Goal: Answer question/provide support: Share knowledge or assist other users

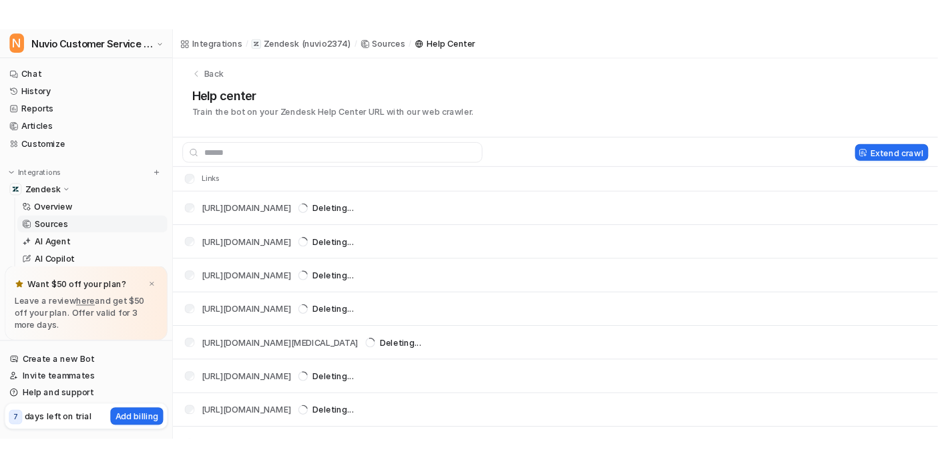
scroll to position [11, 0]
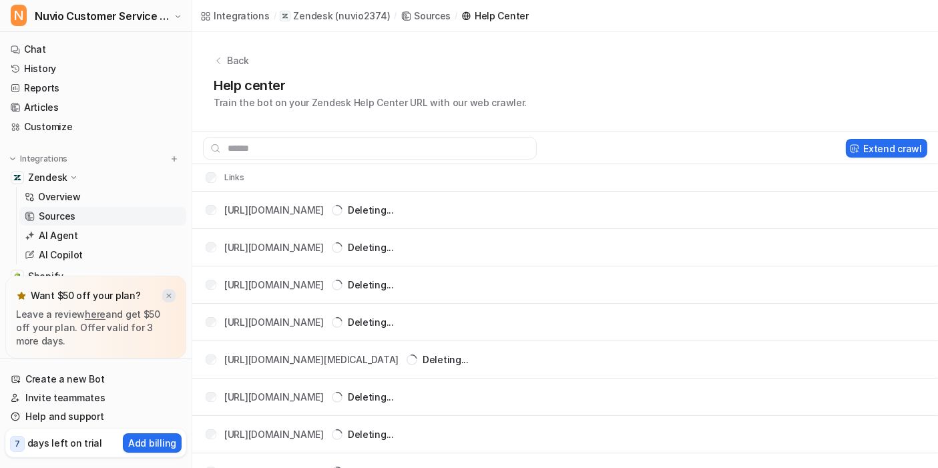
click at [170, 302] on div at bounding box center [168, 295] width 13 height 13
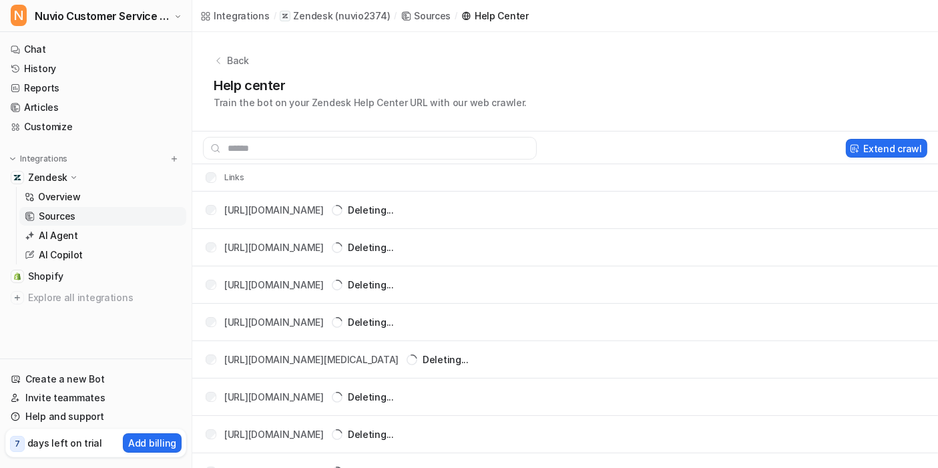
click at [77, 218] on link "Sources" at bounding box center [102, 216] width 167 height 19
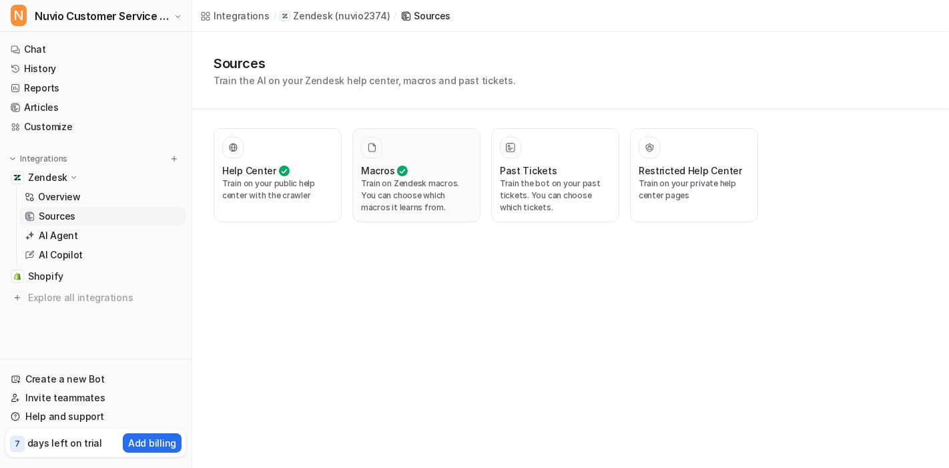
click at [411, 156] on div at bounding box center [416, 147] width 111 height 21
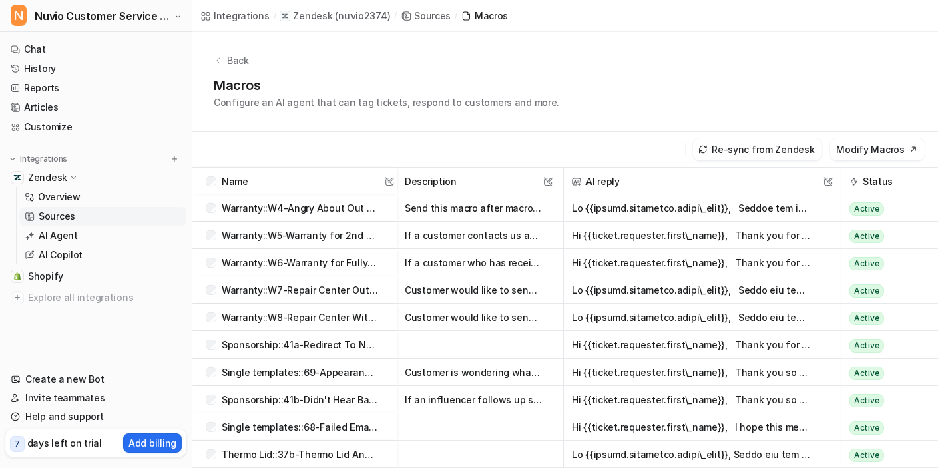
click at [212, 64] on div "Back Macros Configure an AI agent that can tag tickets, respond to customers an…" at bounding box center [565, 81] width 746 height 99
click at [217, 61] on icon at bounding box center [218, 60] width 9 height 9
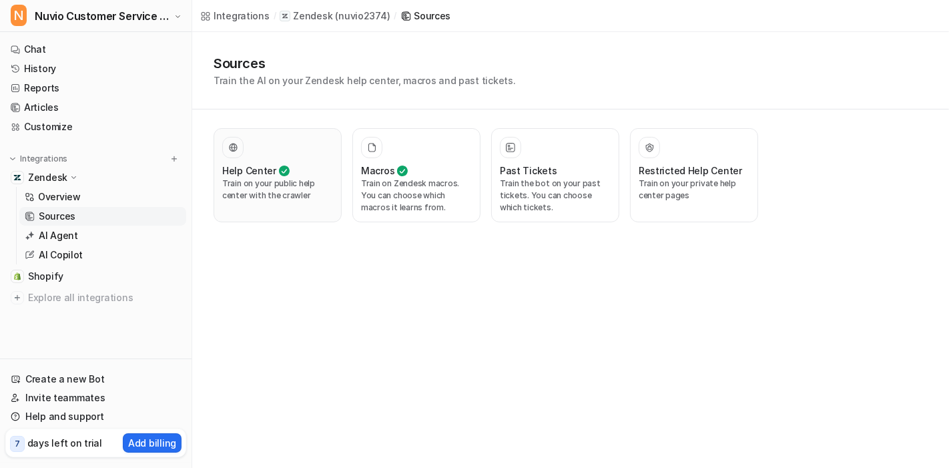
click at [244, 176] on h3 "Help Center" at bounding box center [249, 171] width 54 height 14
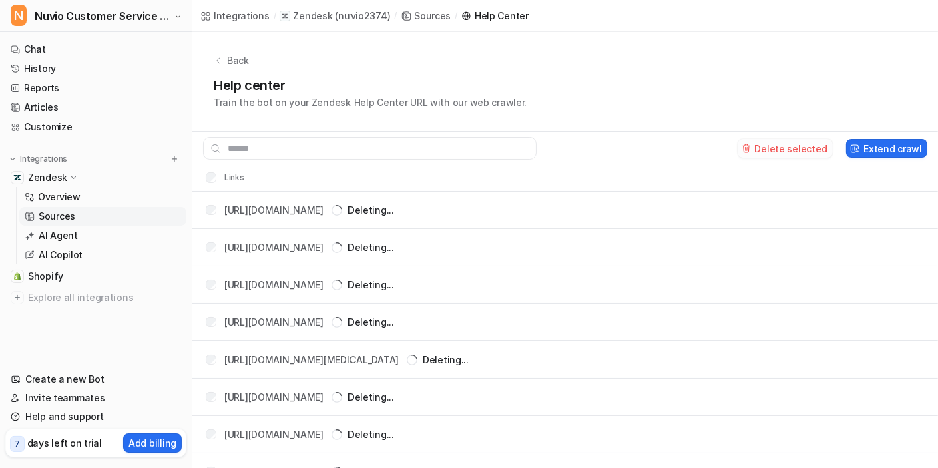
click at [772, 146] on button "Delete selected" at bounding box center [785, 148] width 95 height 19
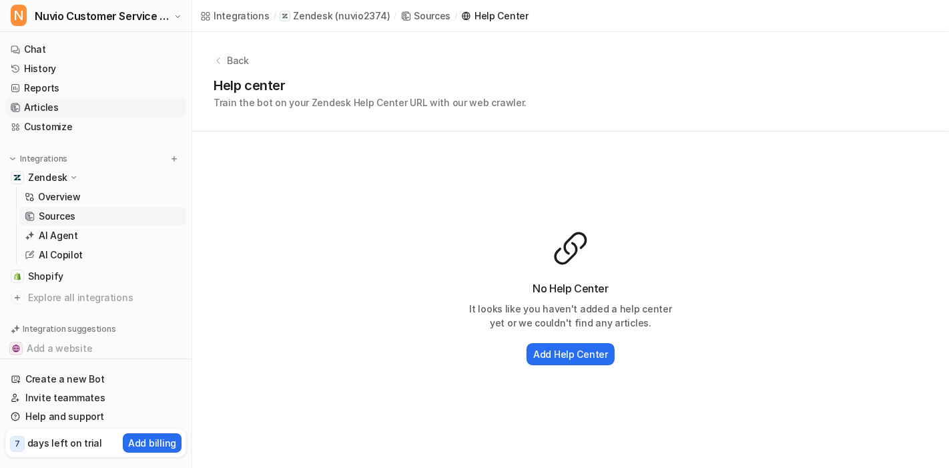
click at [50, 115] on link "Articles" at bounding box center [95, 107] width 181 height 19
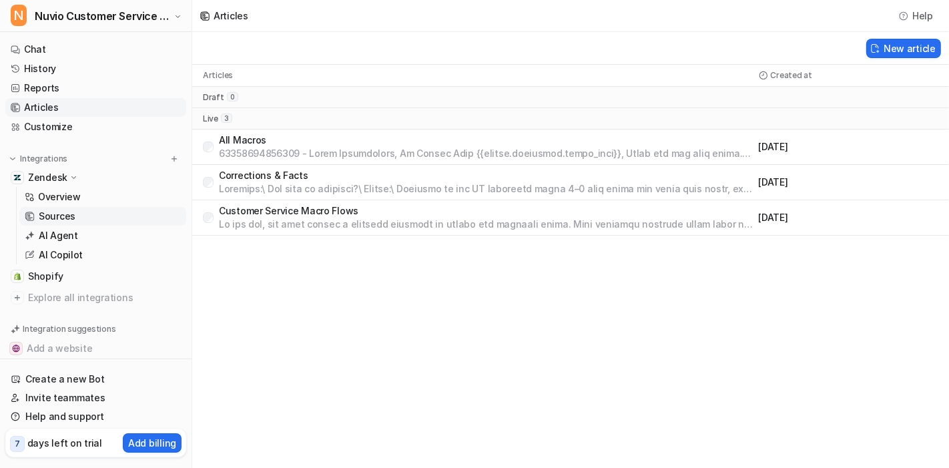
click at [75, 218] on link "Sources" at bounding box center [102, 216] width 167 height 19
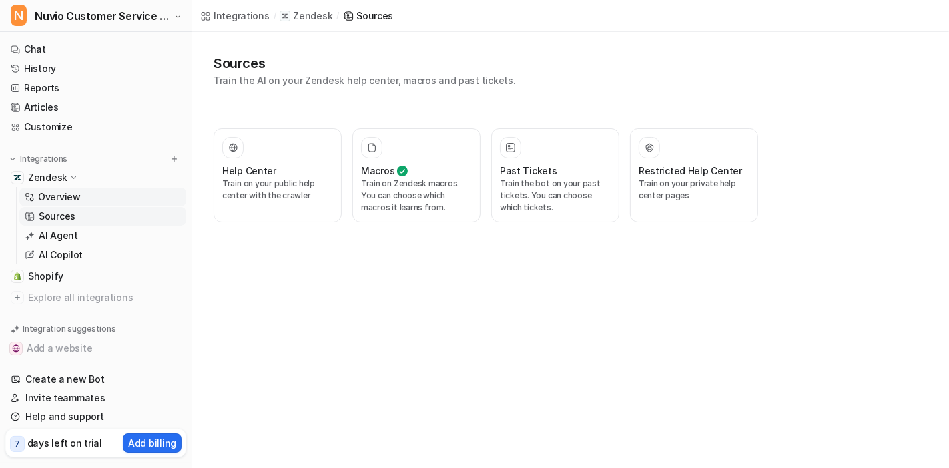
click at [88, 195] on link "Overview" at bounding box center [102, 197] width 167 height 19
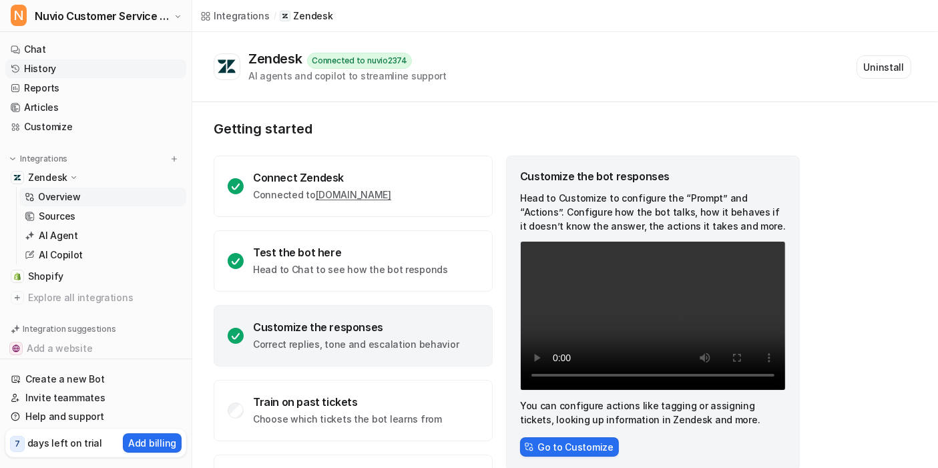
click at [61, 70] on link "History" at bounding box center [95, 68] width 181 height 19
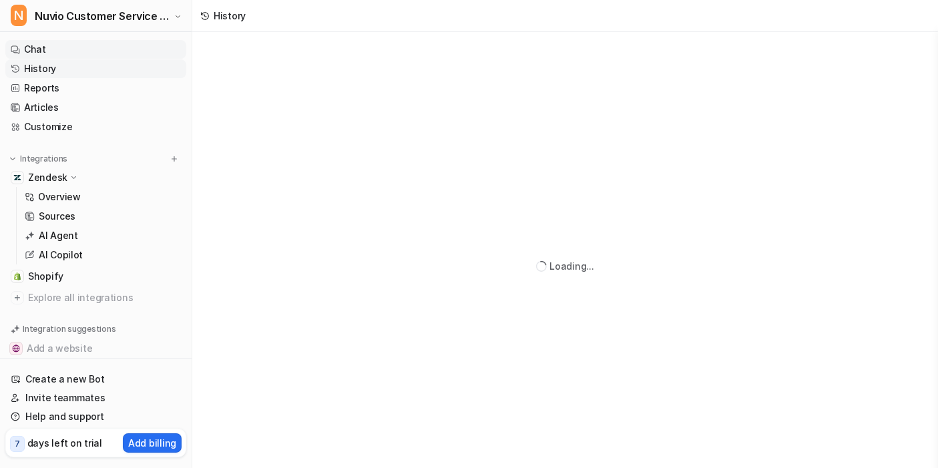
click at [73, 54] on link "Chat" at bounding box center [95, 49] width 181 height 19
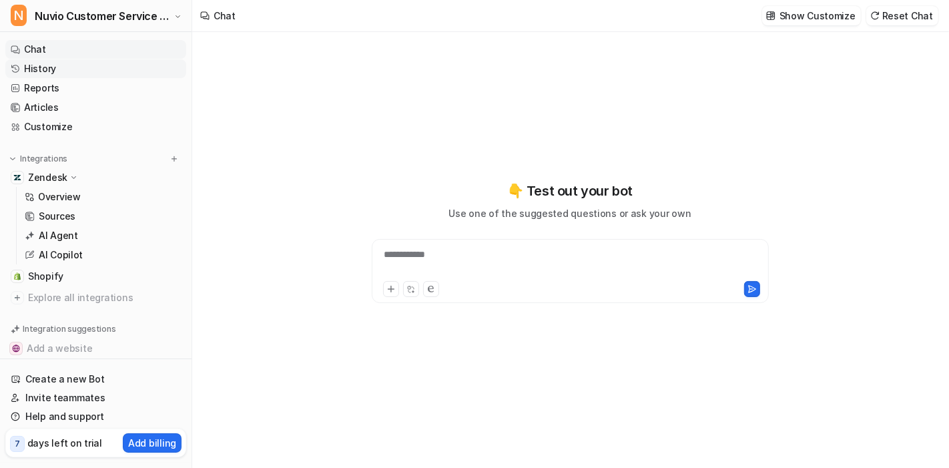
click at [127, 64] on link "History" at bounding box center [95, 68] width 181 height 19
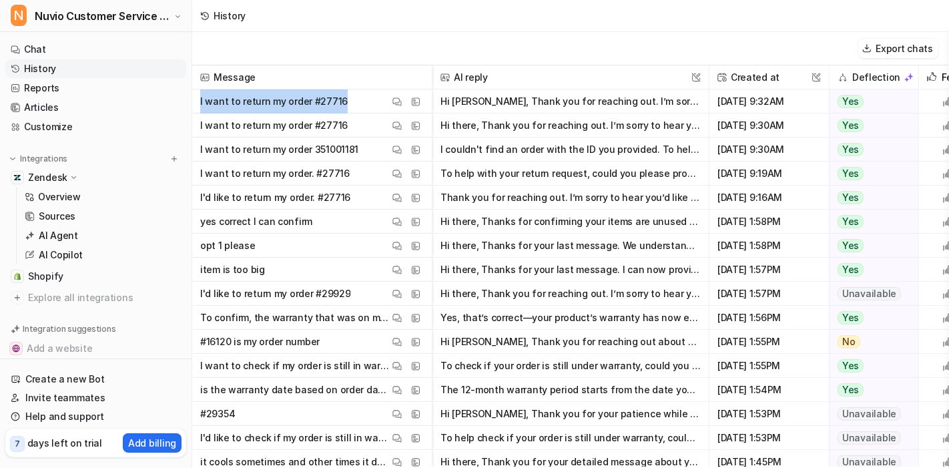
drag, startPoint x: 358, startPoint y: 100, endPoint x: 199, endPoint y: 96, distance: 158.9
click at [199, 96] on span "I want to return my order #27716 View Thread View Sources" at bounding box center [312, 101] width 229 height 24
copy p "I want to return my order #27716"
click at [48, 46] on link "Chat" at bounding box center [95, 49] width 181 height 19
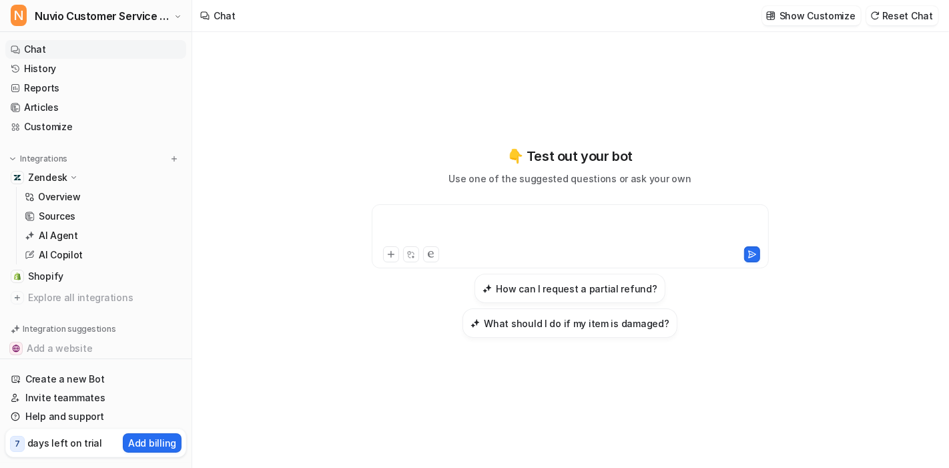
click at [435, 236] on div at bounding box center [570, 228] width 391 height 31
paste div
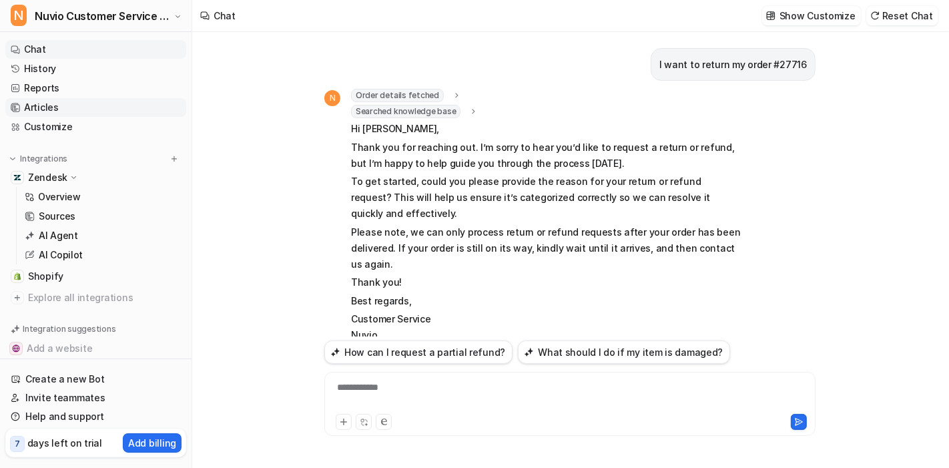
click at [55, 103] on link "Articles" at bounding box center [95, 107] width 181 height 19
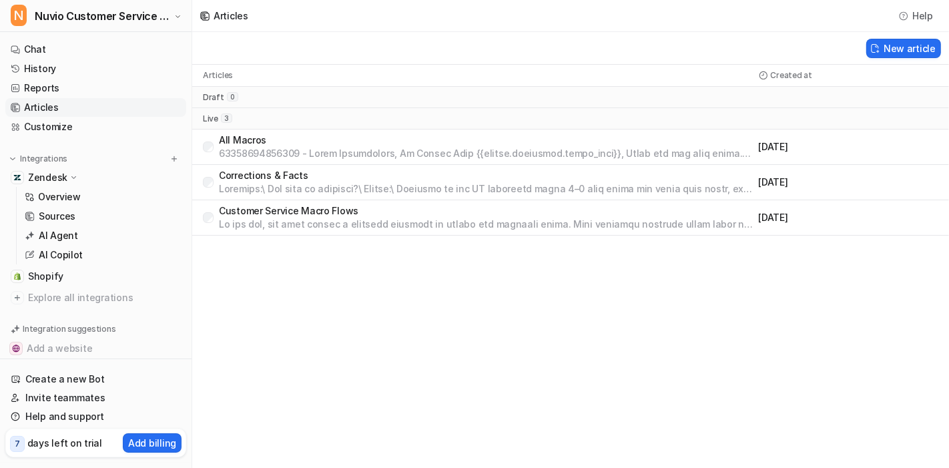
click at [285, 184] on p at bounding box center [486, 188] width 535 height 13
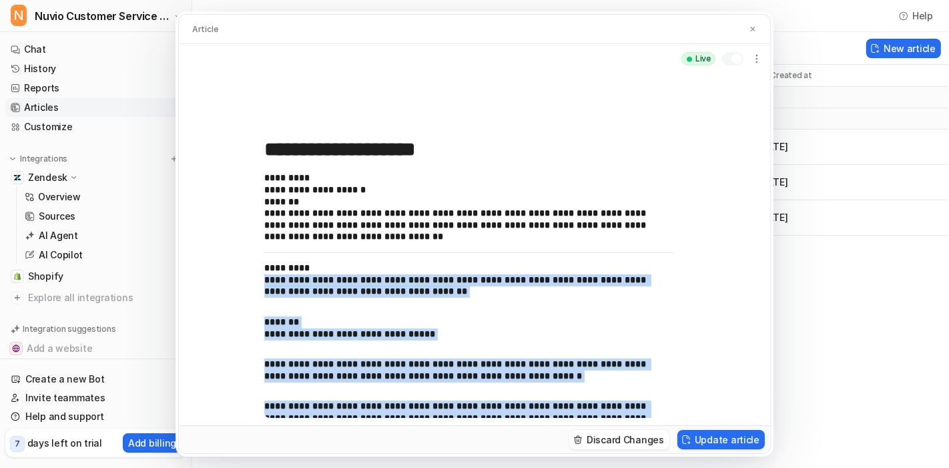
drag, startPoint x: 628, startPoint y: 403, endPoint x: 260, endPoint y: 285, distance: 386.3
click at [260, 285] on div "**********" at bounding box center [474, 249] width 591 height 352
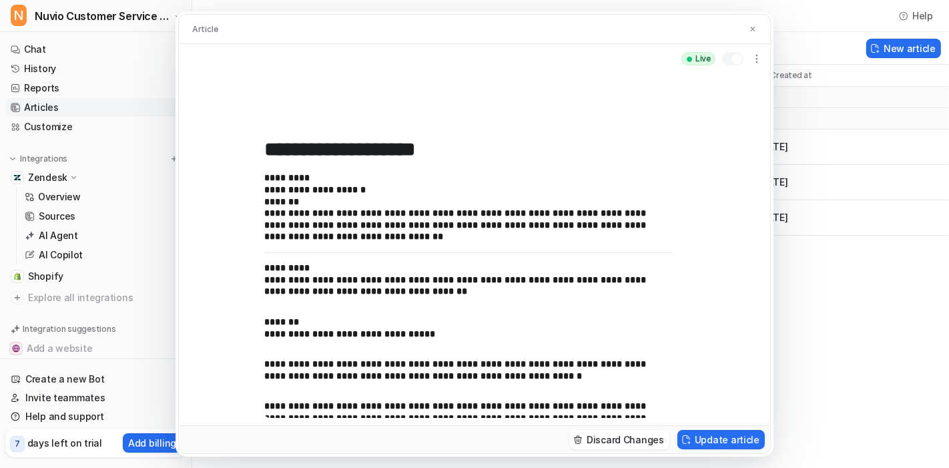
click at [278, 269] on strong "********" at bounding box center [284, 267] width 40 height 9
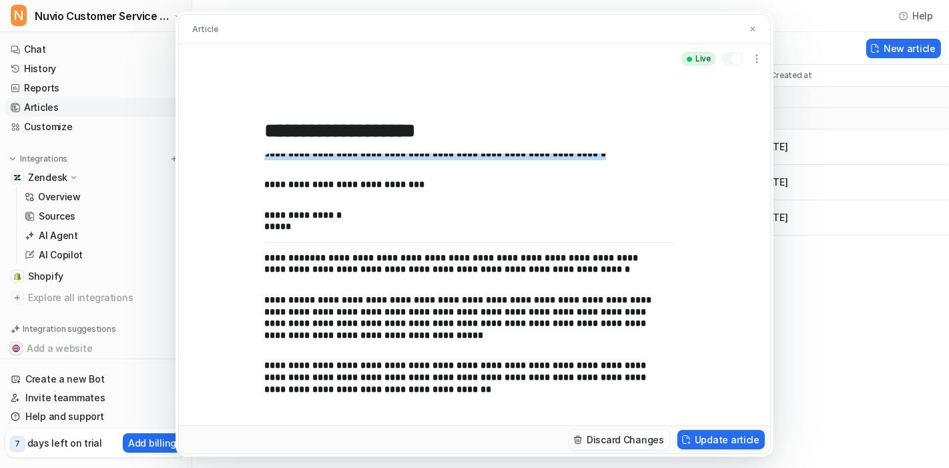
scroll to position [1254, 0]
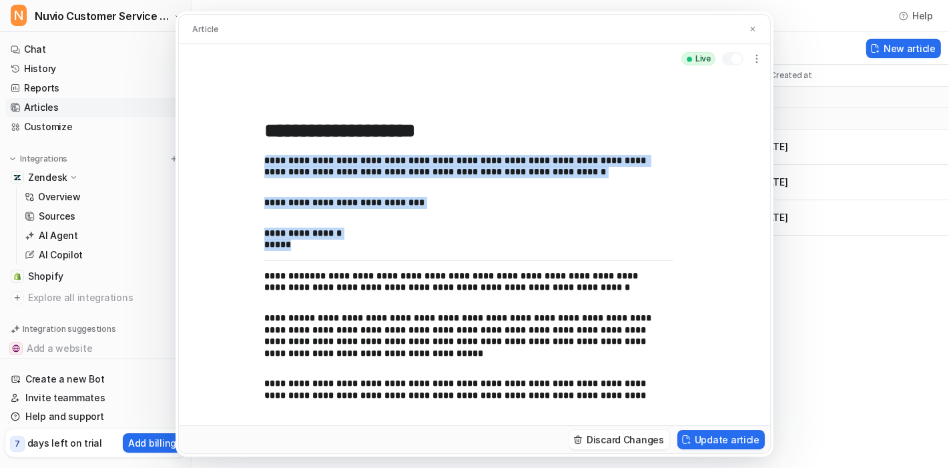
drag, startPoint x: 264, startPoint y: 268, endPoint x: 607, endPoint y: 242, distance: 344.1
click at [607, 242] on div "**********" at bounding box center [468, 277] width 409 height 246
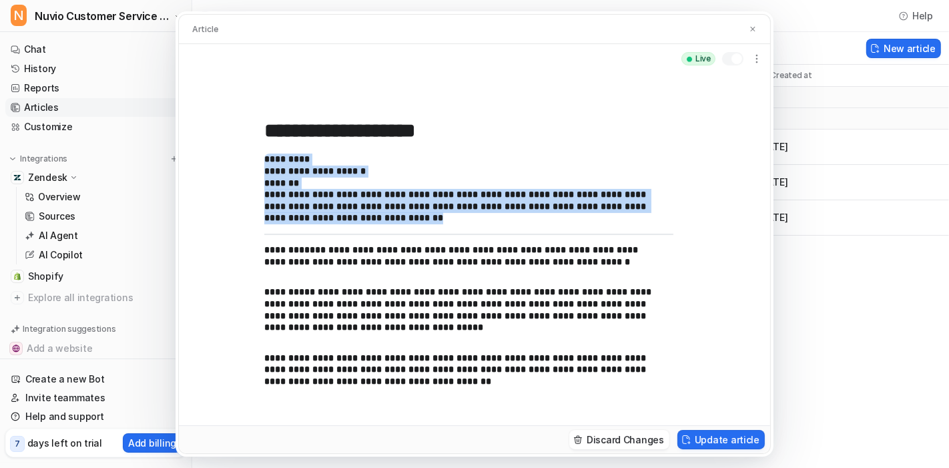
scroll to position [0, 0]
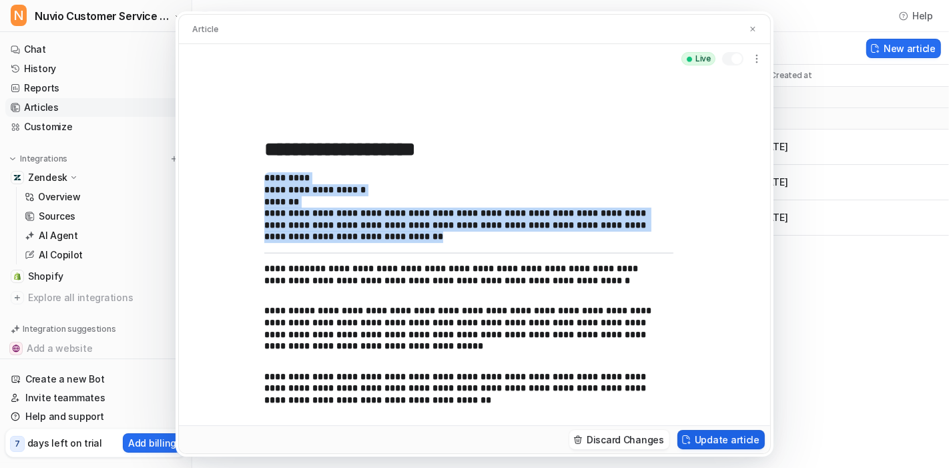
click at [739, 439] on button "Update article" at bounding box center [721, 439] width 87 height 19
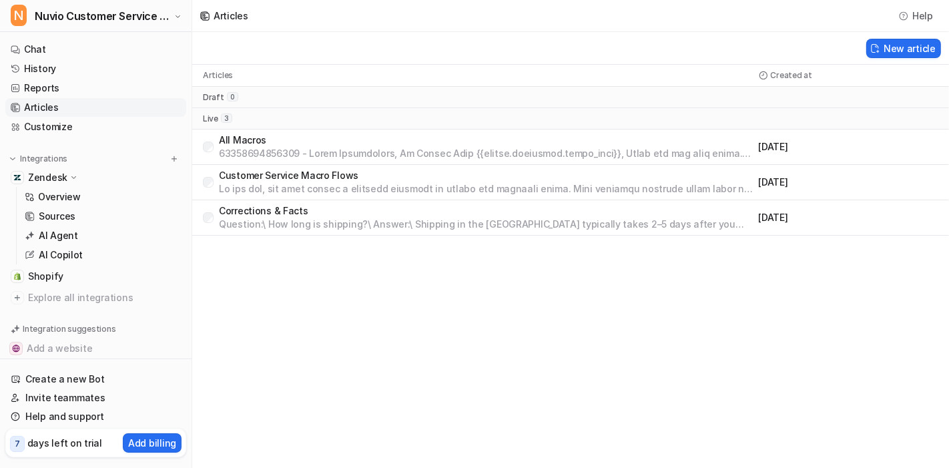
click at [294, 205] on p "Corrections & Facts" at bounding box center [486, 210] width 535 height 13
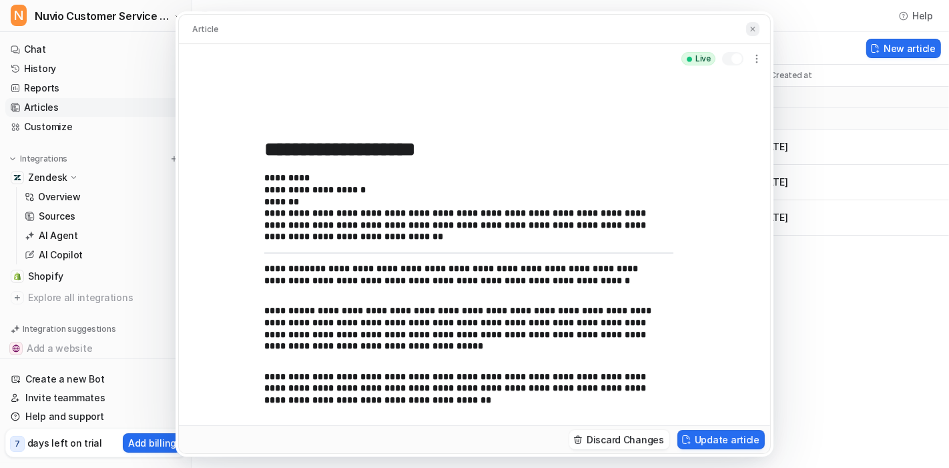
click at [751, 26] on img at bounding box center [753, 29] width 8 height 9
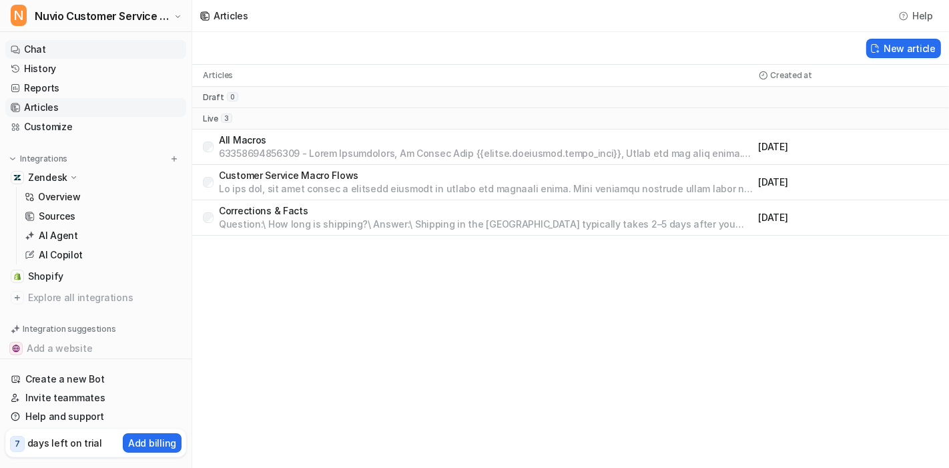
click at [61, 53] on link "Chat" at bounding box center [95, 49] width 181 height 19
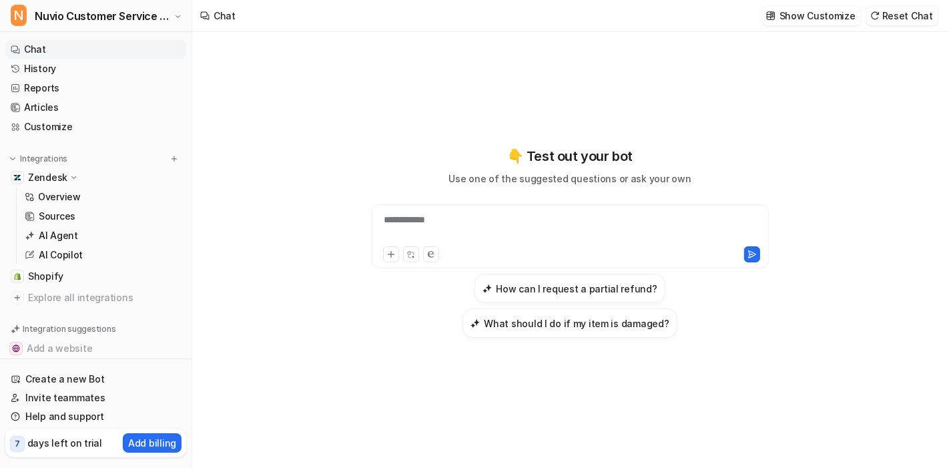
click at [896, 15] on button "Reset Chat" at bounding box center [902, 15] width 72 height 19
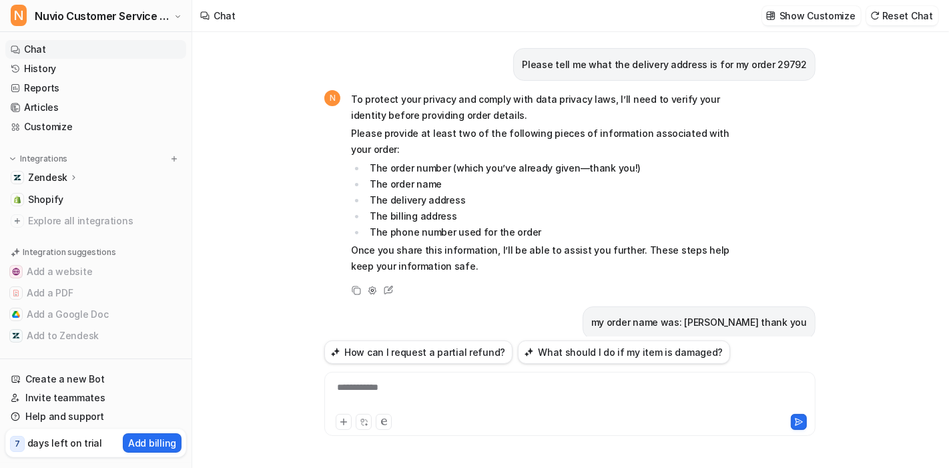
scroll to position [1756, 0]
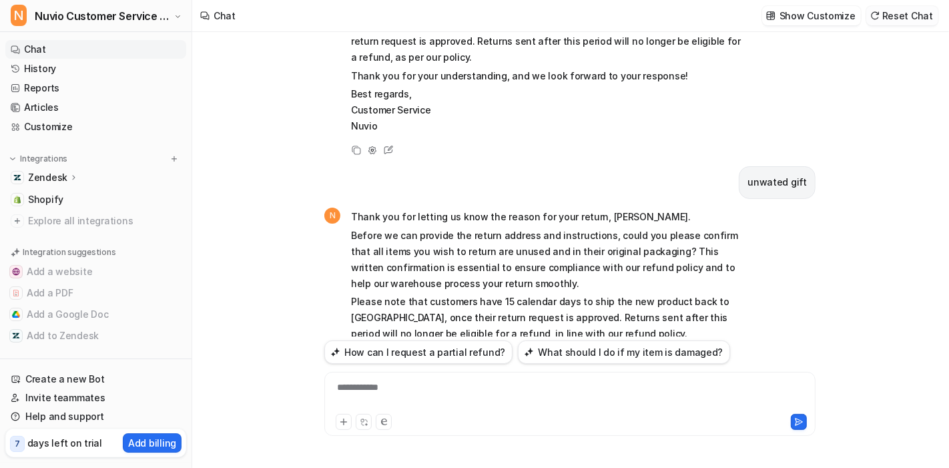
click at [917, 15] on button "Reset Chat" at bounding box center [902, 15] width 72 height 19
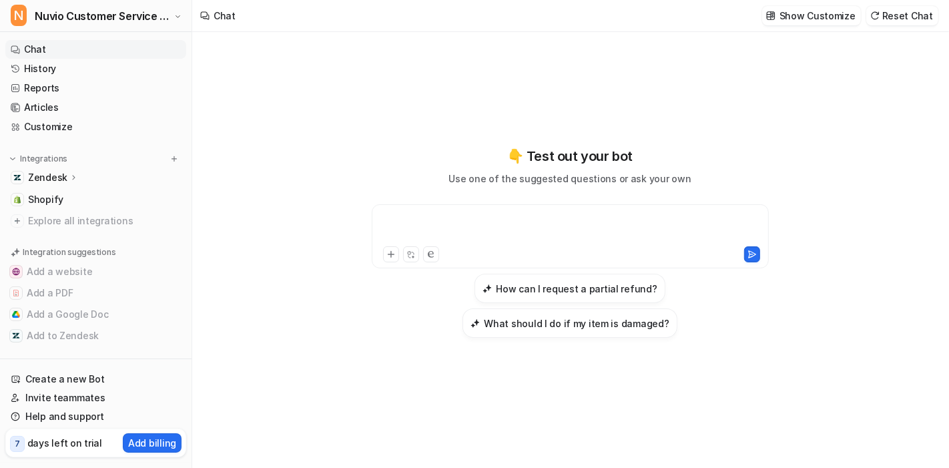
click at [397, 235] on div at bounding box center [570, 228] width 391 height 31
paste div
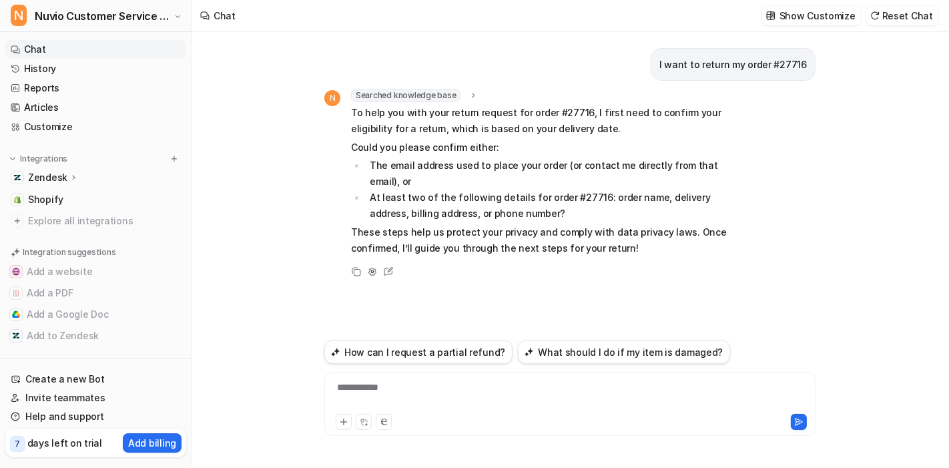
drag, startPoint x: 437, startPoint y: 35, endPoint x: 789, endPoint y: 60, distance: 353.4
click at [789, 60] on p "I want to return my order #27716" at bounding box center [734, 65] width 148 height 16
copy p "27716"
click at [419, 383] on div at bounding box center [570, 396] width 485 height 31
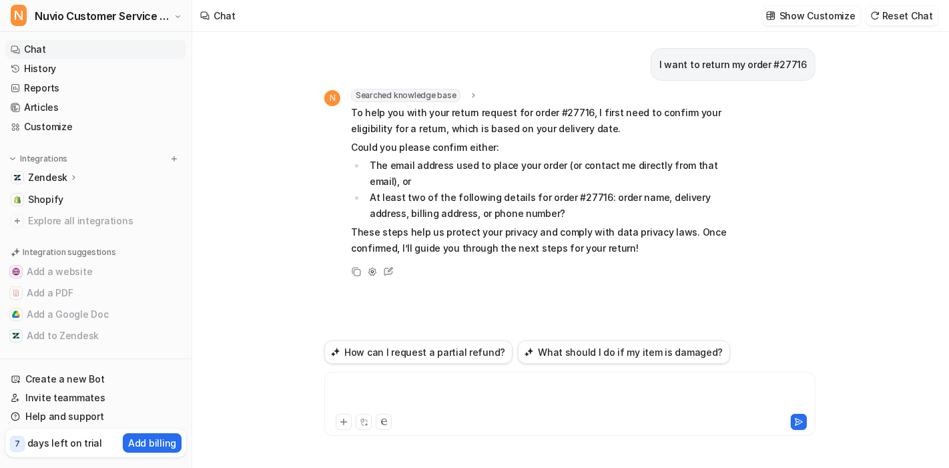
paste div
drag, startPoint x: 807, startPoint y: 67, endPoint x: 776, endPoint y: 71, distance: 31.1
click at [776, 71] on div "I want to return my order #27716" at bounding box center [733, 64] width 165 height 33
copy p "#27716"
click at [551, 392] on div "**********" at bounding box center [570, 396] width 485 height 31
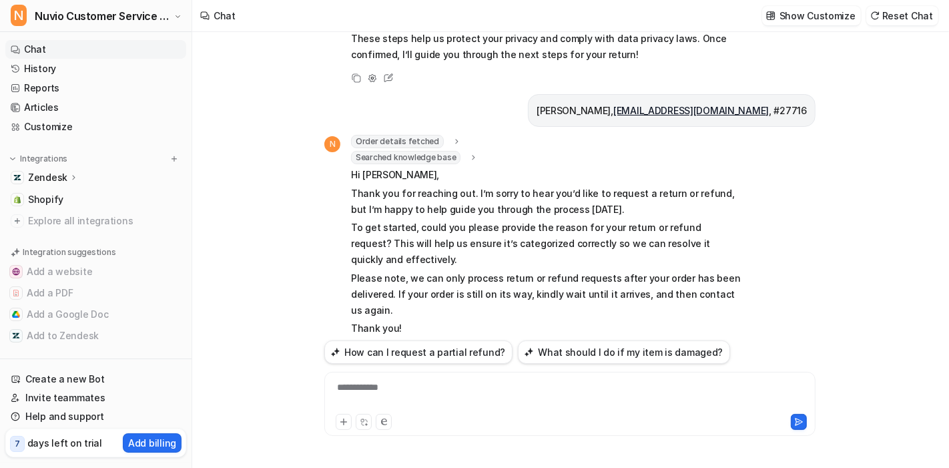
scroll to position [194, 0]
click at [122, 67] on link "History" at bounding box center [95, 68] width 181 height 19
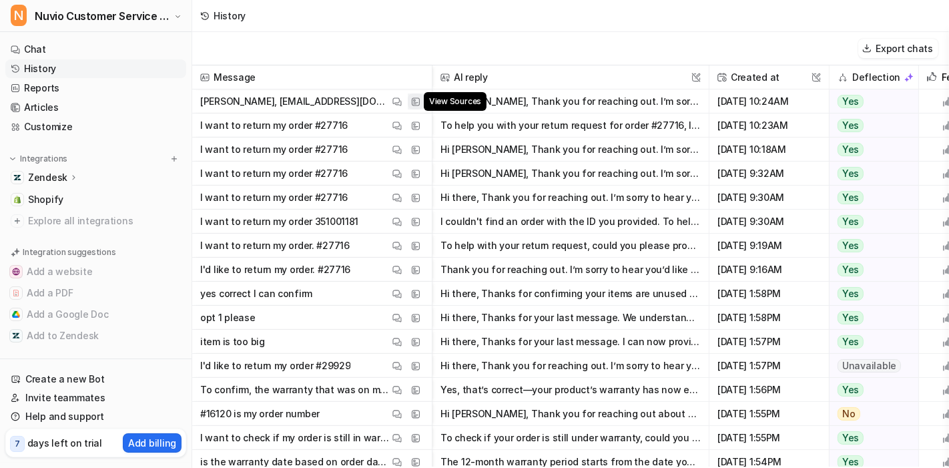
click at [415, 97] on img at bounding box center [415, 102] width 9 height 10
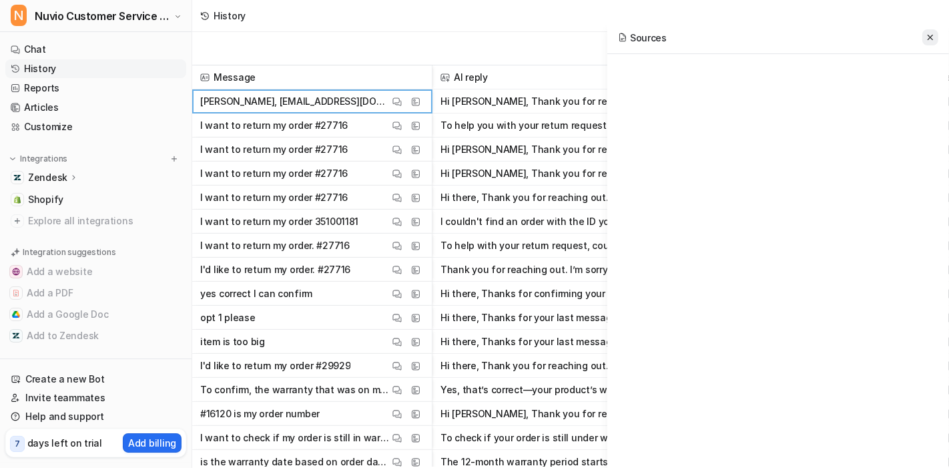
click at [935, 33] on icon at bounding box center [930, 37] width 9 height 9
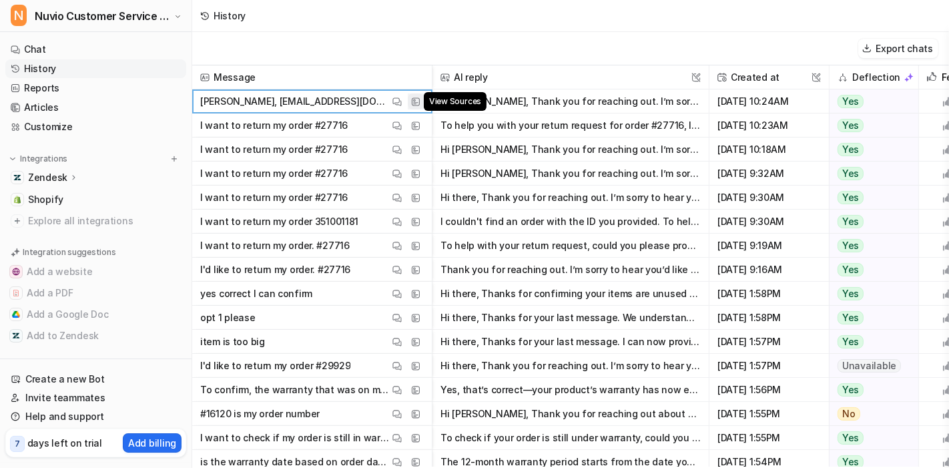
click at [415, 101] on img at bounding box center [415, 102] width 9 height 10
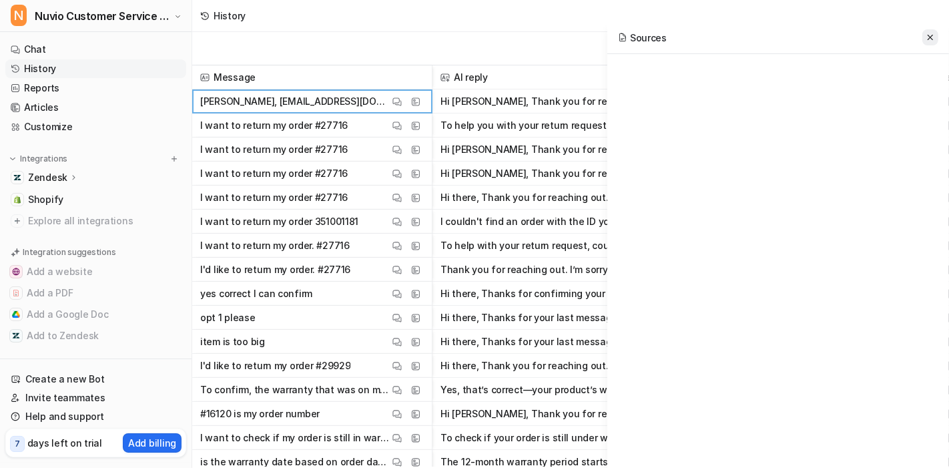
click at [931, 43] on button at bounding box center [931, 37] width 16 height 16
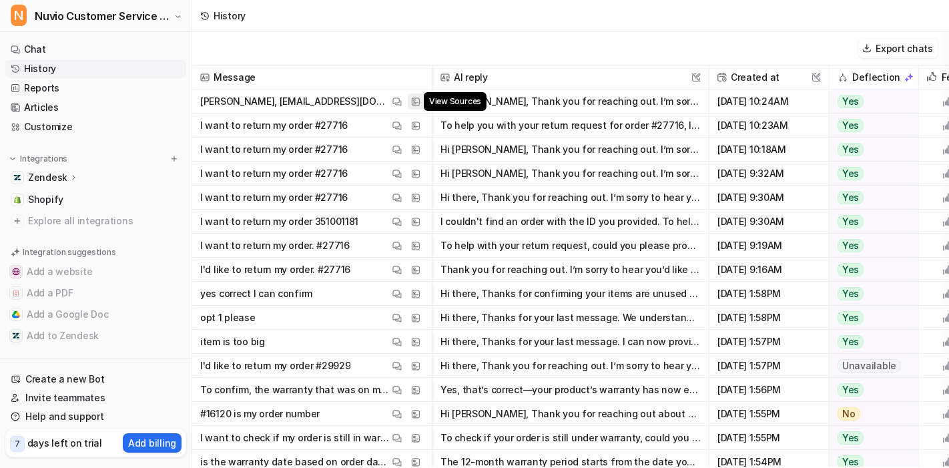
click at [413, 98] on img at bounding box center [415, 102] width 9 height 10
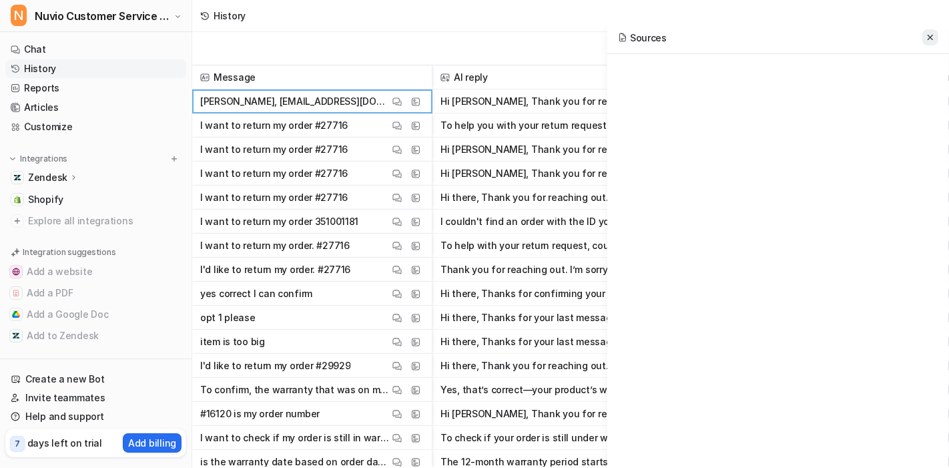
click at [930, 31] on button at bounding box center [931, 37] width 16 height 16
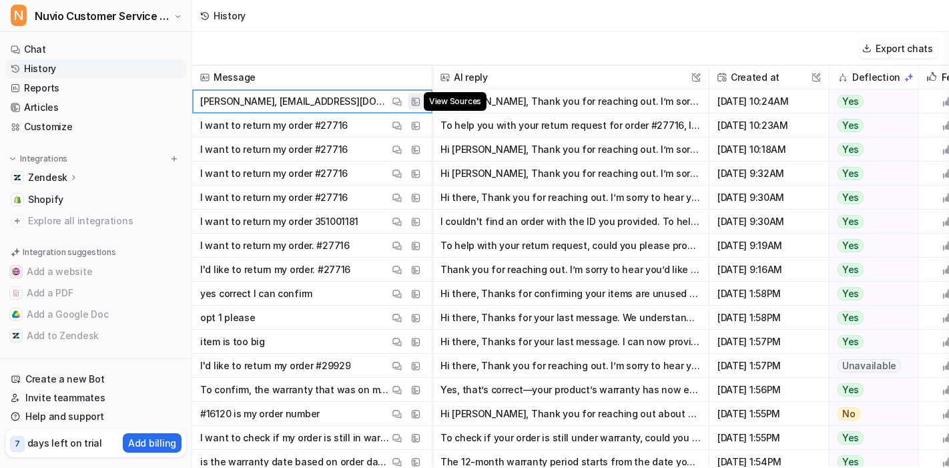
click at [421, 101] on button "View Sources" at bounding box center [416, 101] width 16 height 16
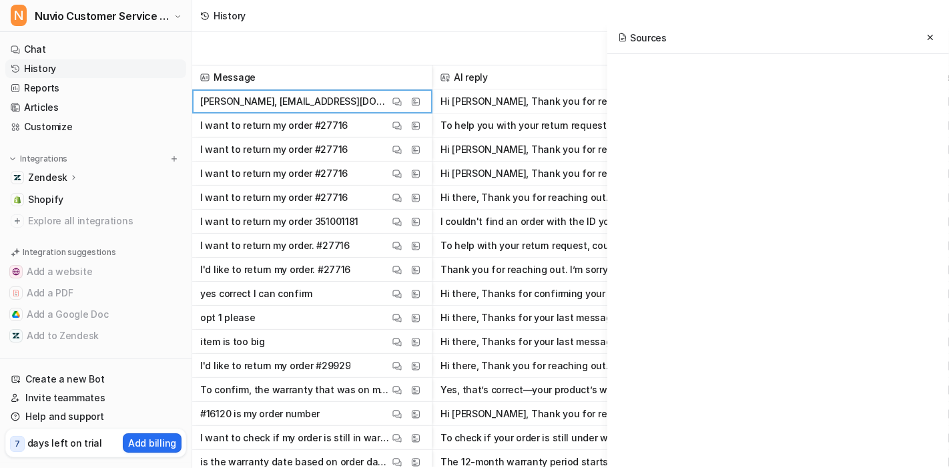
click at [935, 29] on div "Sources" at bounding box center [778, 37] width 342 height 33
click at [932, 33] on icon at bounding box center [930, 37] width 9 height 9
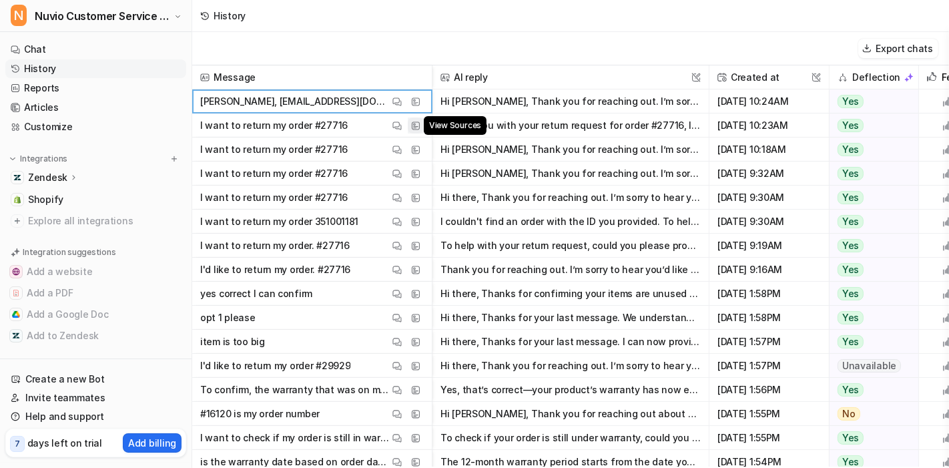
click at [415, 125] on img at bounding box center [415, 126] width 9 height 10
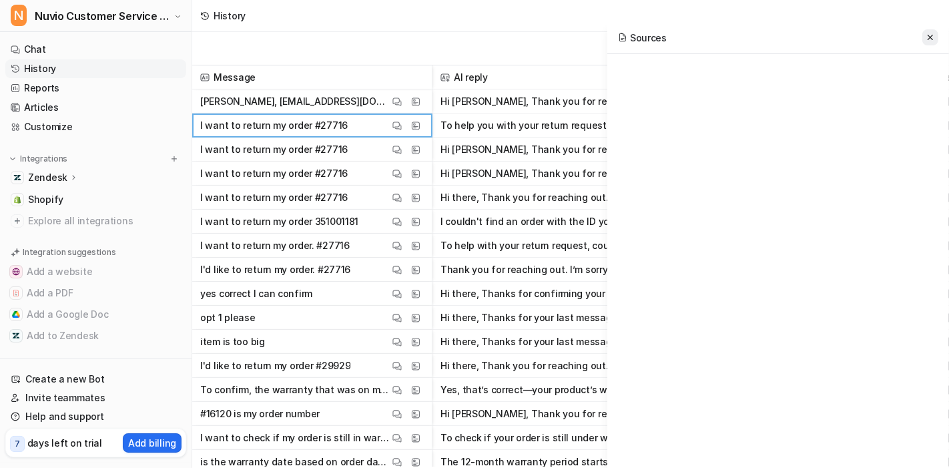
click at [935, 30] on button at bounding box center [931, 37] width 16 height 16
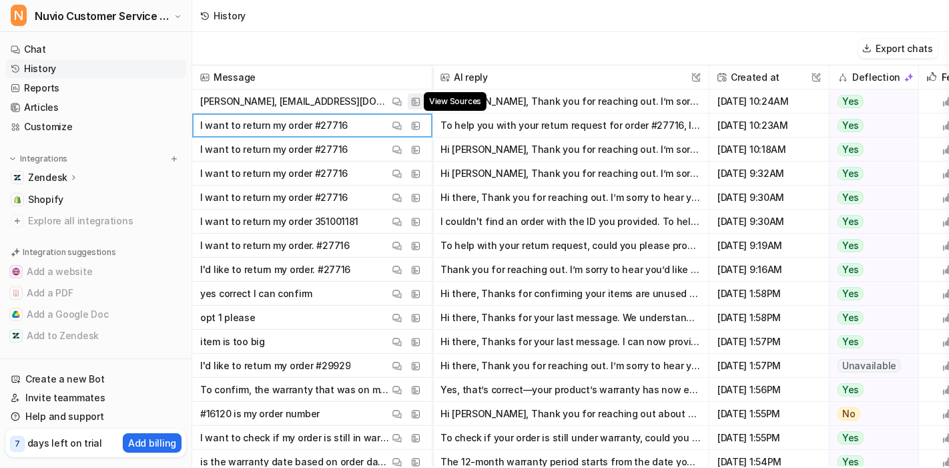
click at [413, 99] on img at bounding box center [415, 102] width 9 height 10
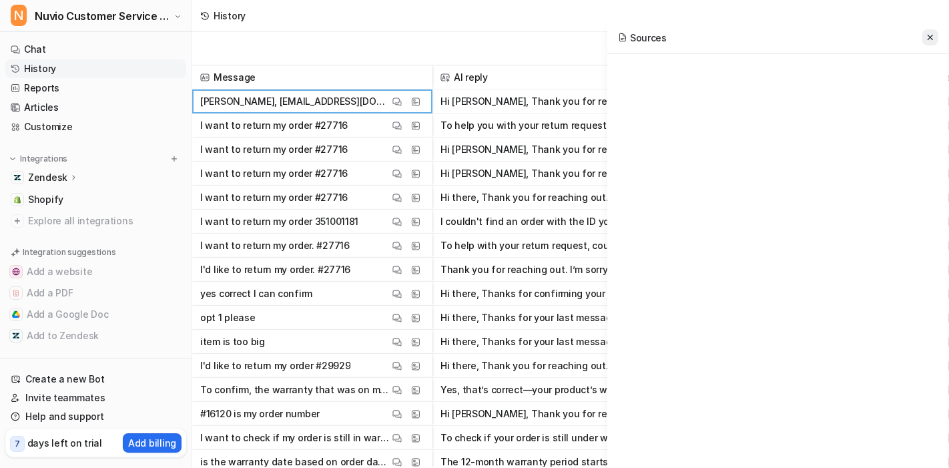
click at [929, 33] on icon at bounding box center [930, 37] width 9 height 9
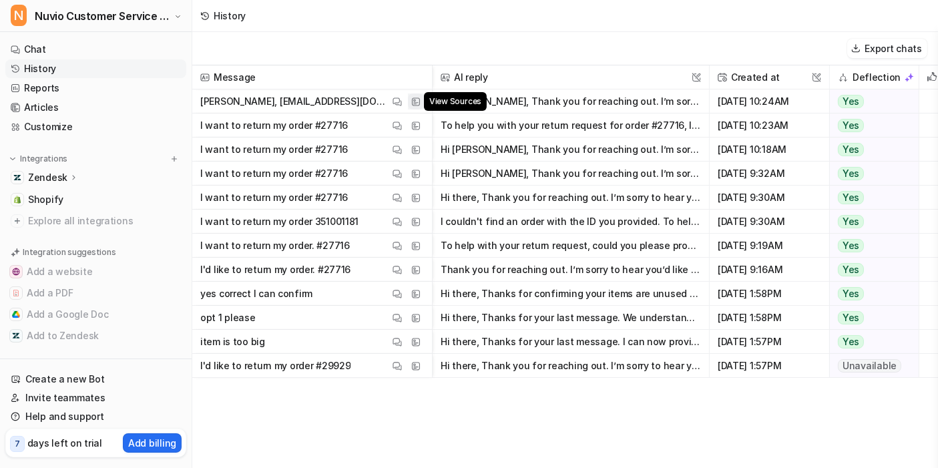
click at [412, 101] on img at bounding box center [415, 102] width 9 height 10
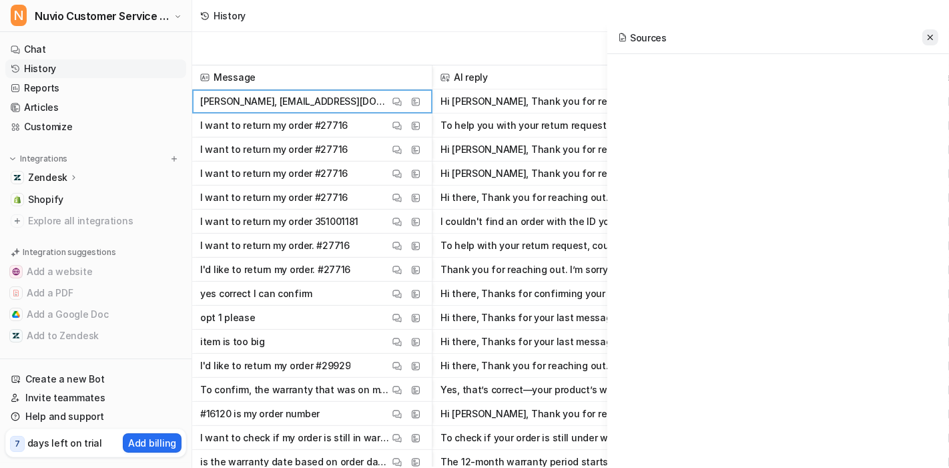
click at [937, 33] on button at bounding box center [931, 37] width 16 height 16
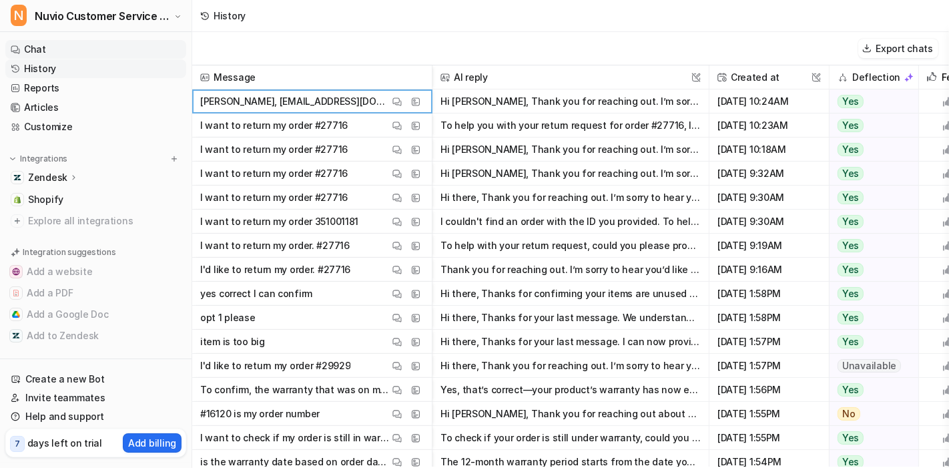
click at [61, 51] on link "Chat" at bounding box center [95, 49] width 181 height 19
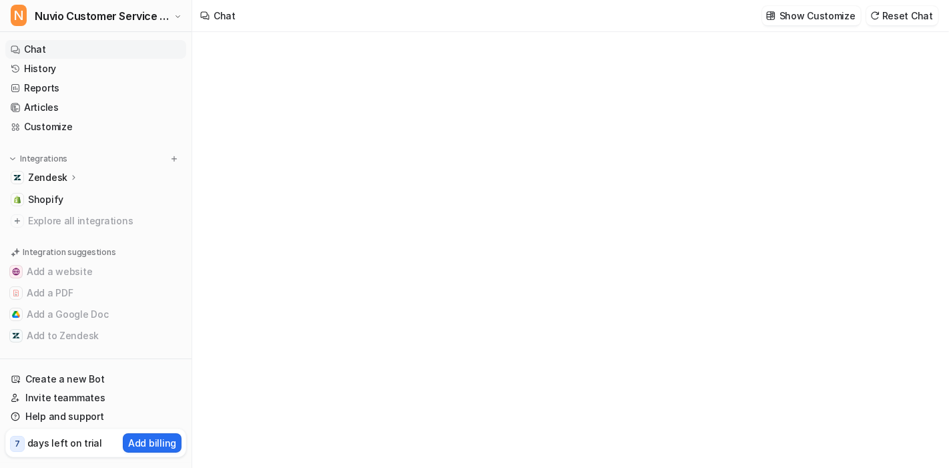
type textarea "**********"
click at [547, 253] on div at bounding box center [570, 263] width 391 height 31
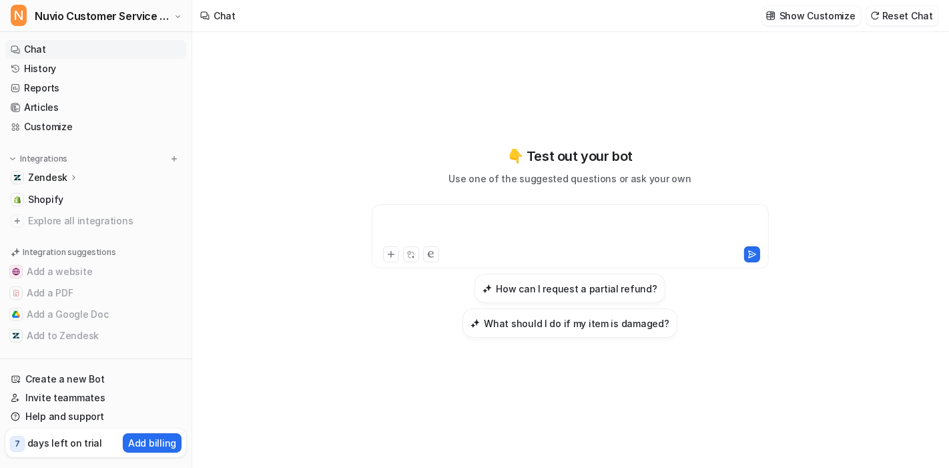
paste div
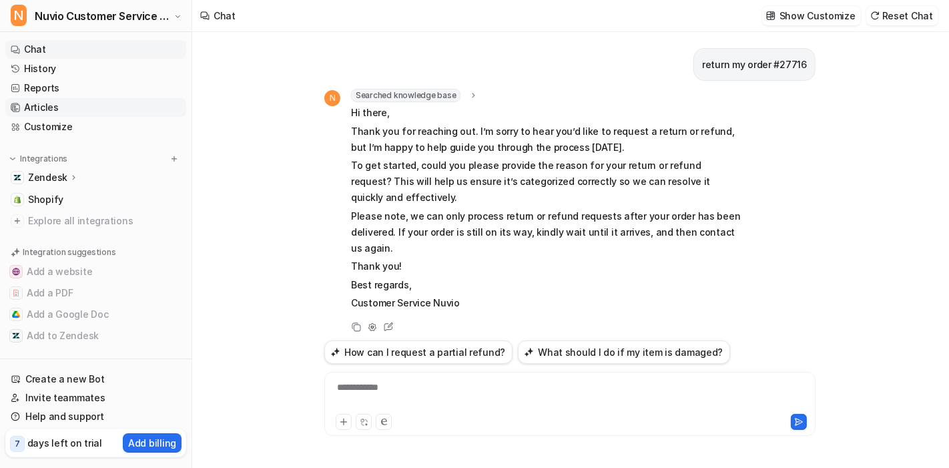
click at [52, 113] on link "Articles" at bounding box center [95, 107] width 181 height 19
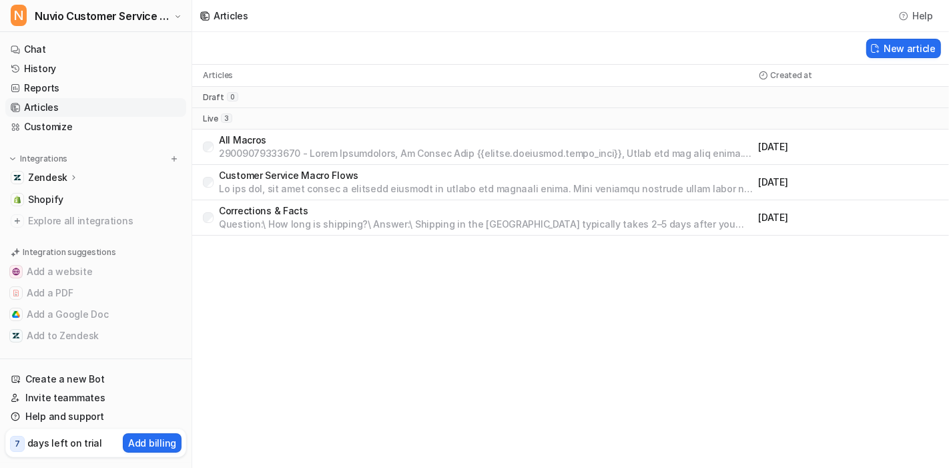
click at [280, 182] on p at bounding box center [486, 188] width 535 height 13
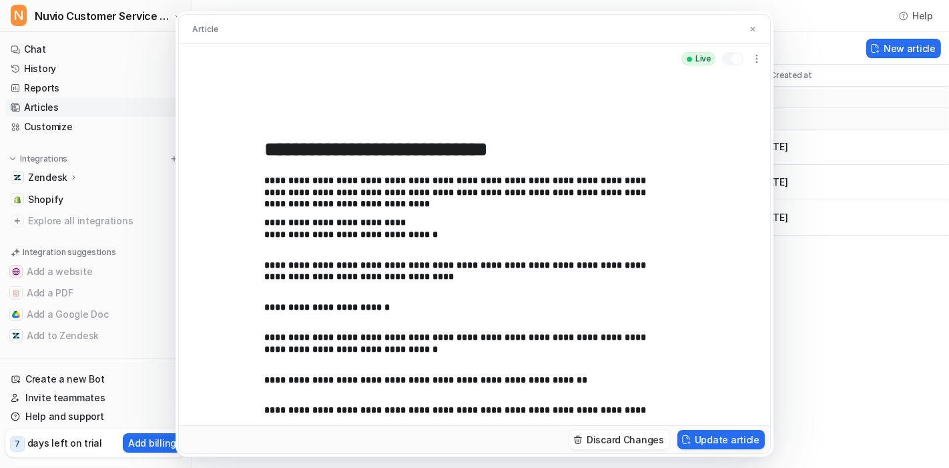
scroll to position [90, 0]
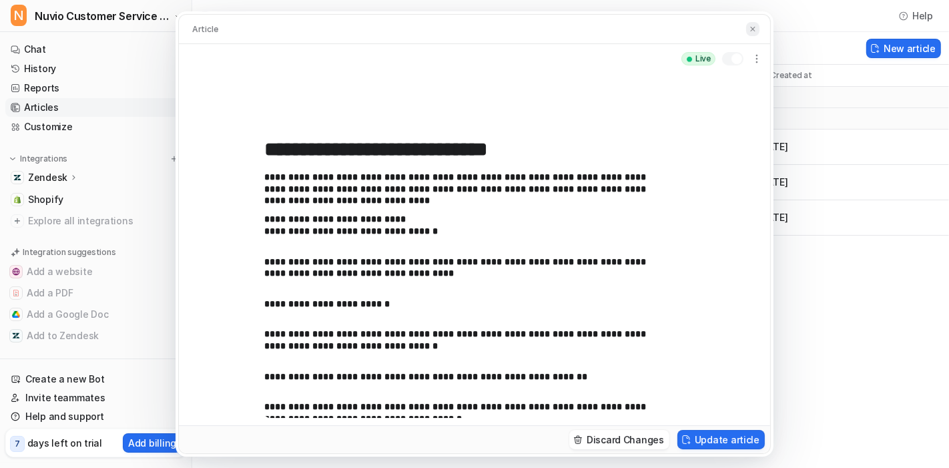
click at [755, 30] on img at bounding box center [753, 29] width 8 height 9
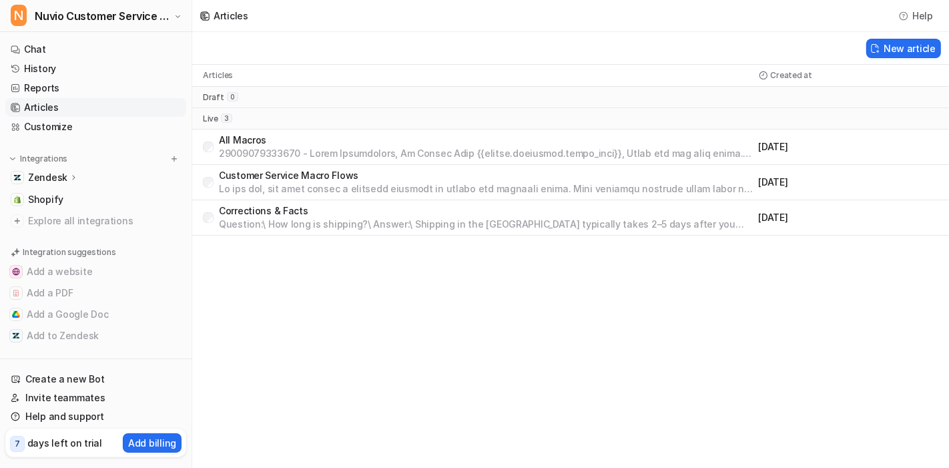
click at [316, 187] on p at bounding box center [486, 188] width 535 height 13
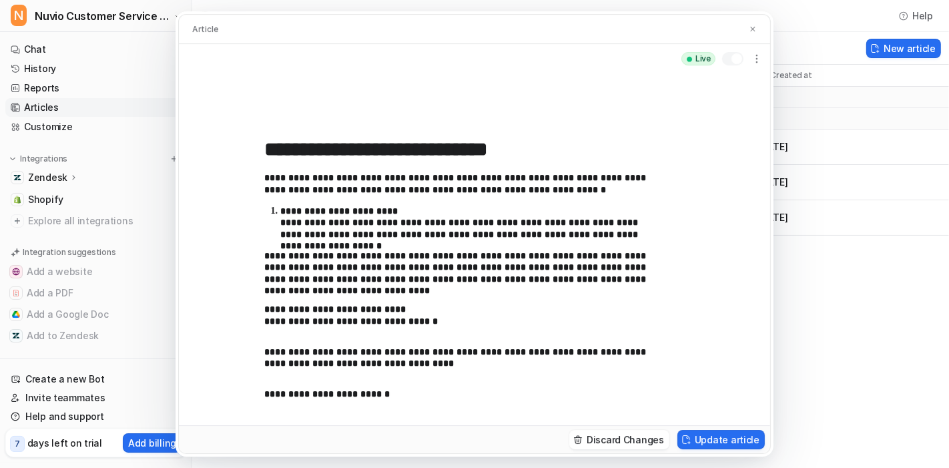
click at [395, 234] on p "**********" at bounding box center [471, 223] width 382 height 35
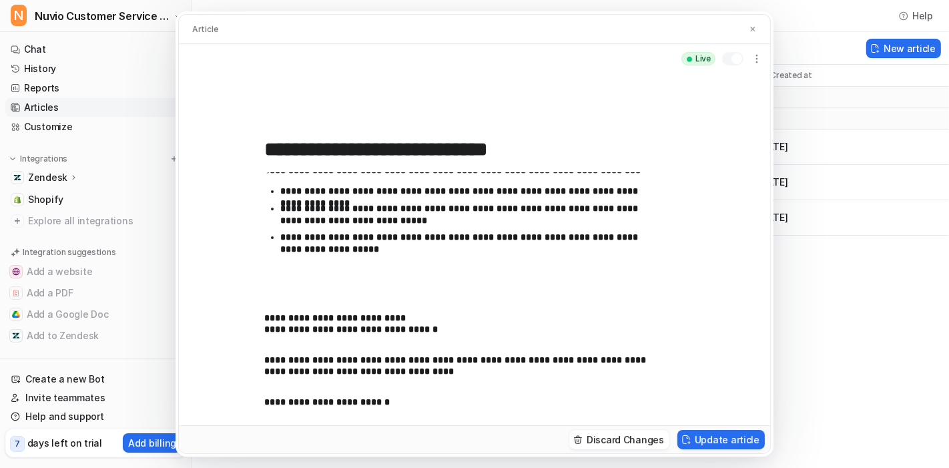
scroll to position [189, 0]
click at [742, 437] on button "Update article" at bounding box center [721, 439] width 87 height 19
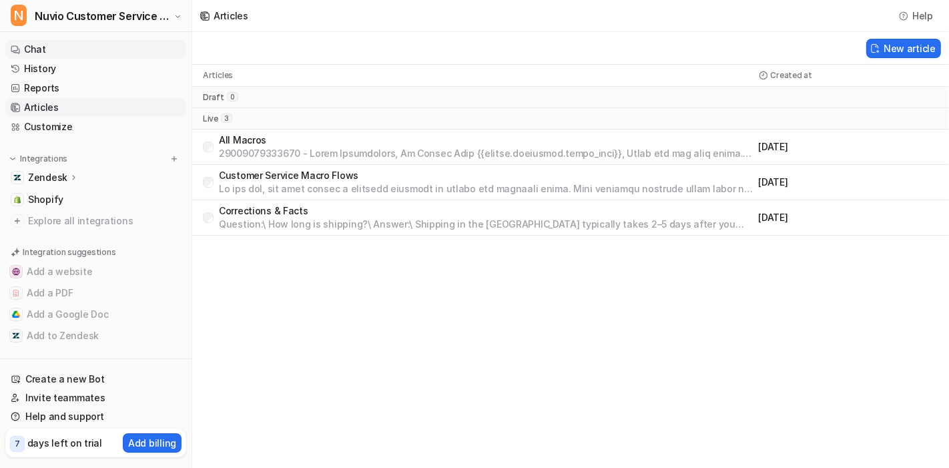
click at [70, 52] on link "Chat" at bounding box center [95, 49] width 181 height 19
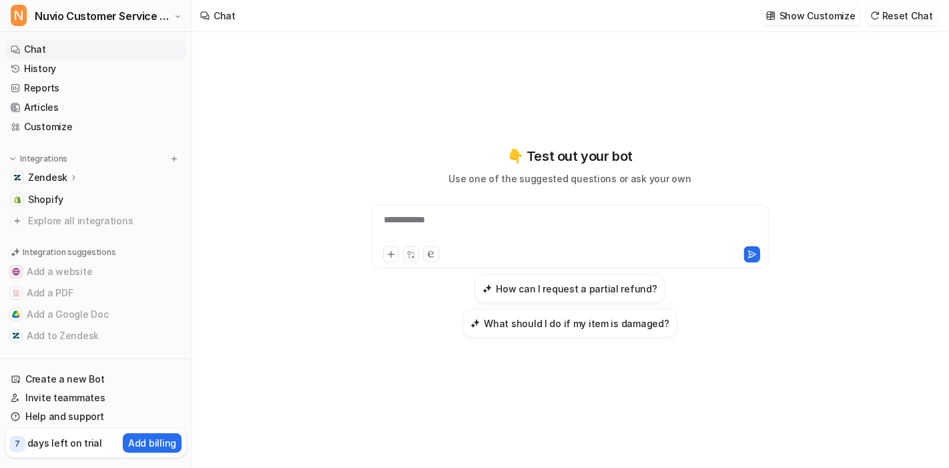
type textarea "**********"
click at [65, 105] on link "Articles" at bounding box center [95, 107] width 181 height 19
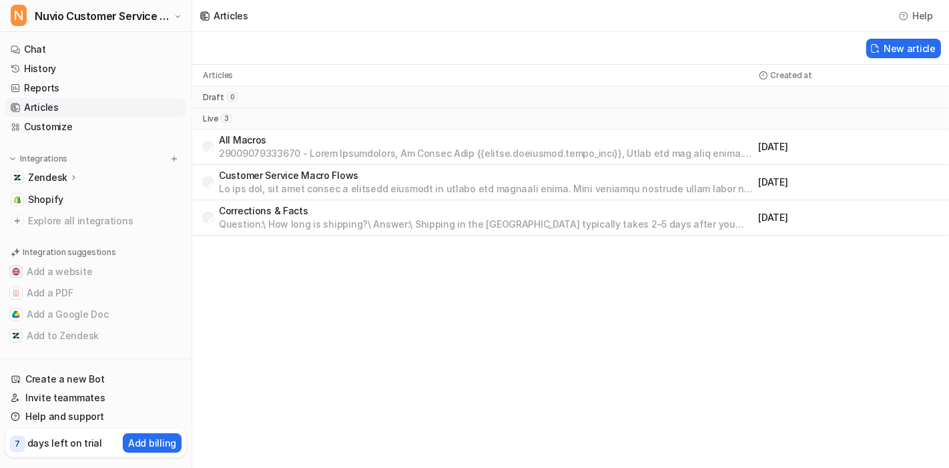
click at [295, 208] on p "Corrections & Facts" at bounding box center [486, 210] width 535 height 13
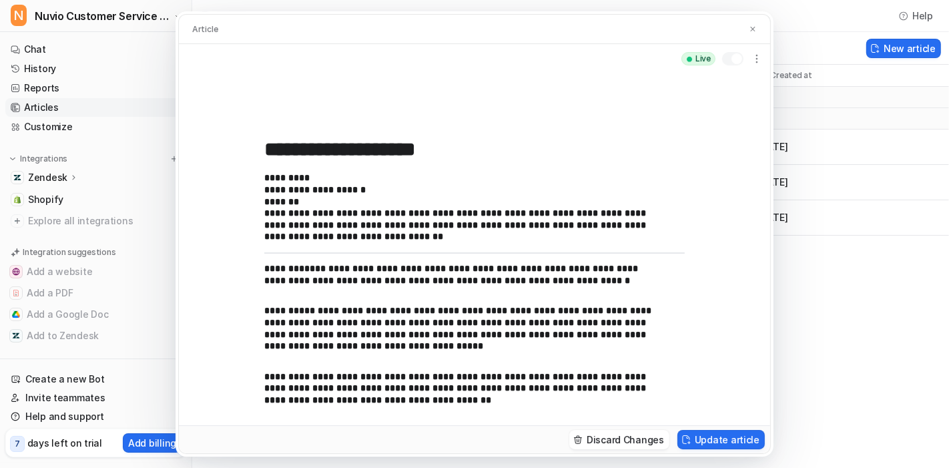
scroll to position [28, 0]
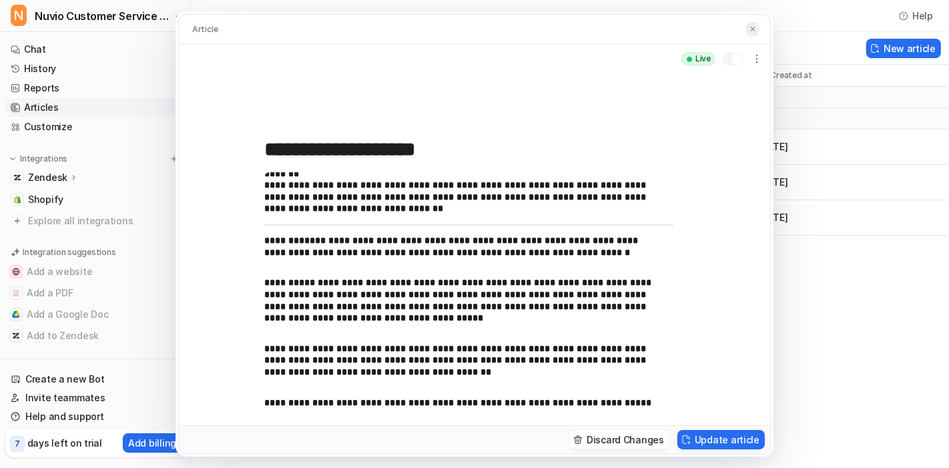
click at [755, 25] on img at bounding box center [753, 29] width 8 height 9
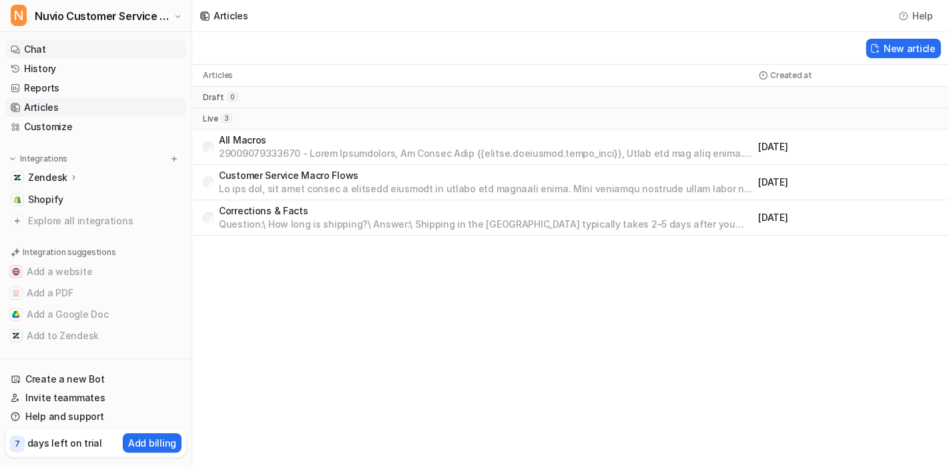
click at [62, 54] on link "Chat" at bounding box center [95, 49] width 181 height 19
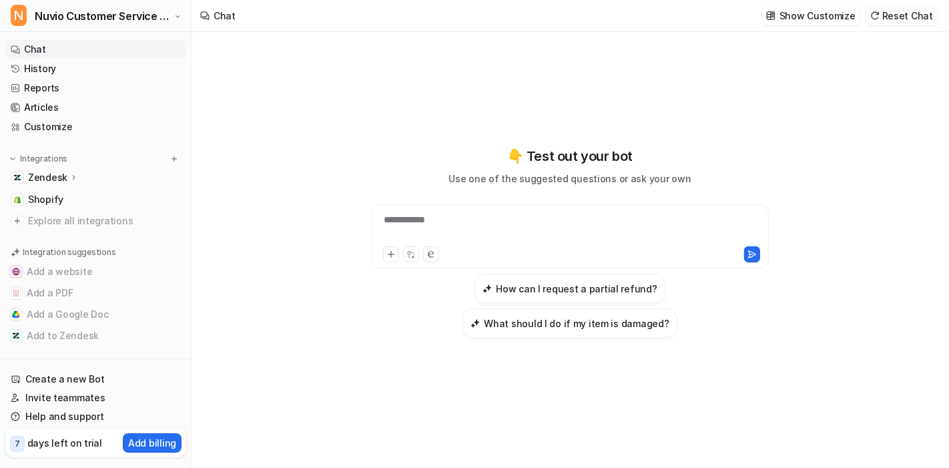
click at [904, 23] on button "Reset Chat" at bounding box center [902, 15] width 72 height 19
click at [453, 232] on div at bounding box center [570, 228] width 391 height 31
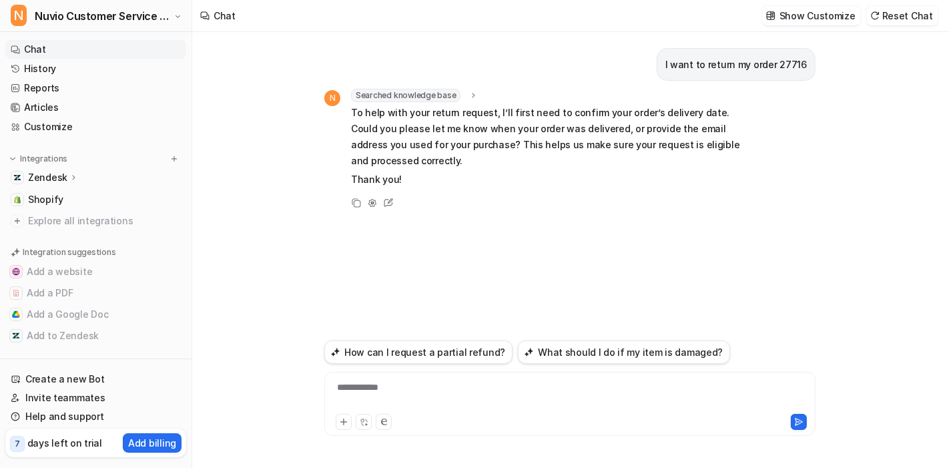
click at [488, 381] on div "**********" at bounding box center [570, 396] width 485 height 31
paste div
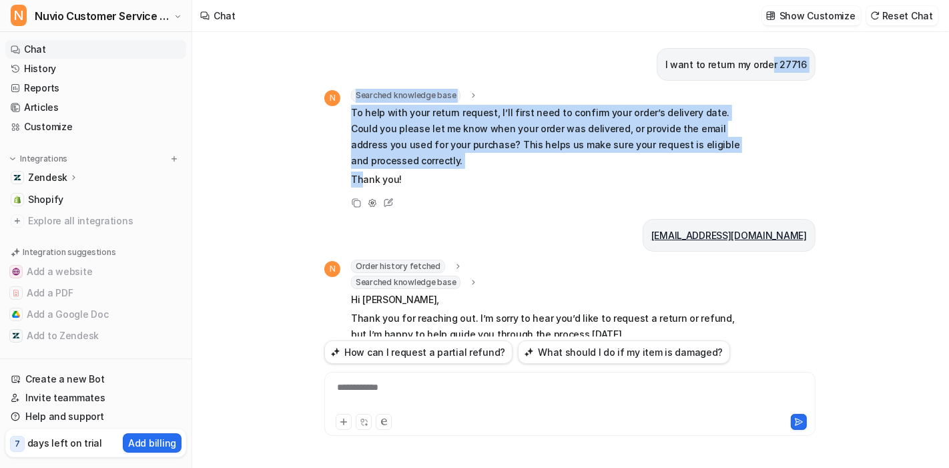
drag, startPoint x: 778, startPoint y: 69, endPoint x: 368, endPoint y: 187, distance: 426.4
click at [368, 187] on div "I want to return my order 27716 N Searched knowledge base search_queries : "ret…" at bounding box center [569, 184] width 491 height 304
click at [368, 187] on div "Searched knowledge base search_queries : "return order instructions Customer Se…" at bounding box center [546, 139] width 391 height 101
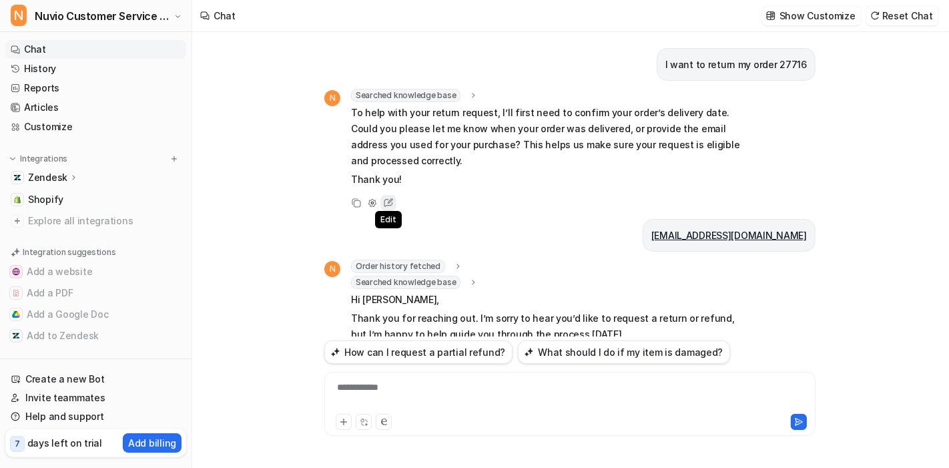
click at [388, 205] on icon at bounding box center [388, 202] width 17 height 17
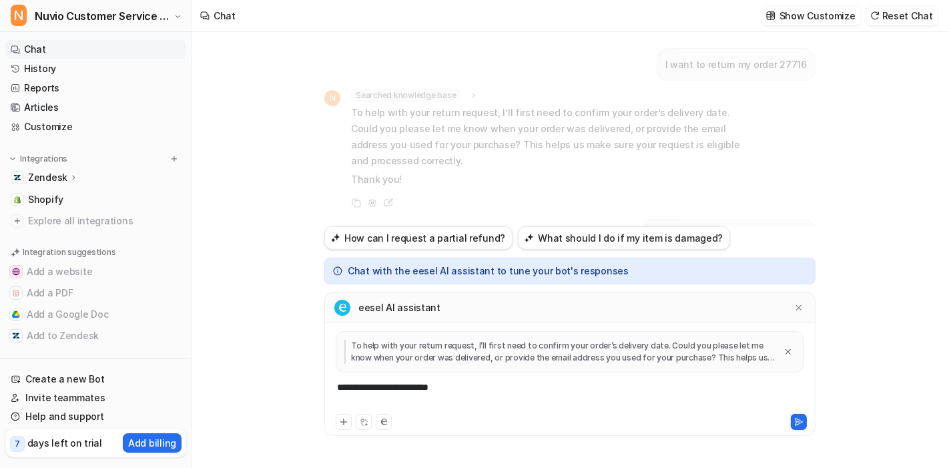
click at [454, 389] on div "**********" at bounding box center [570, 396] width 485 height 31
click at [365, 421] on icon at bounding box center [364, 422] width 9 height 9
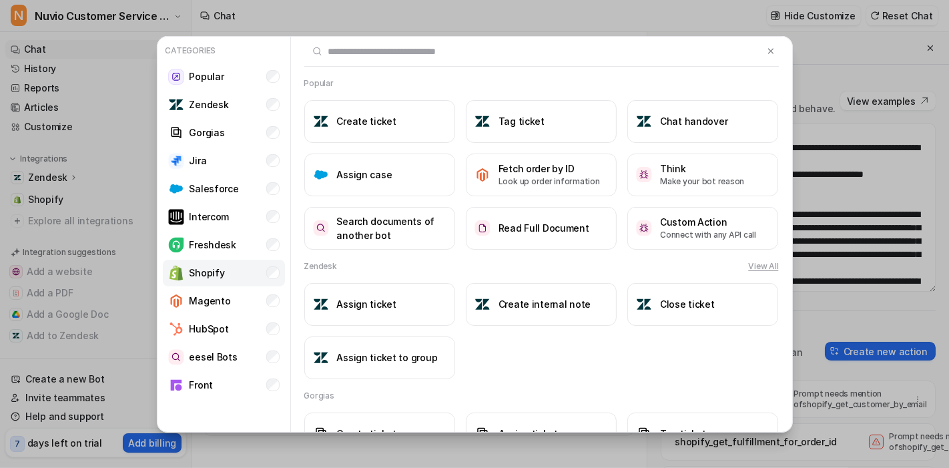
click at [195, 270] on p "Shopify" at bounding box center [207, 273] width 35 height 14
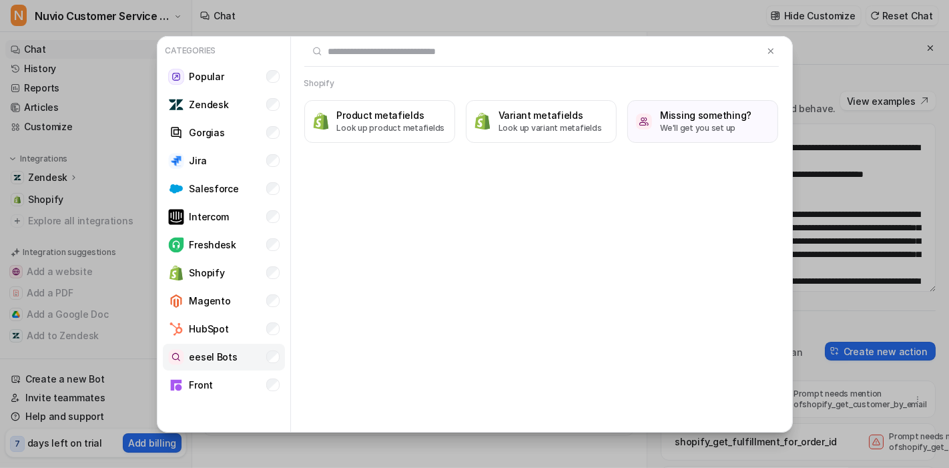
click at [229, 350] on p "eesel Bots" at bounding box center [214, 357] width 48 height 14
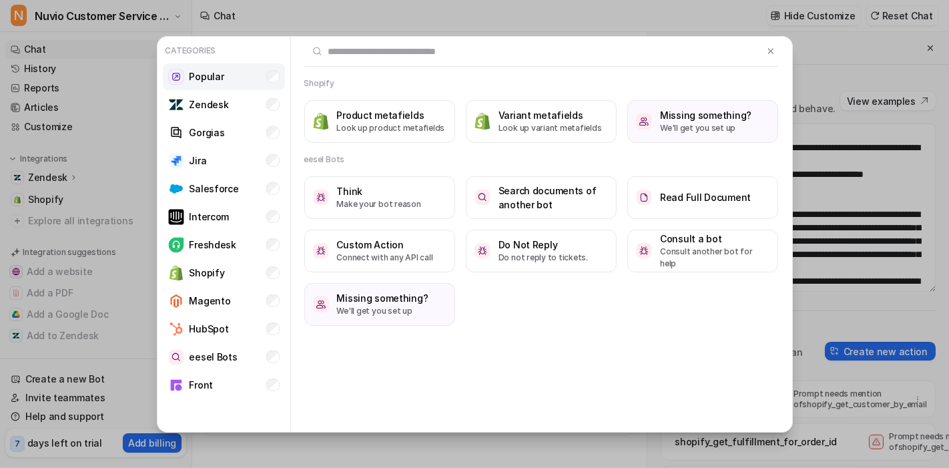
click at [228, 67] on li "Popular" at bounding box center [224, 76] width 122 height 27
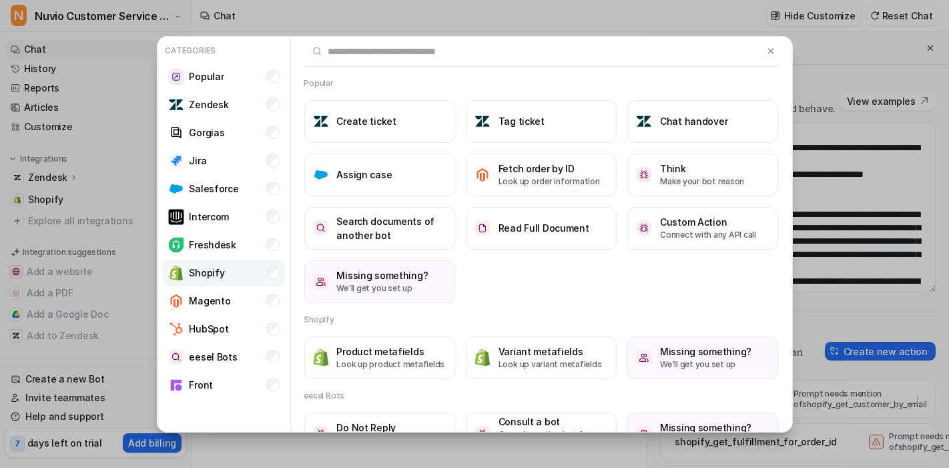
click at [224, 279] on li "Shopify" at bounding box center [224, 273] width 122 height 27
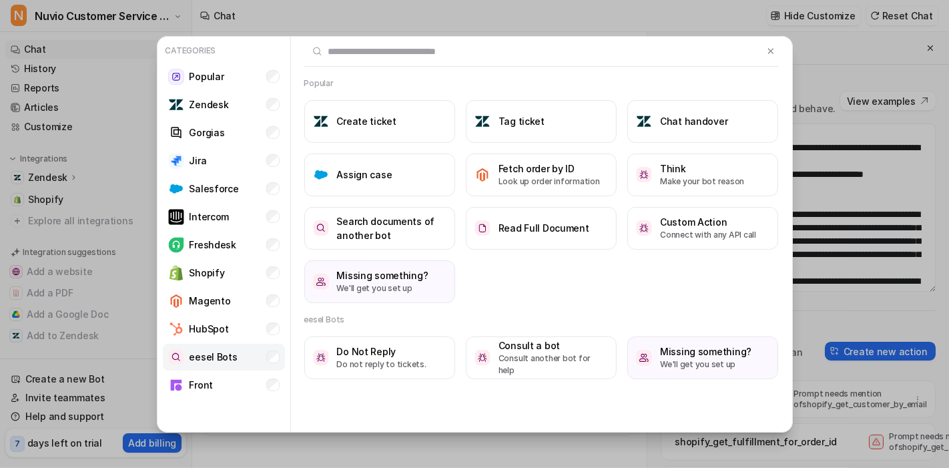
click at [206, 359] on p "eesel Bots" at bounding box center [214, 357] width 48 height 14
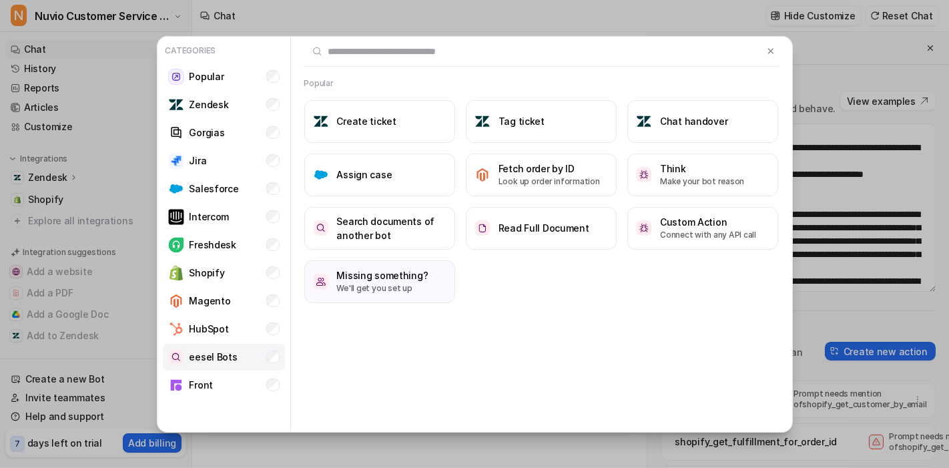
click at [204, 360] on p "eesel Bots" at bounding box center [214, 357] width 48 height 14
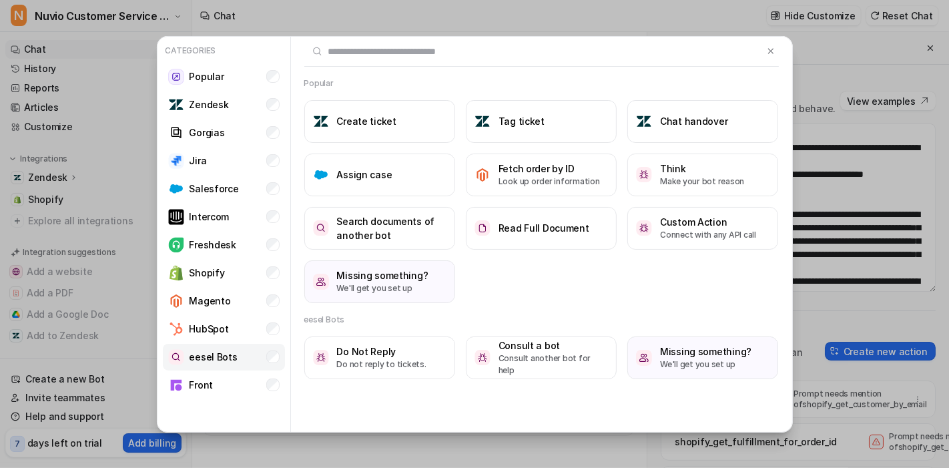
click at [241, 356] on li "eesel Bots" at bounding box center [224, 357] width 122 height 27
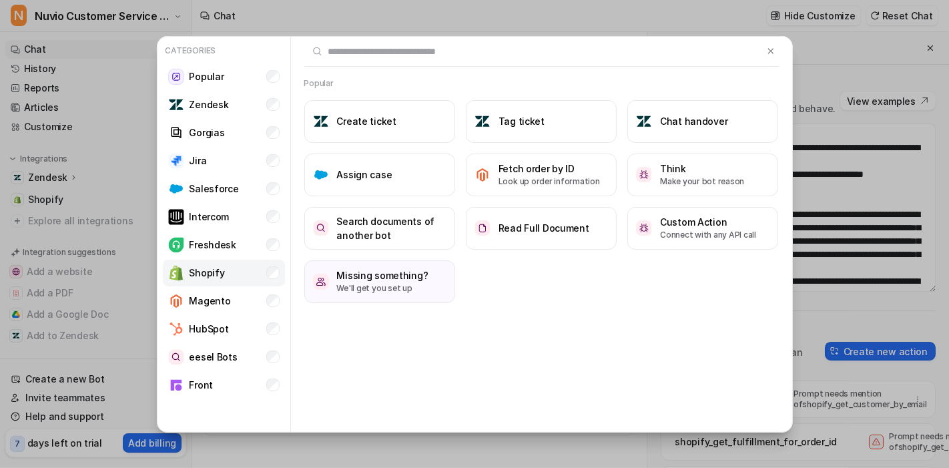
click at [228, 274] on li "Shopify" at bounding box center [224, 273] width 122 height 27
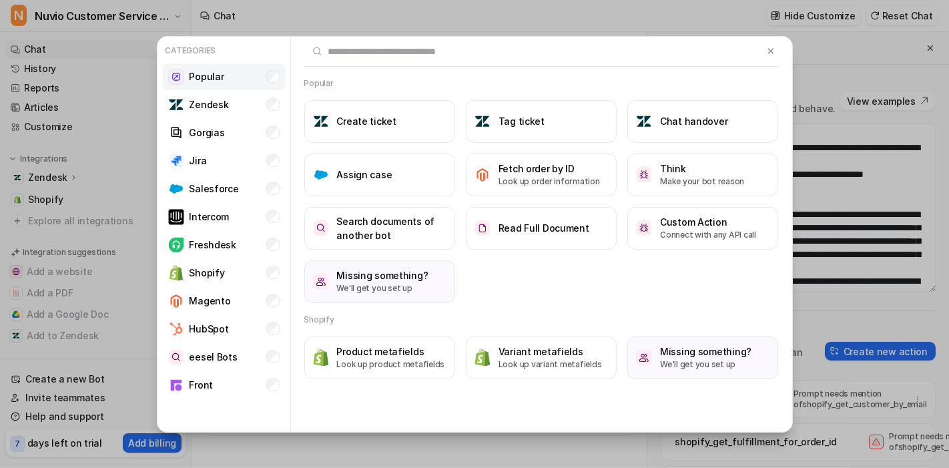
click at [238, 79] on li "Popular" at bounding box center [224, 76] width 122 height 27
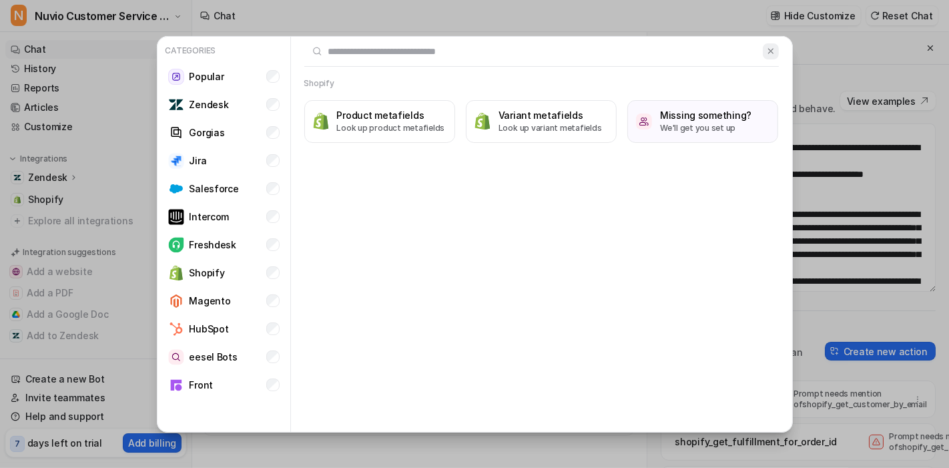
click at [764, 45] on button at bounding box center [770, 51] width 15 height 16
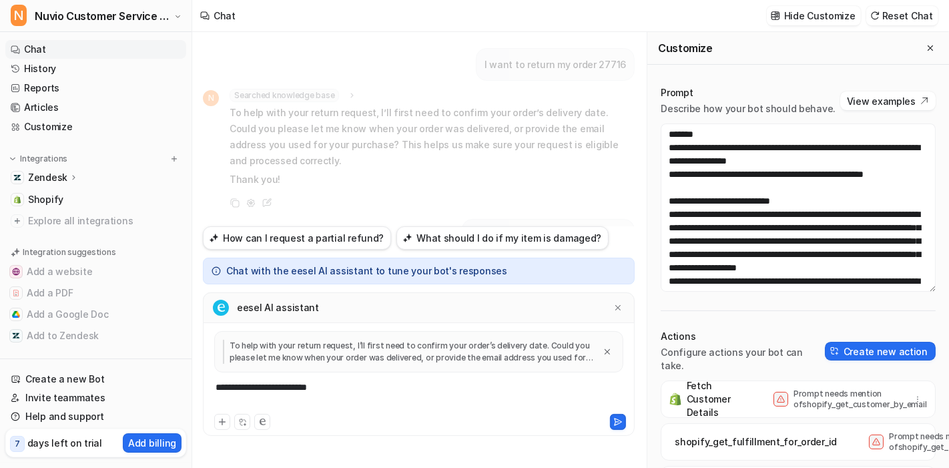
click at [404, 388] on div "**********" at bounding box center [419, 396] width 426 height 31
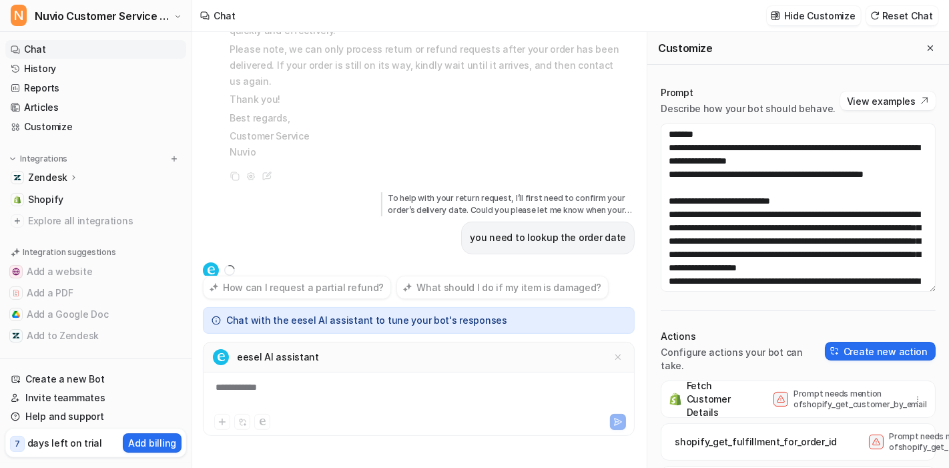
scroll to position [354, 0]
click at [347, 387] on div "**********" at bounding box center [419, 396] width 426 height 31
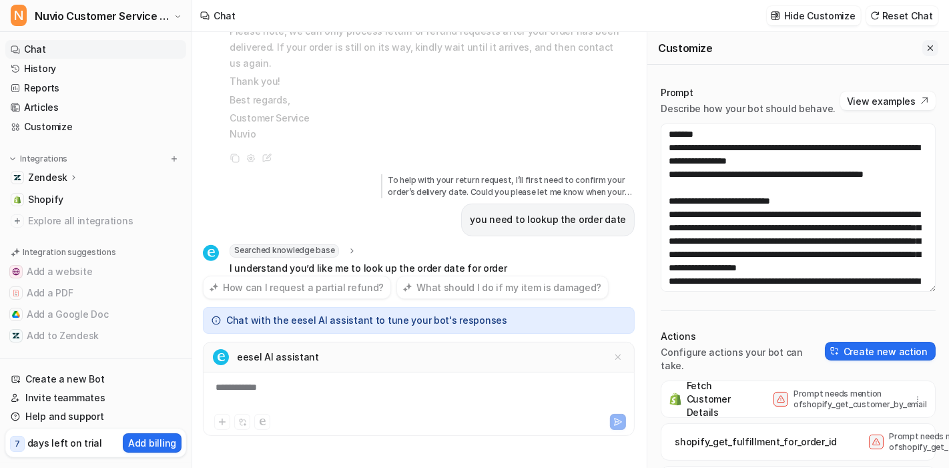
click at [926, 44] on icon "Close flyout" at bounding box center [930, 47] width 9 height 9
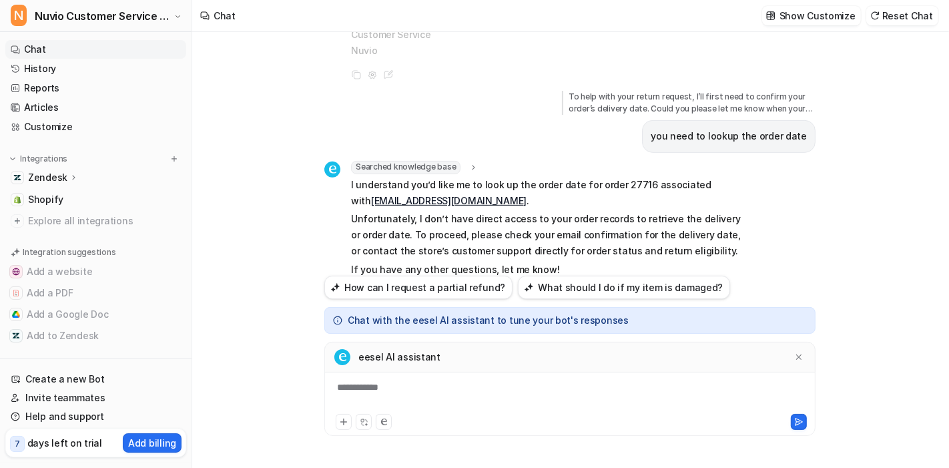
scroll to position [457, 0]
click at [30, 113] on link "Articles" at bounding box center [95, 107] width 181 height 19
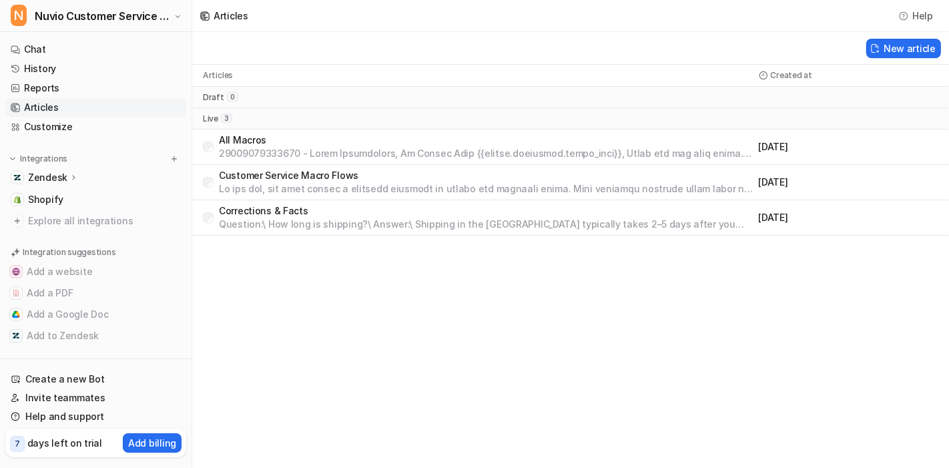
click at [298, 146] on p "All Macros" at bounding box center [486, 140] width 535 height 13
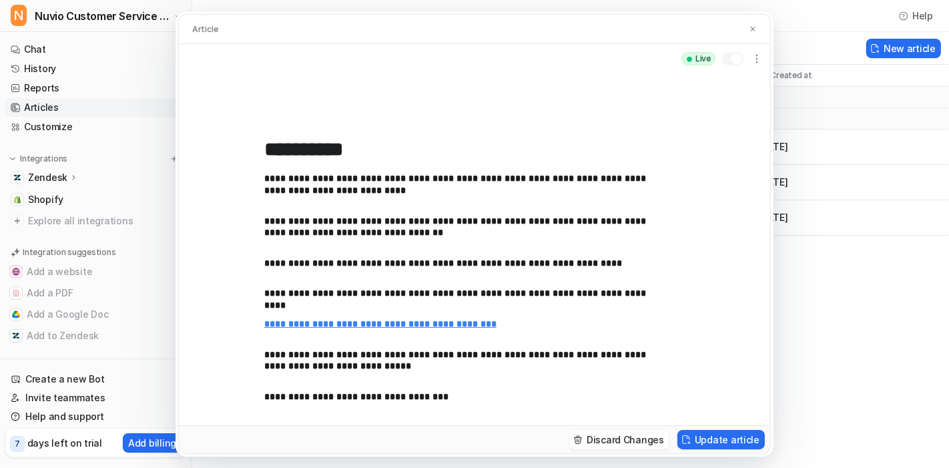
click at [539, 250] on div "**********" at bounding box center [468, 295] width 409 height 246
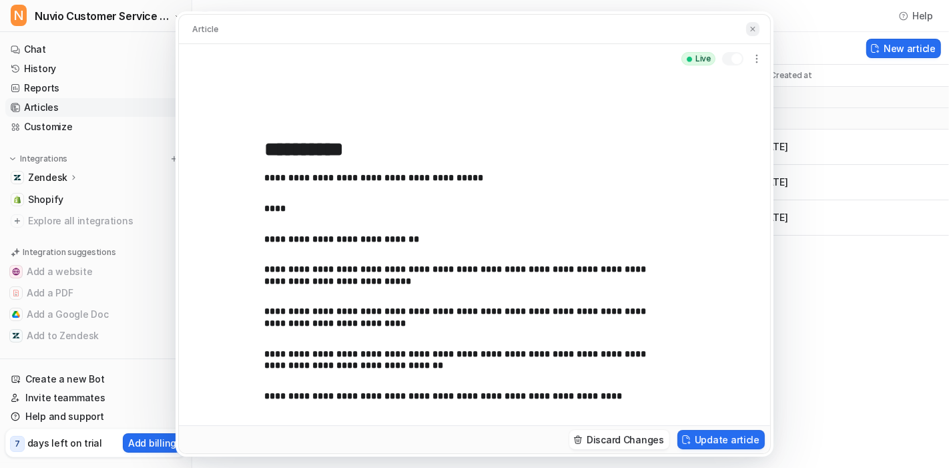
click at [756, 27] on img at bounding box center [753, 29] width 8 height 9
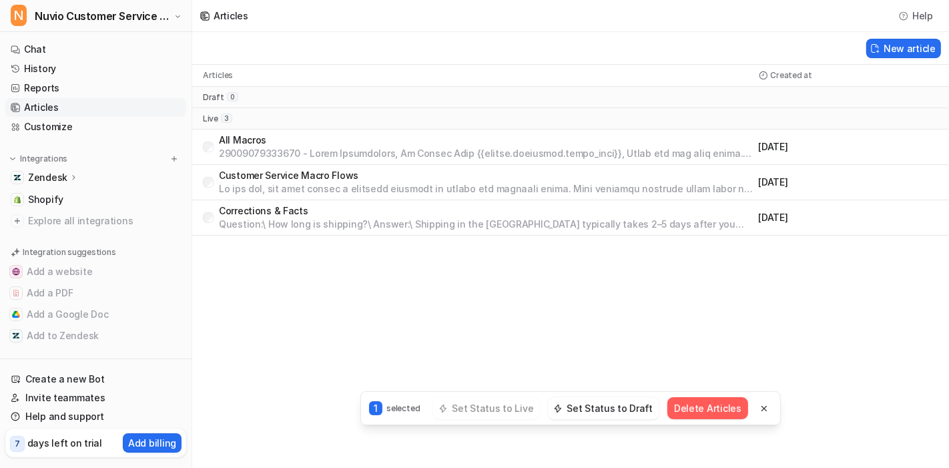
click at [700, 404] on button "Delete Articles" at bounding box center [708, 408] width 81 height 22
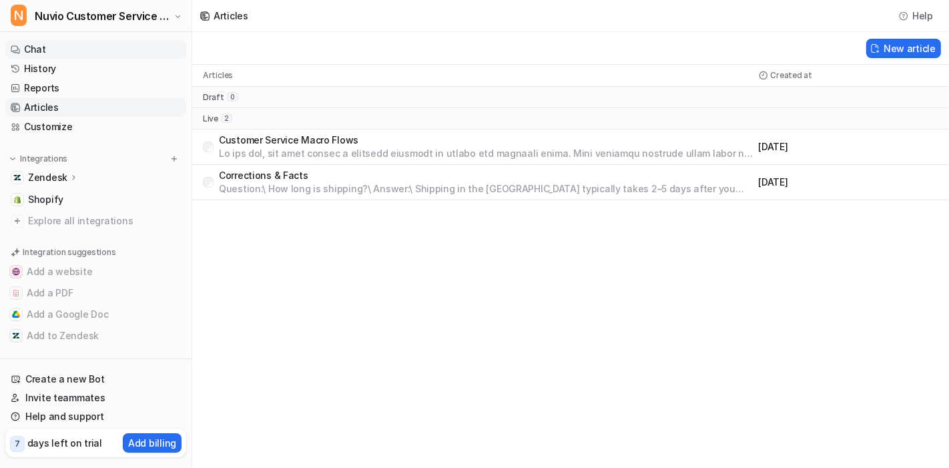
click at [80, 47] on link "Chat" at bounding box center [95, 49] width 181 height 19
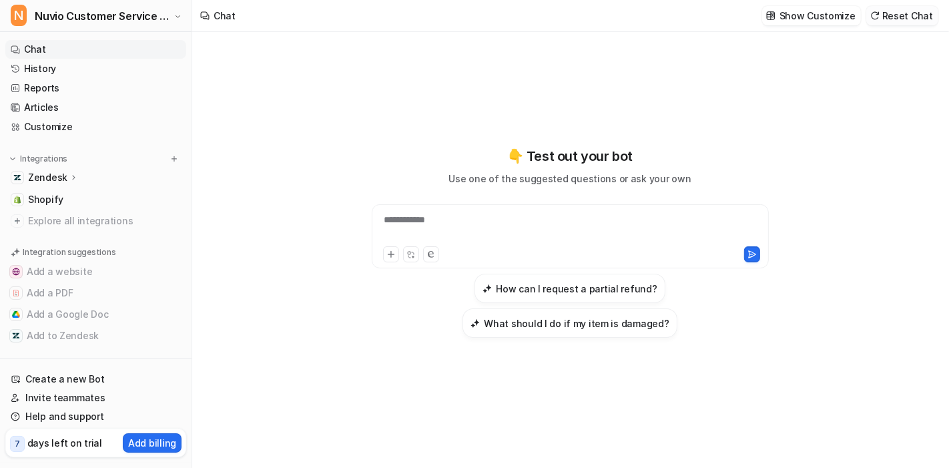
click at [904, 23] on button "Reset Chat" at bounding box center [902, 15] width 72 height 19
click at [505, 228] on div "**********" at bounding box center [570, 236] width 397 height 64
click at [495, 235] on div at bounding box center [570, 228] width 391 height 31
paste div
click at [455, 214] on div at bounding box center [570, 228] width 391 height 31
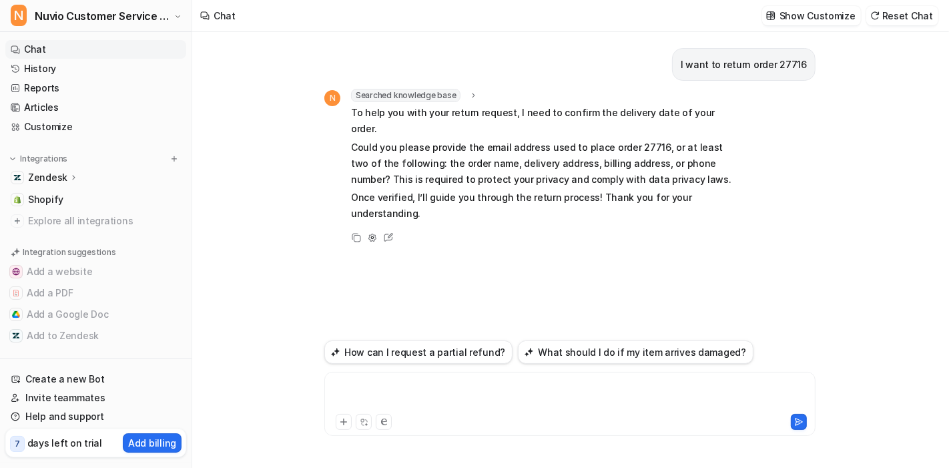
click at [392, 397] on div at bounding box center [570, 396] width 485 height 31
paste div
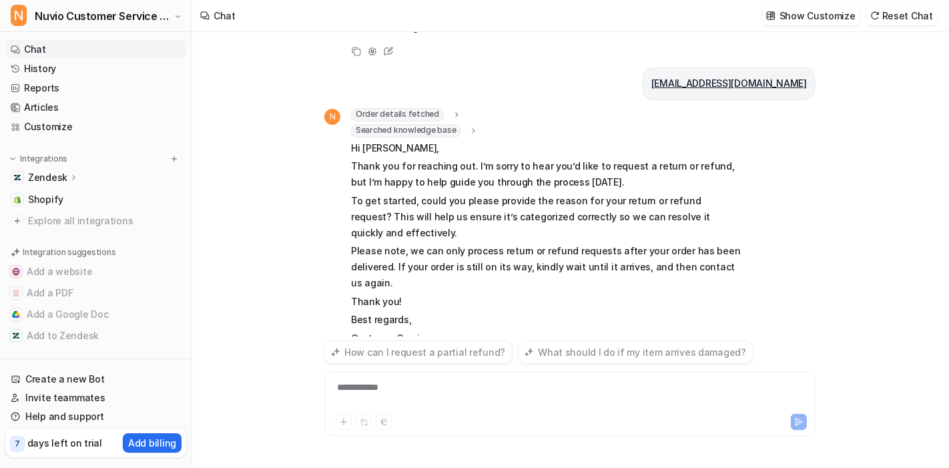
scroll to position [202, 0]
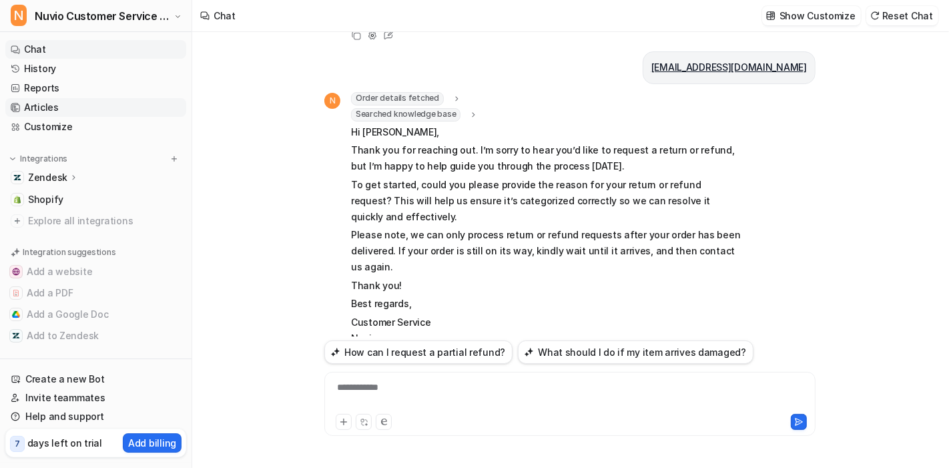
click at [63, 115] on link "Articles" at bounding box center [95, 107] width 181 height 19
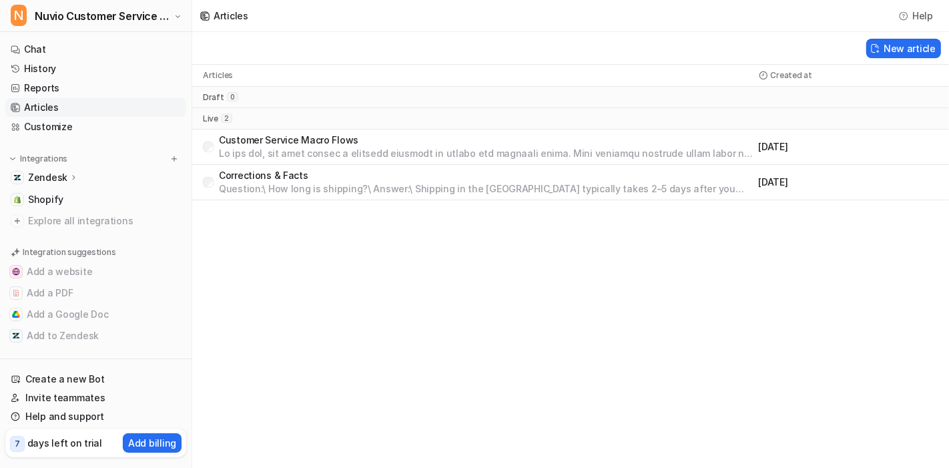
click at [318, 138] on p "Customer Service Macro Flows" at bounding box center [486, 140] width 535 height 13
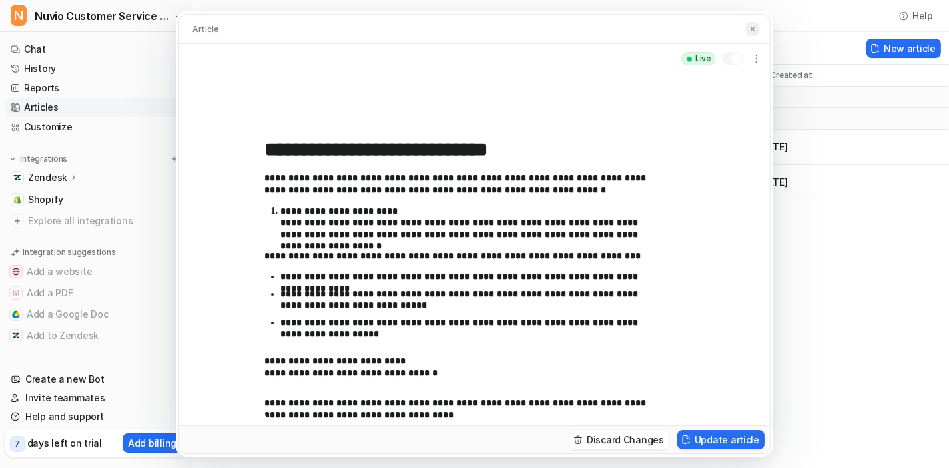
click at [759, 24] on button at bounding box center [752, 29] width 13 height 14
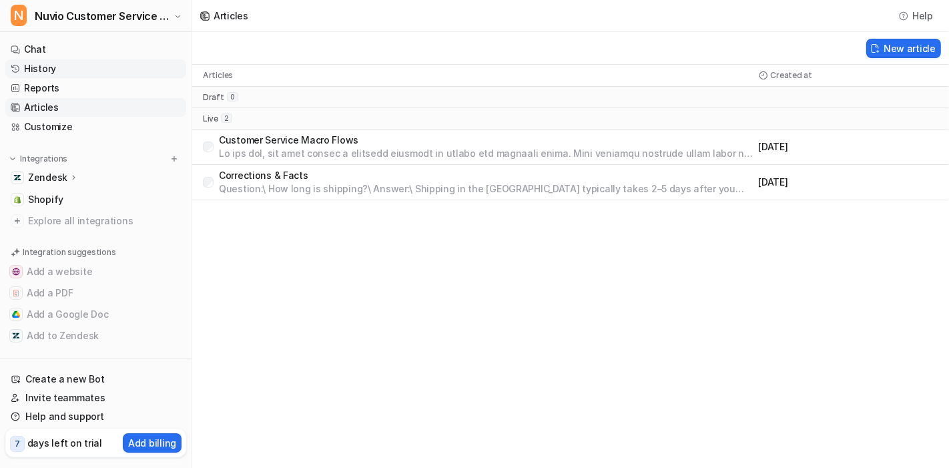
click at [78, 69] on link "History" at bounding box center [95, 68] width 181 height 19
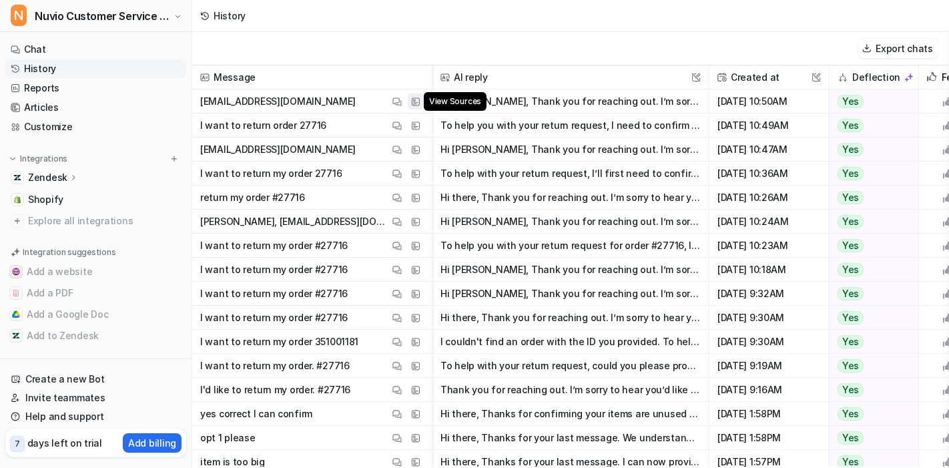
click at [419, 97] on img at bounding box center [415, 102] width 9 height 10
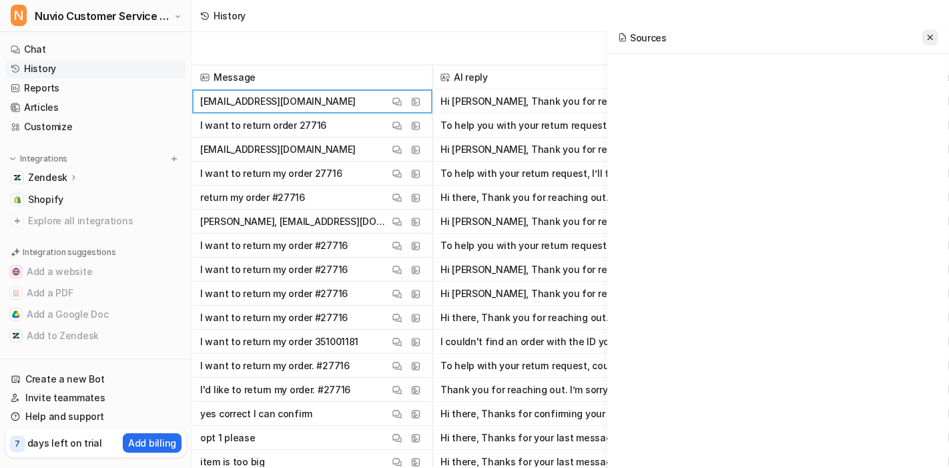
click at [931, 41] on icon at bounding box center [930, 37] width 9 height 9
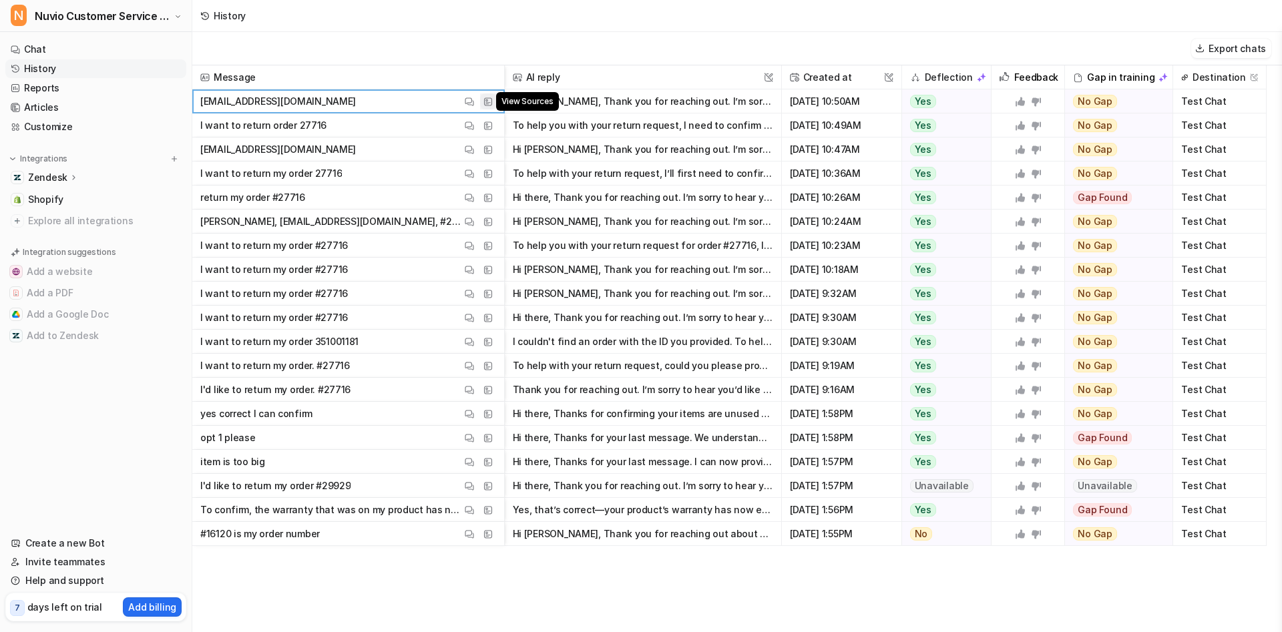
click at [493, 100] on button "View Sources" at bounding box center [488, 101] width 16 height 16
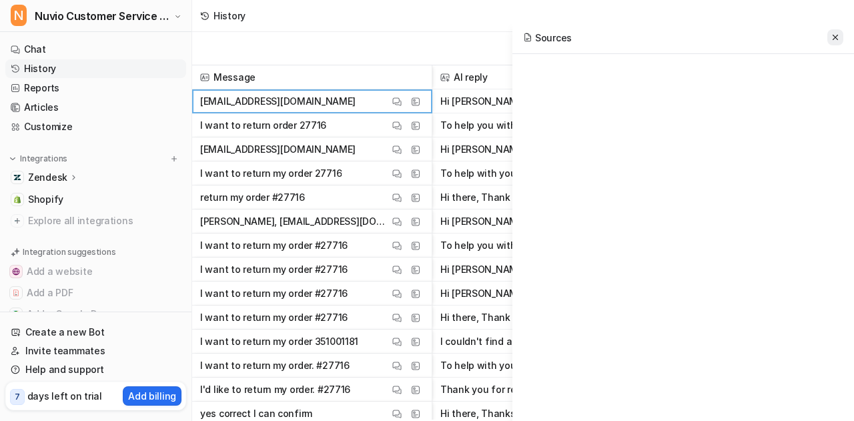
click at [842, 39] on button at bounding box center [836, 37] width 16 height 16
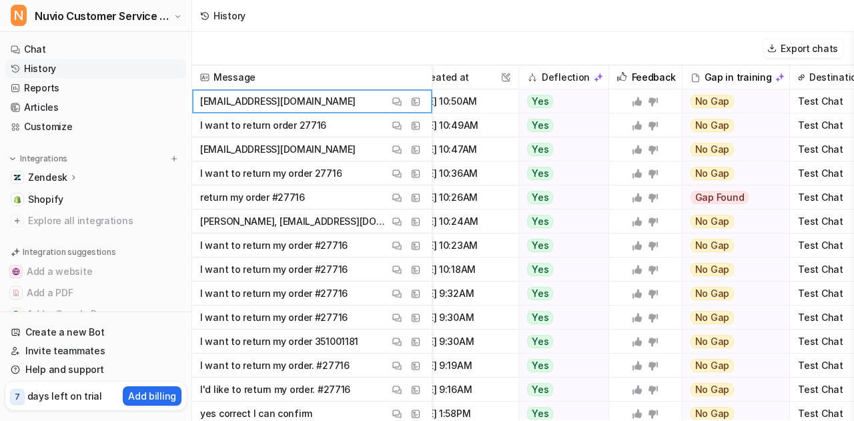
scroll to position [0, 350]
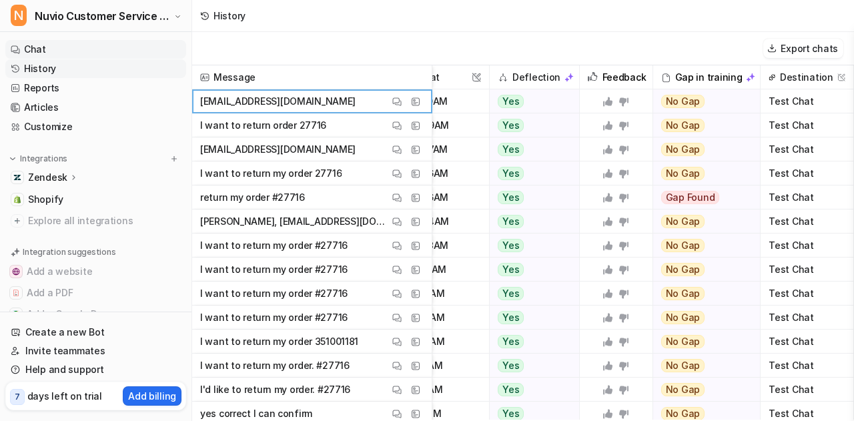
click at [49, 50] on link "Chat" at bounding box center [95, 49] width 181 height 19
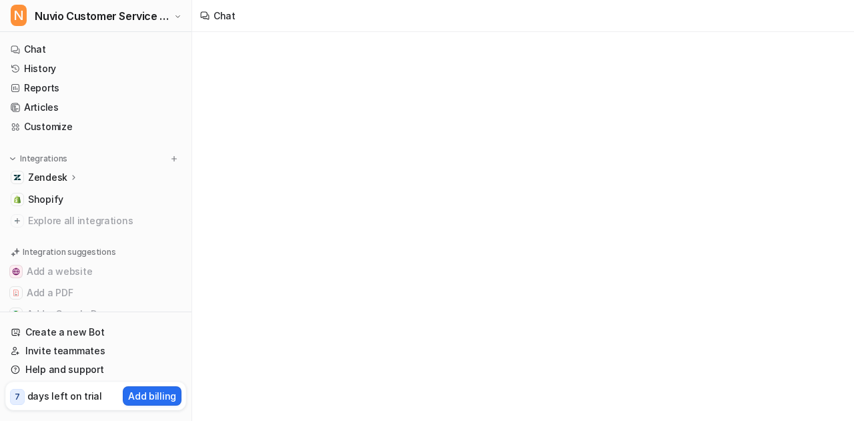
scroll to position [55, 0]
type textarea "**********"
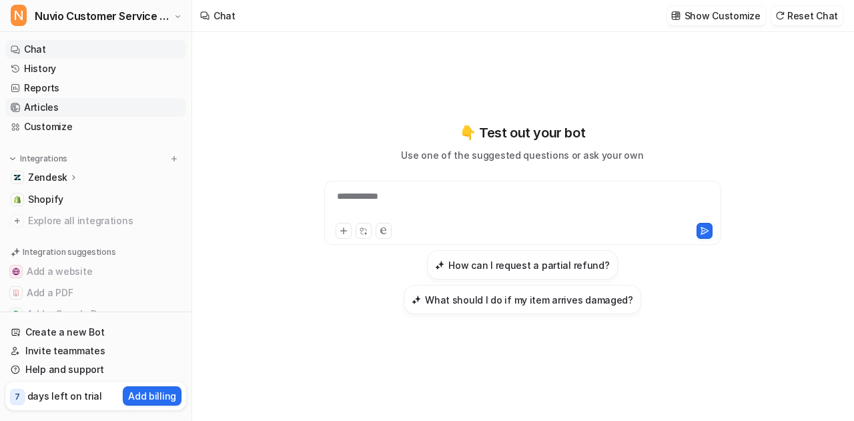
click at [63, 106] on link "Articles" at bounding box center [95, 107] width 181 height 19
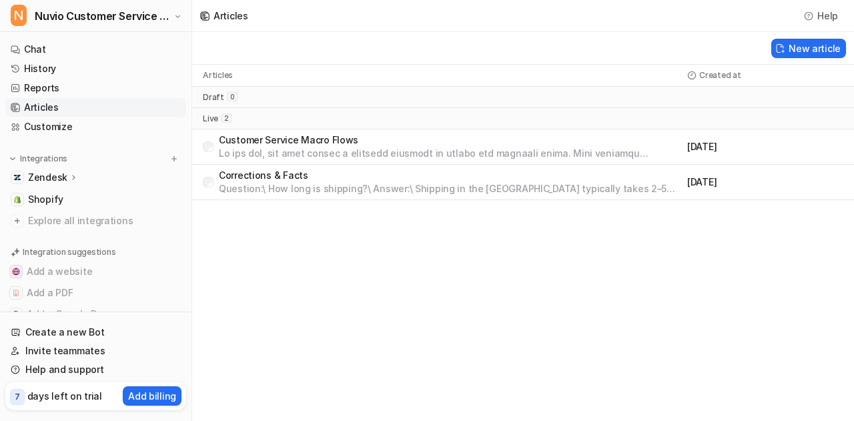
click at [269, 134] on p "Customer Service Macro Flows" at bounding box center [450, 140] width 463 height 13
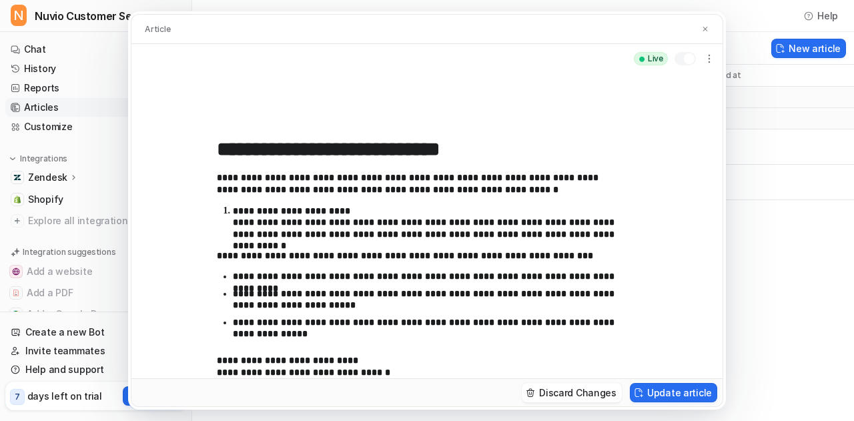
click at [292, 233] on p "**********" at bounding box center [425, 223] width 385 height 35
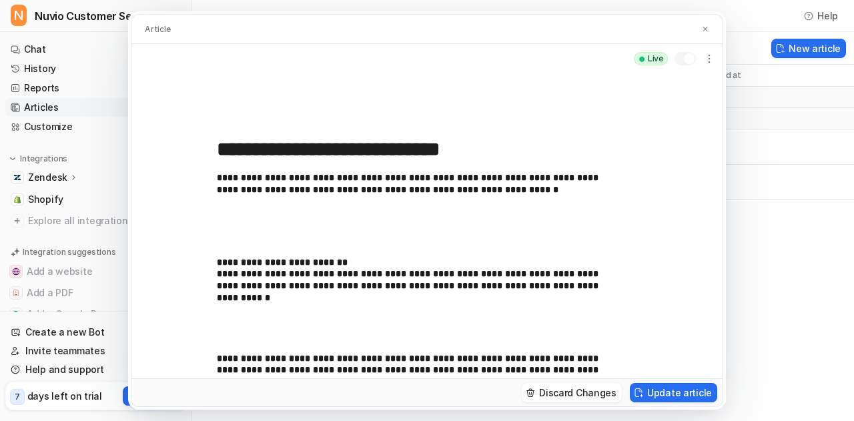
scroll to position [41, 0]
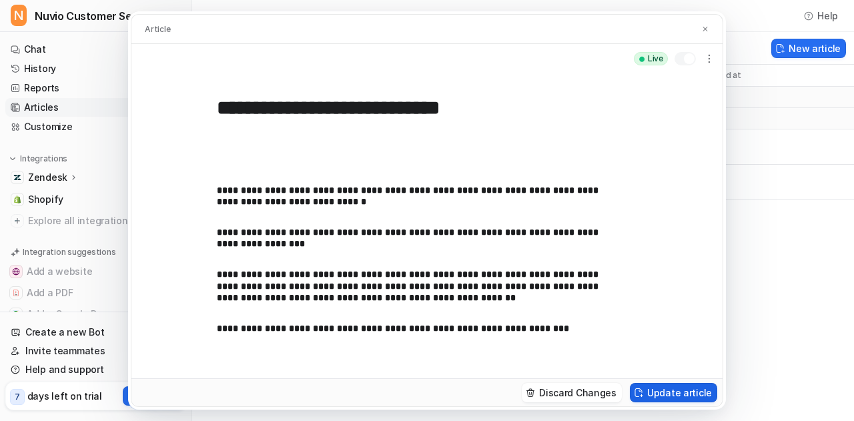
click at [670, 397] on button "Update article" at bounding box center [673, 392] width 87 height 19
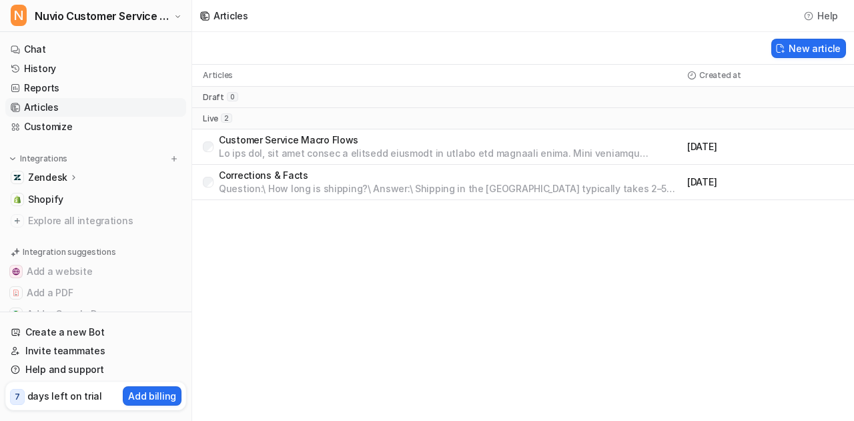
click at [277, 151] on p at bounding box center [450, 153] width 463 height 13
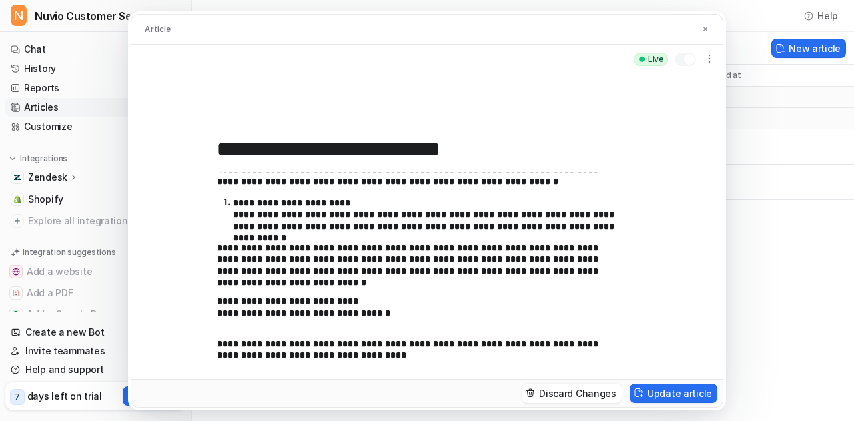
scroll to position [9, 0]
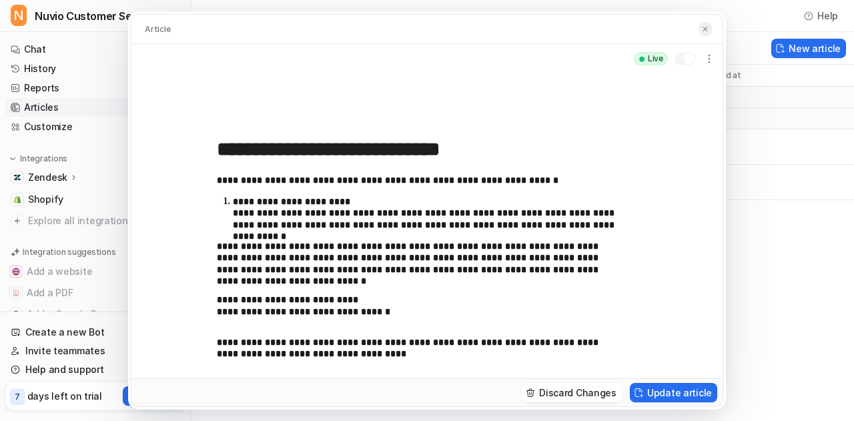
click at [702, 29] on img at bounding box center [706, 29] width 8 height 9
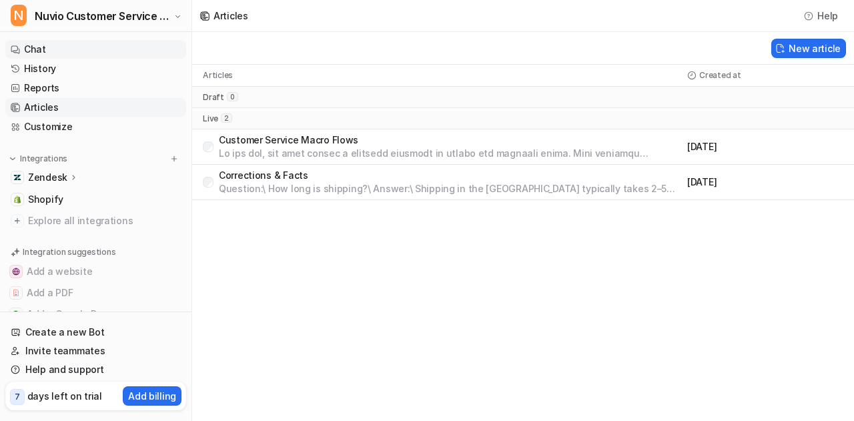
click at [64, 49] on link "Chat" at bounding box center [95, 49] width 181 height 19
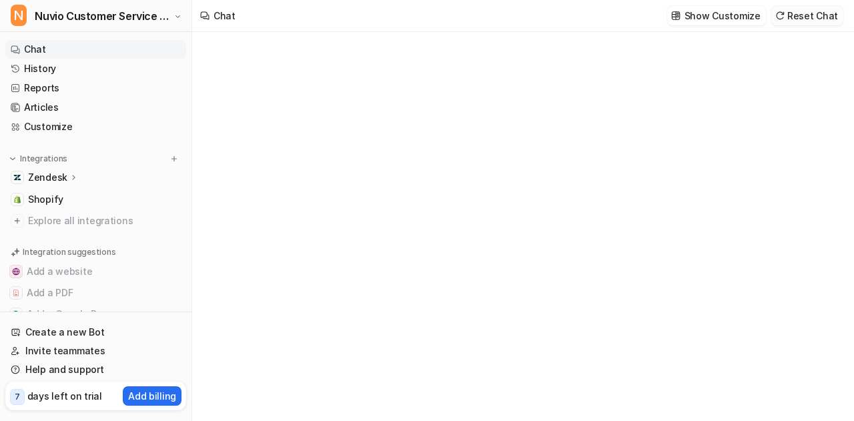
click at [817, 24] on button "Reset Chat" at bounding box center [808, 15] width 72 height 19
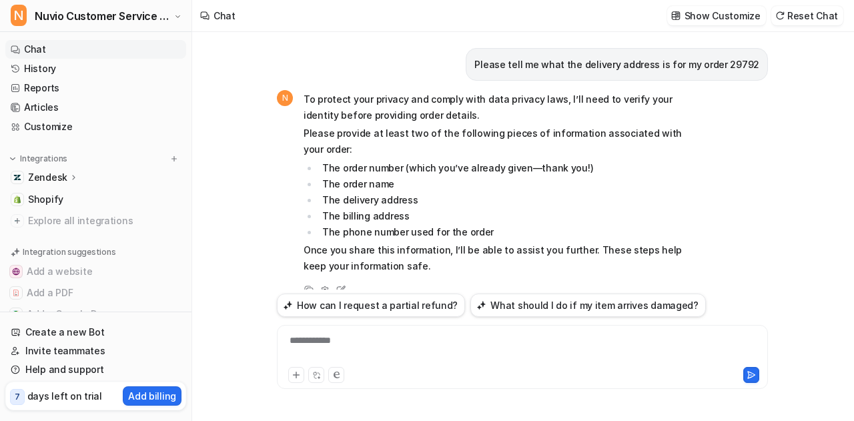
scroll to position [1802, 0]
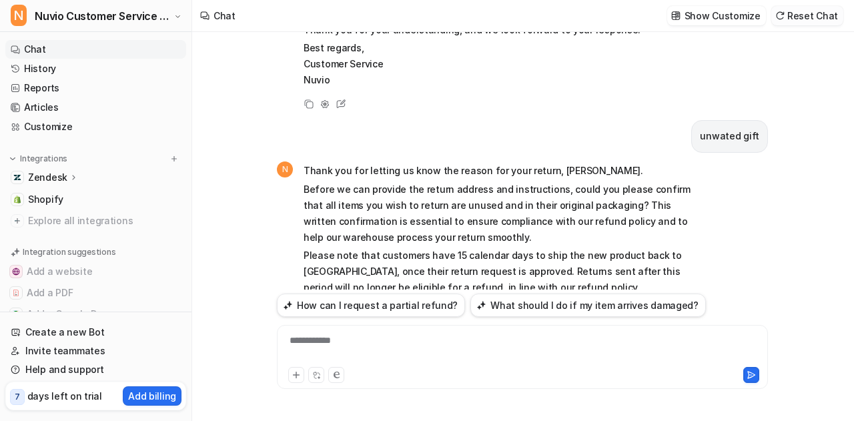
click at [821, 14] on button "Reset Chat" at bounding box center [808, 15] width 72 height 19
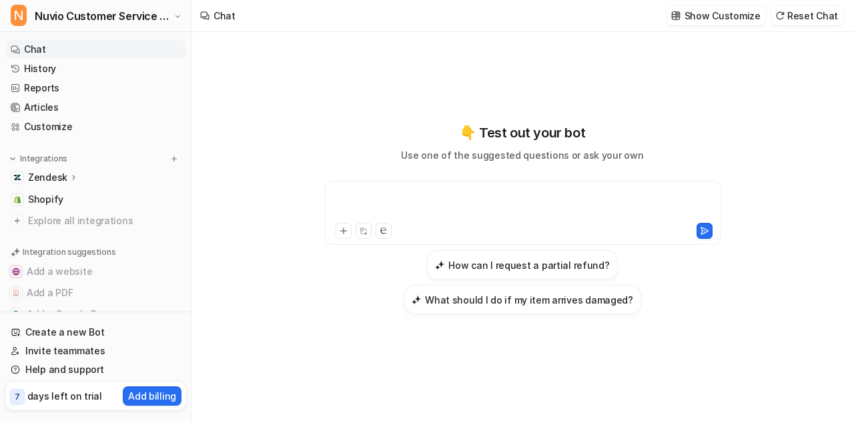
click at [461, 202] on div at bounding box center [523, 205] width 391 height 31
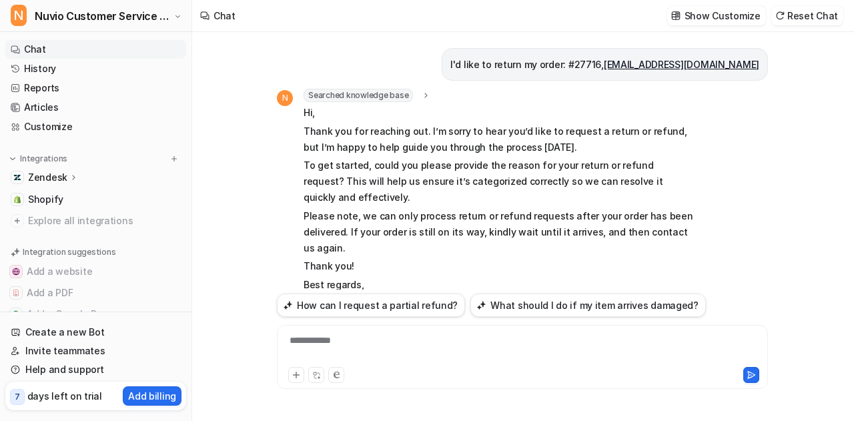
click at [407, 99] on span "Searched knowledge base" at bounding box center [358, 95] width 109 height 13
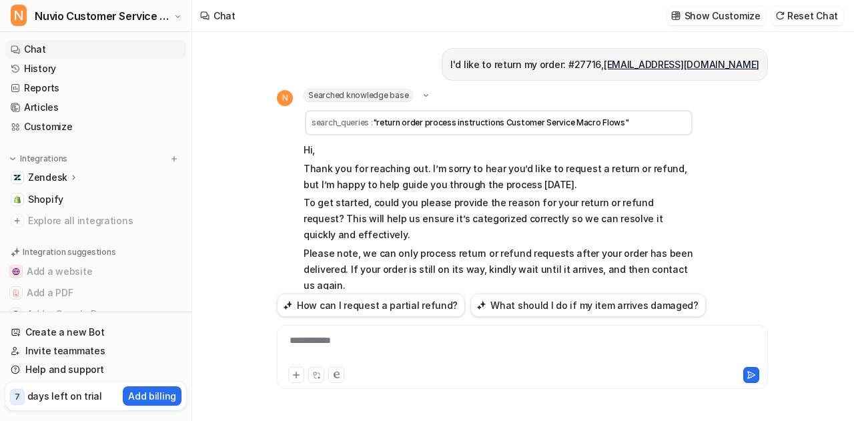
click at [433, 124] on span ""return order process instructions Customer Service Macro Flows"" at bounding box center [501, 122] width 256 height 10
click at [797, 11] on button "Reset Chat" at bounding box center [808, 15] width 72 height 19
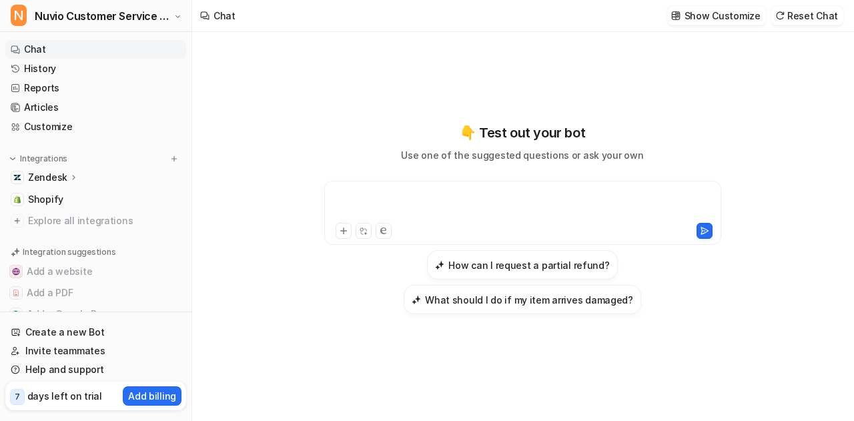
click at [424, 198] on div at bounding box center [523, 205] width 391 height 31
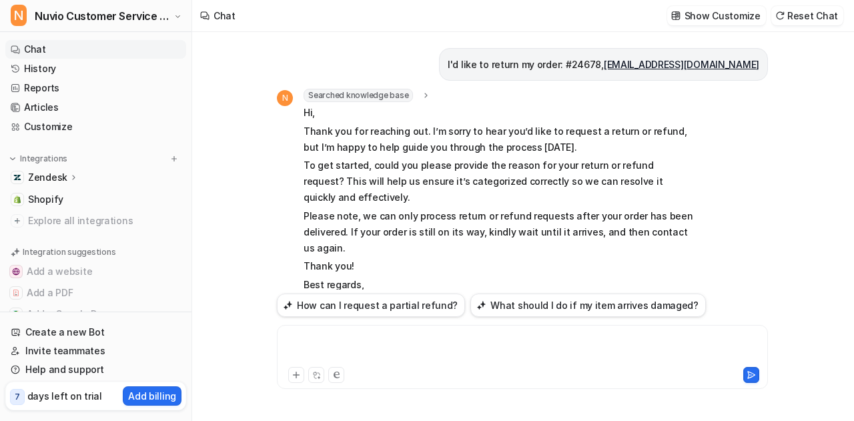
click at [354, 337] on div at bounding box center [522, 349] width 485 height 31
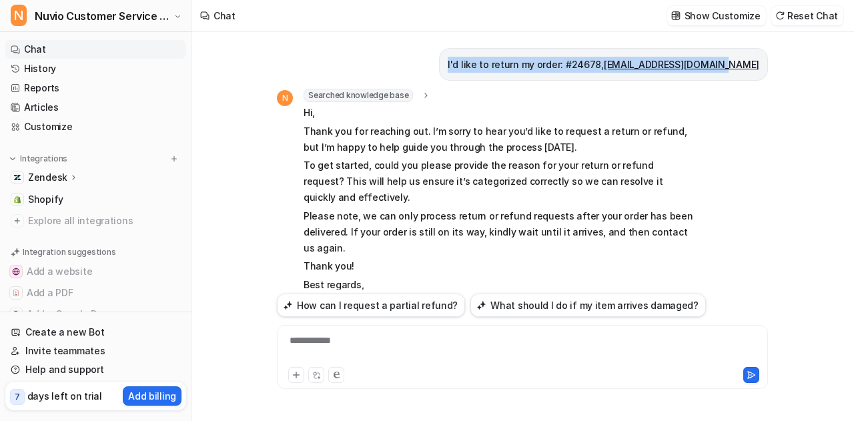
drag, startPoint x: 493, startPoint y: 63, endPoint x: 772, endPoint y: 68, distance: 279.8
click at [772, 68] on div "I'd like to return my order: #24678, [EMAIL_ADDRESS][DOMAIN_NAME] N Searched kn…" at bounding box center [522, 226] width 513 height 389
copy p "I'd like to return my order: #24678, [EMAIL_ADDRESS][DOMAIN_NAME]"
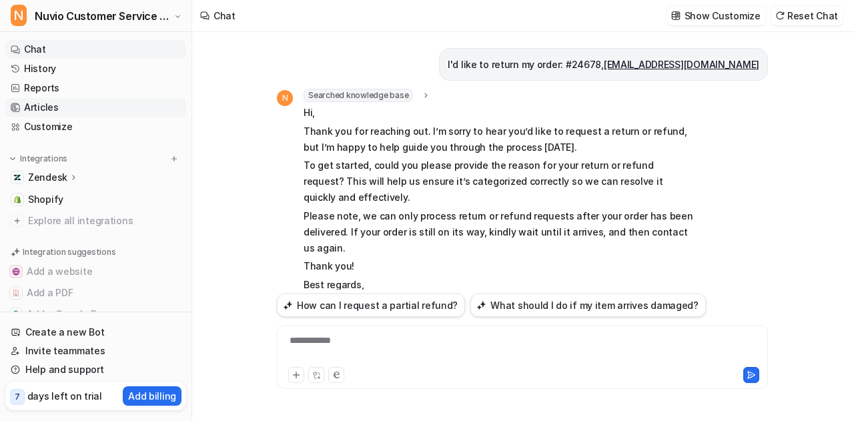
click at [50, 106] on link "Articles" at bounding box center [95, 107] width 181 height 19
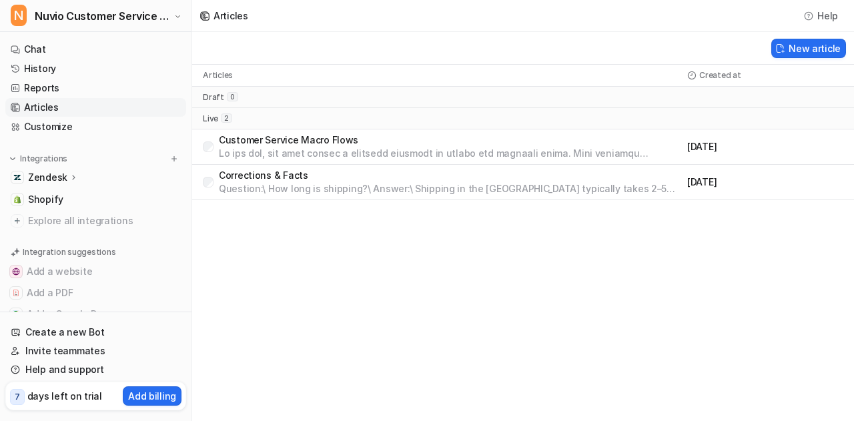
click at [301, 144] on p "Customer Service Macro Flows" at bounding box center [450, 140] width 463 height 13
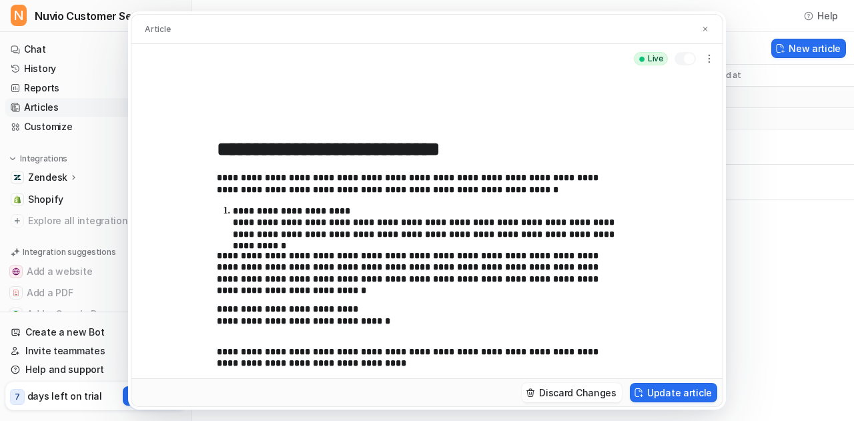
click at [292, 200] on div "**********" at bounding box center [427, 295] width 421 height 246
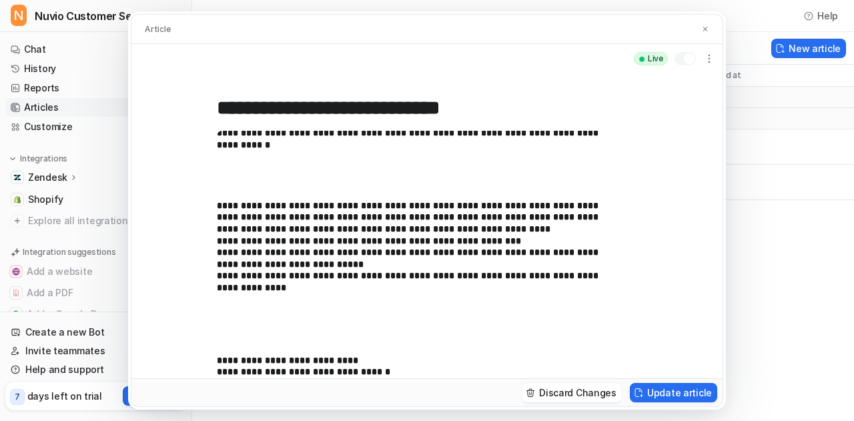
scroll to position [123, 0]
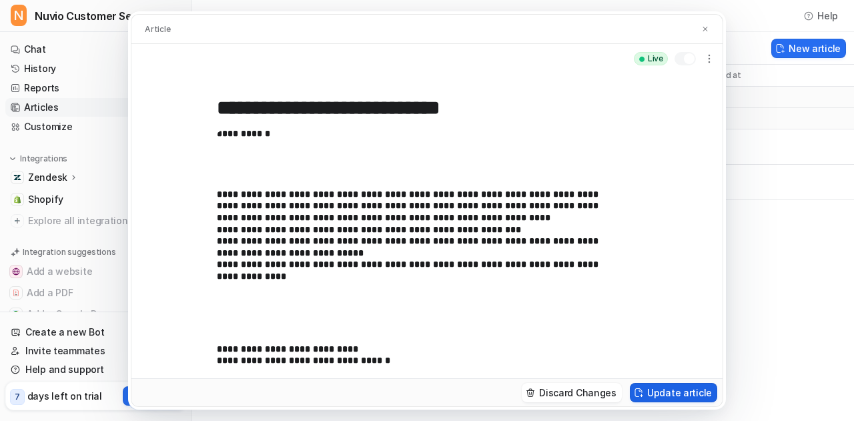
click at [682, 396] on button "Update article" at bounding box center [673, 392] width 87 height 19
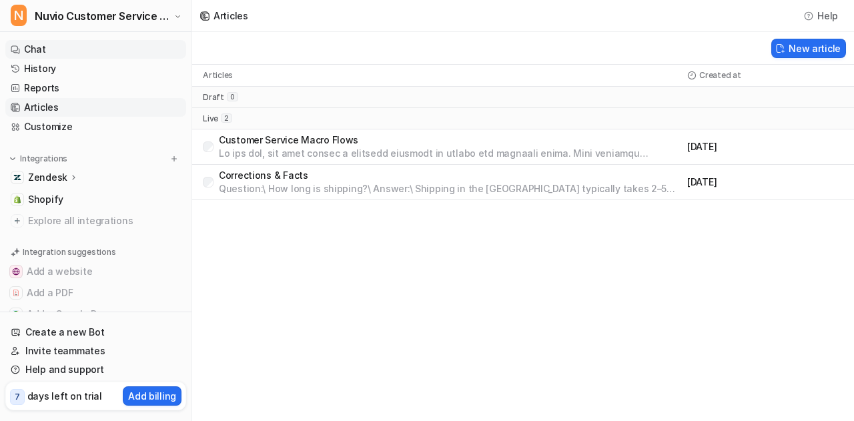
click at [95, 45] on link "Chat" at bounding box center [95, 49] width 181 height 19
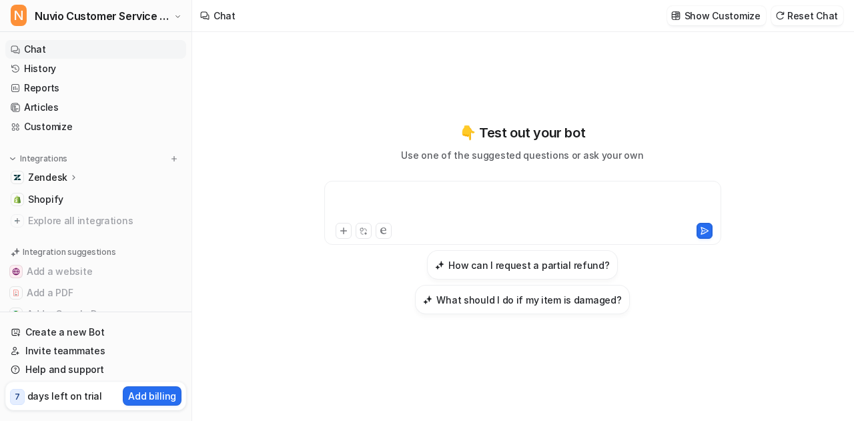
click at [469, 218] on div at bounding box center [523, 205] width 391 height 31
paste div
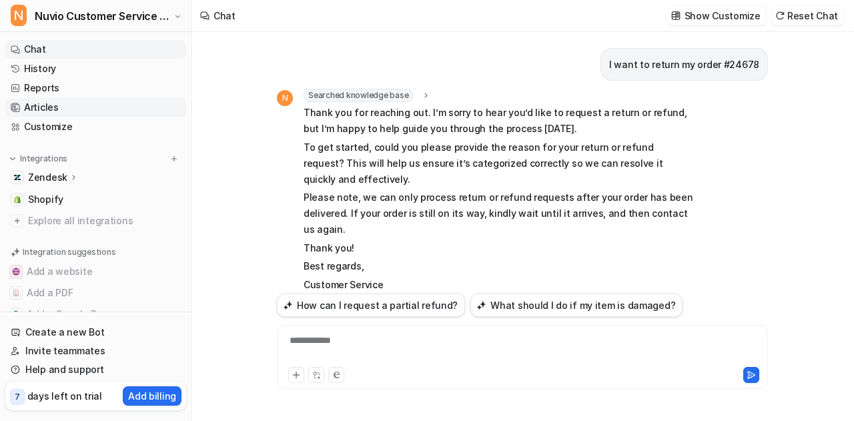
click at [99, 109] on link "Articles" at bounding box center [95, 107] width 181 height 19
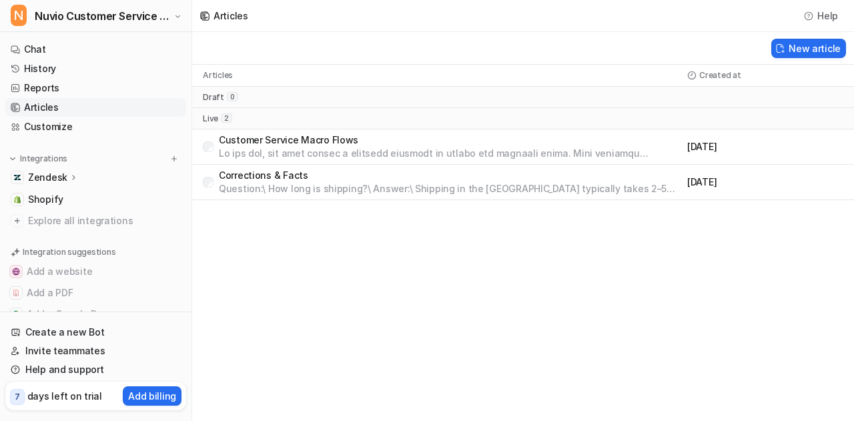
click at [260, 170] on p "Corrections & Facts" at bounding box center [450, 175] width 463 height 13
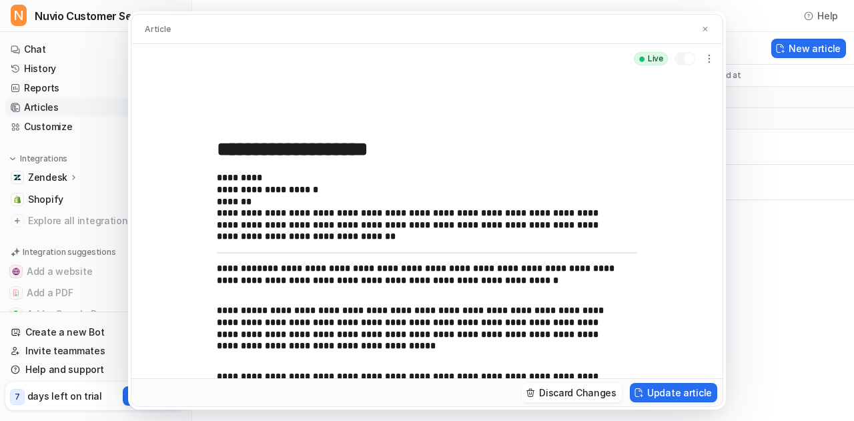
scroll to position [28, 0]
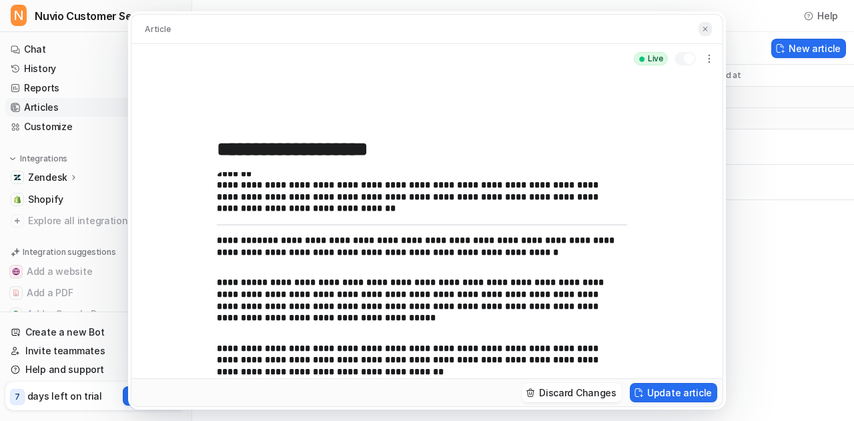
drag, startPoint x: 705, startPoint y: 39, endPoint x: 707, endPoint y: 31, distance: 8.3
click at [707, 31] on div "Article" at bounding box center [427, 30] width 591 height 30
click at [707, 31] on img at bounding box center [706, 29] width 8 height 9
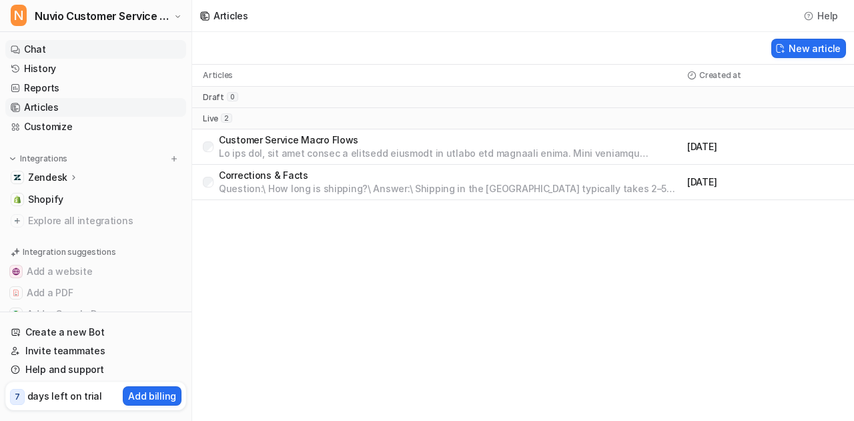
click at [69, 52] on link "Chat" at bounding box center [95, 49] width 181 height 19
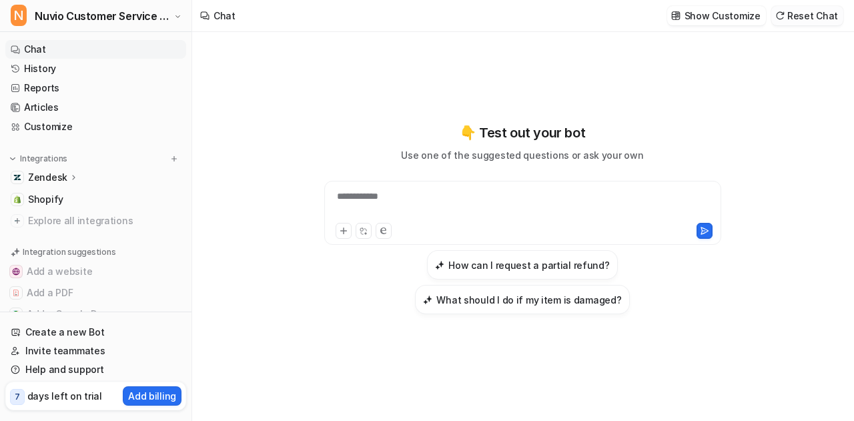
click at [816, 21] on button "Reset Chat" at bounding box center [808, 15] width 72 height 19
click at [425, 220] on div at bounding box center [523, 205] width 391 height 31
paste div
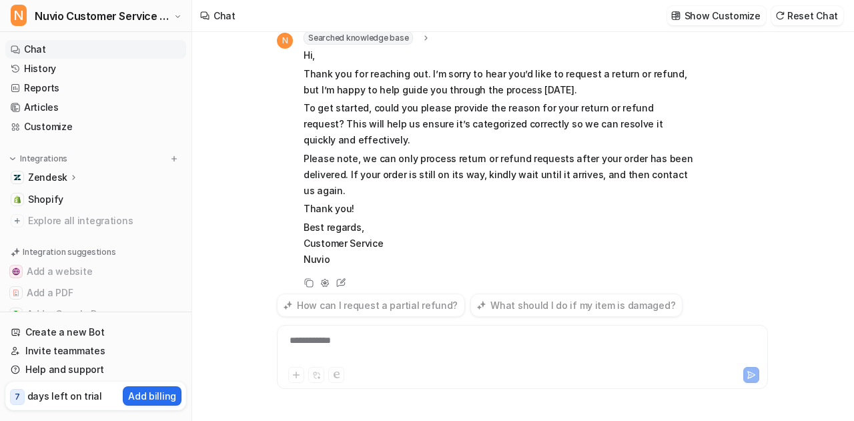
scroll to position [57, 0]
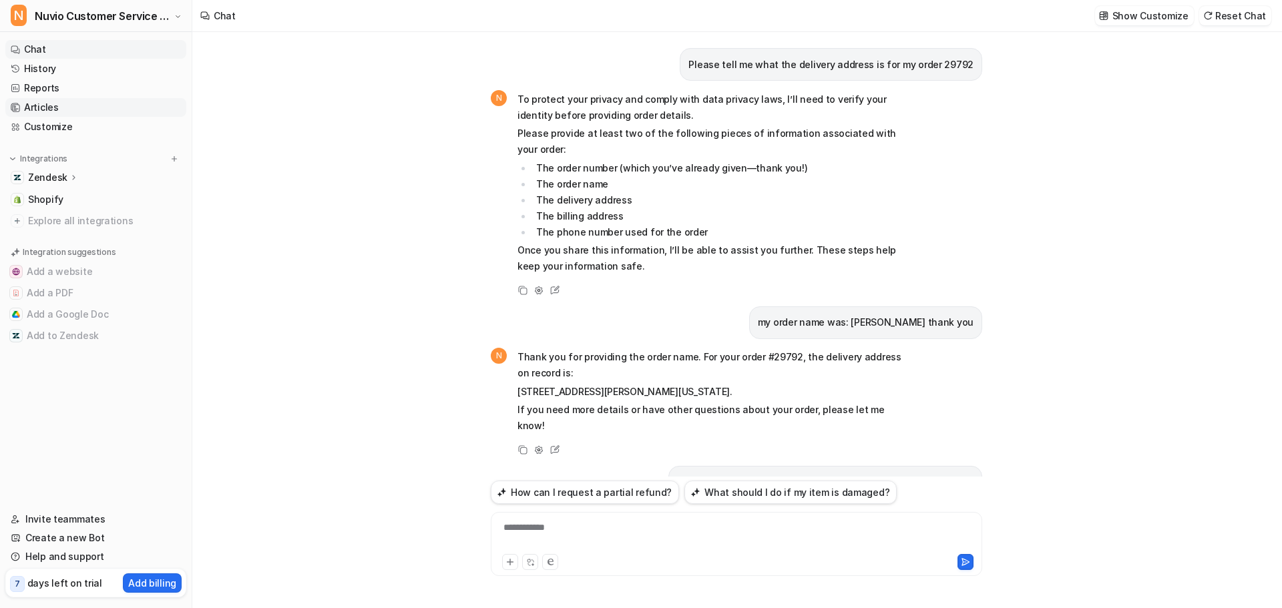
scroll to position [1620, 0]
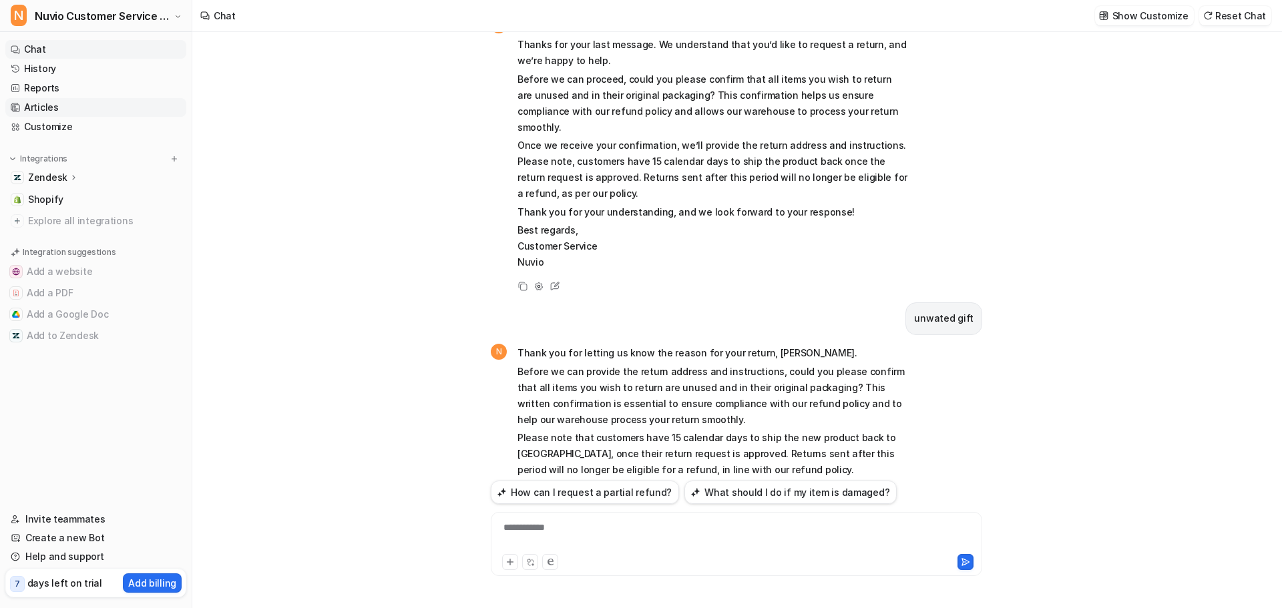
click at [52, 109] on link "Articles" at bounding box center [95, 107] width 181 height 19
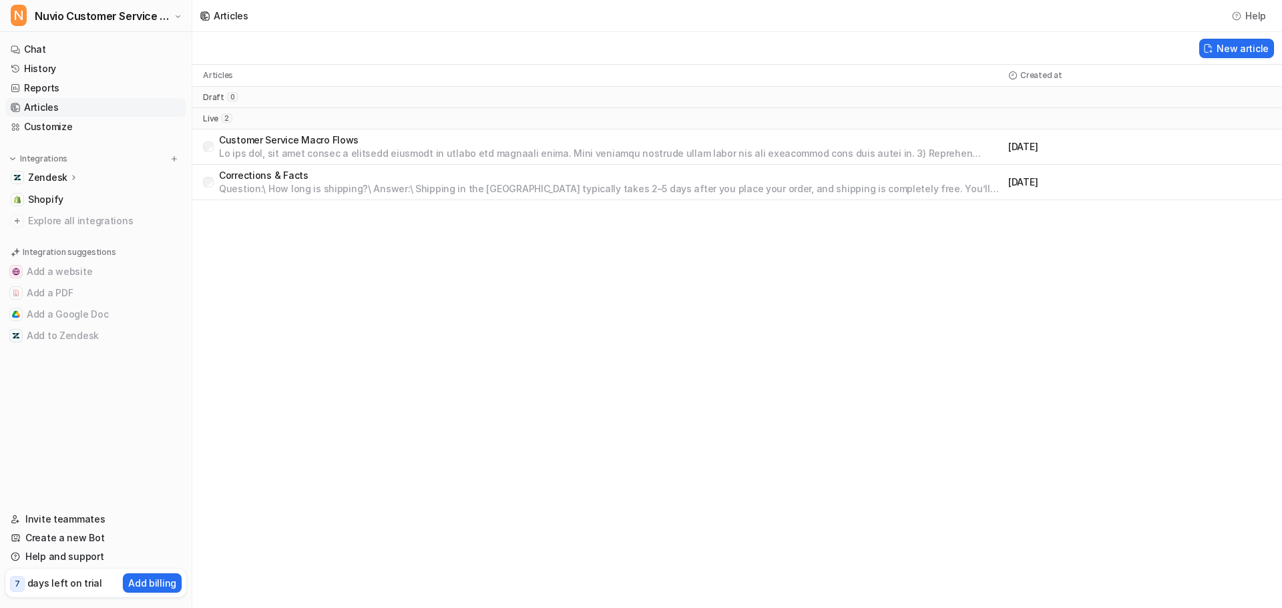
click at [288, 144] on p "Customer Service Macro Flows" at bounding box center [611, 140] width 784 height 13
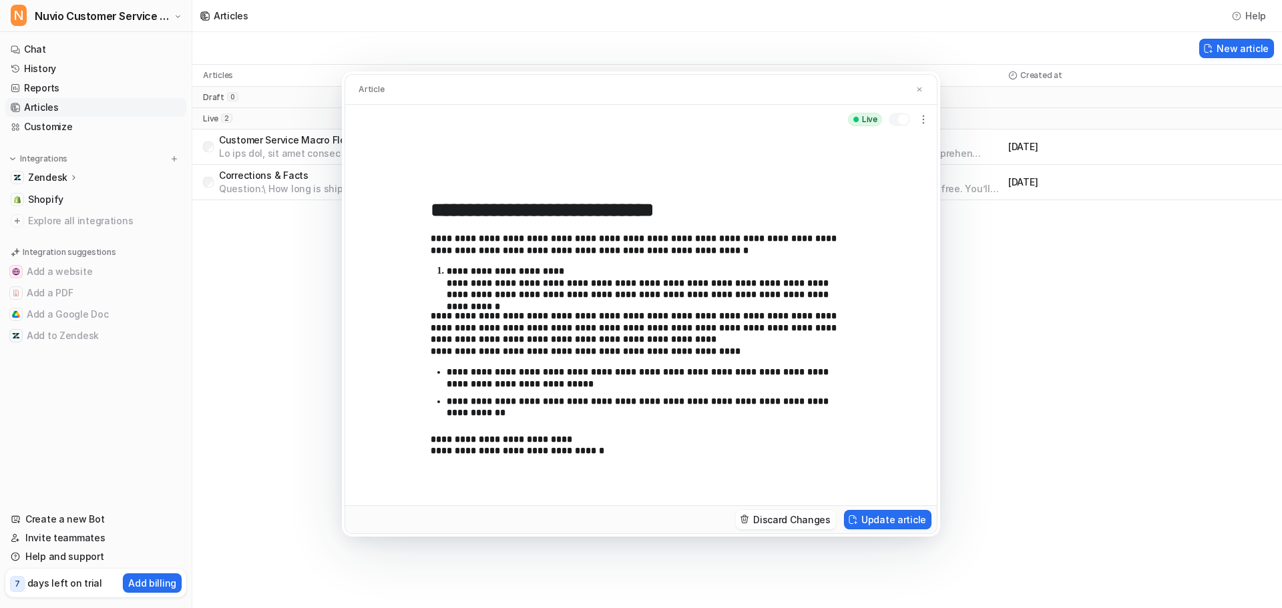
click at [740, 347] on p "**********" at bounding box center [636, 333] width 411 height 47
click at [719, 342] on p "**********" at bounding box center [636, 333] width 411 height 47
click at [628, 377] on p "**********" at bounding box center [644, 377] width 395 height 23
click at [628, 384] on p "**********" at bounding box center [644, 377] width 395 height 23
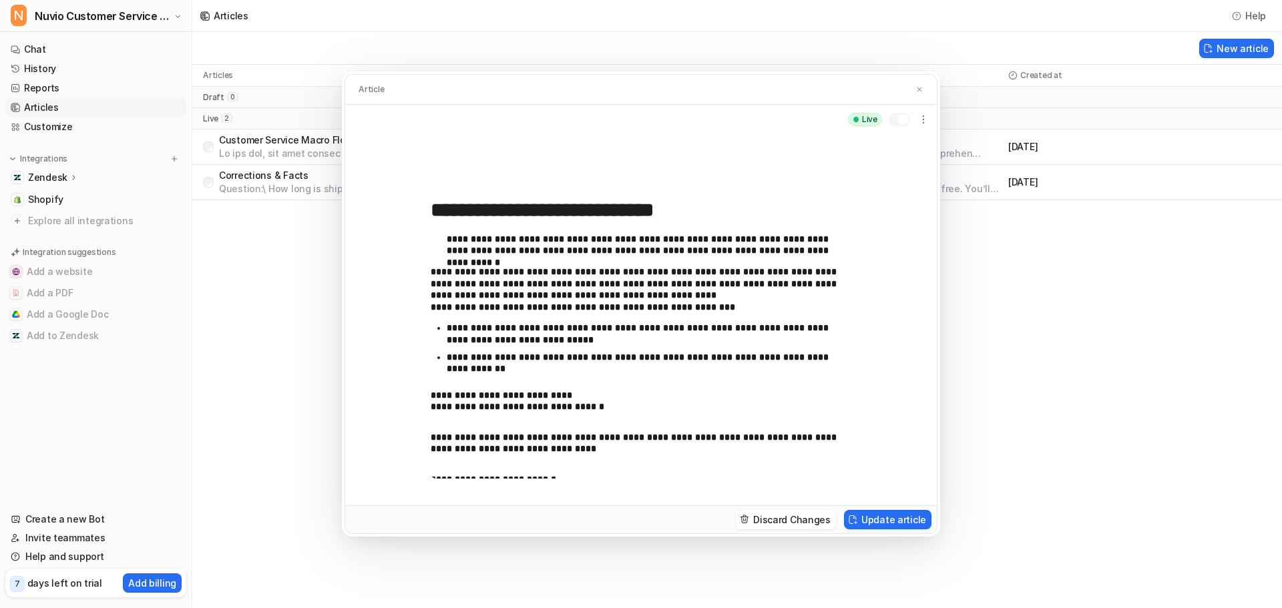
scroll to position [67, 0]
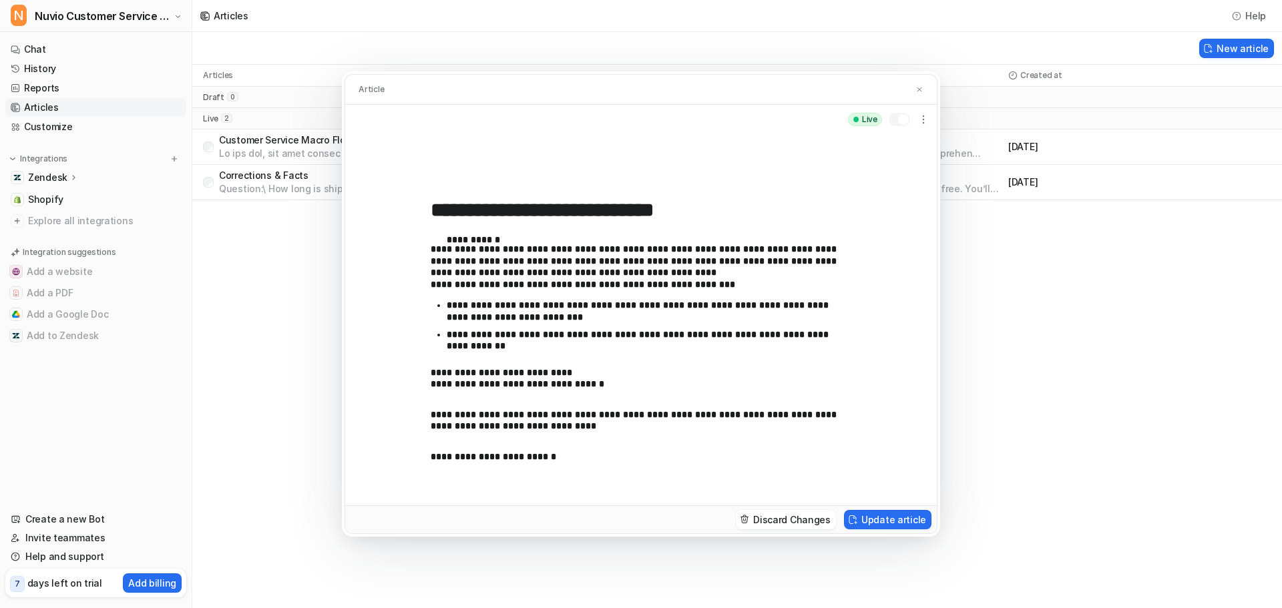
click at [541, 347] on p "**********" at bounding box center [644, 340] width 395 height 23
drag, startPoint x: 575, startPoint y: 318, endPoint x: 506, endPoint y: 322, distance: 68.9
click at [506, 322] on p "**********" at bounding box center [644, 311] width 395 height 23
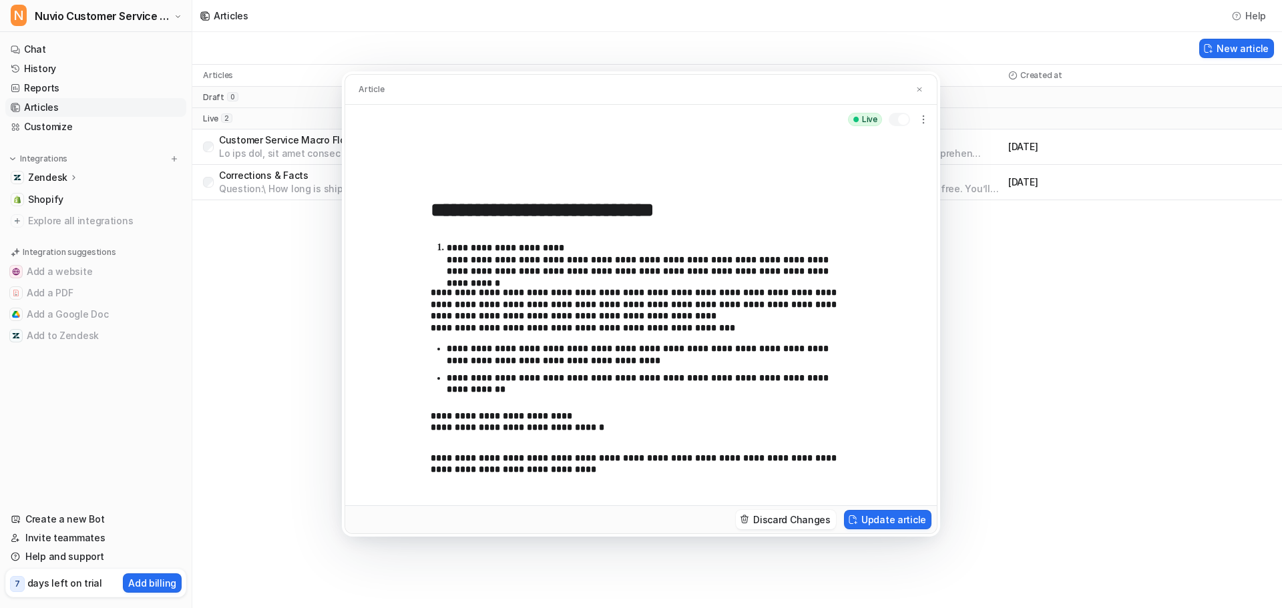
scroll to position [0, 0]
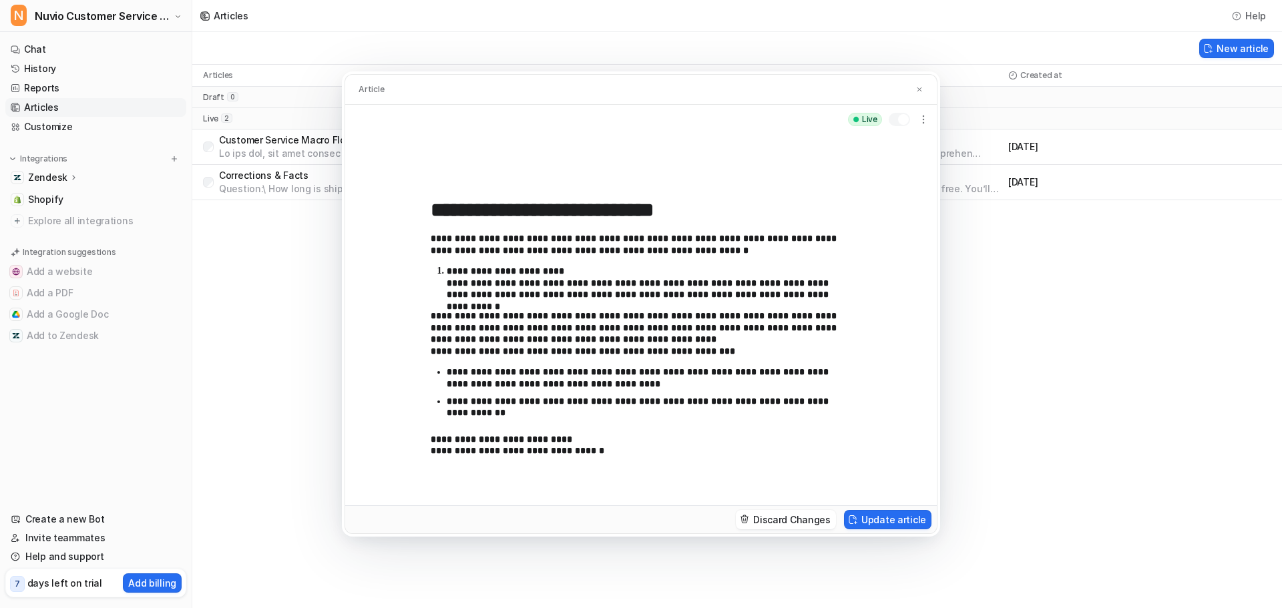
click at [457, 416] on p "**********" at bounding box center [644, 407] width 395 height 23
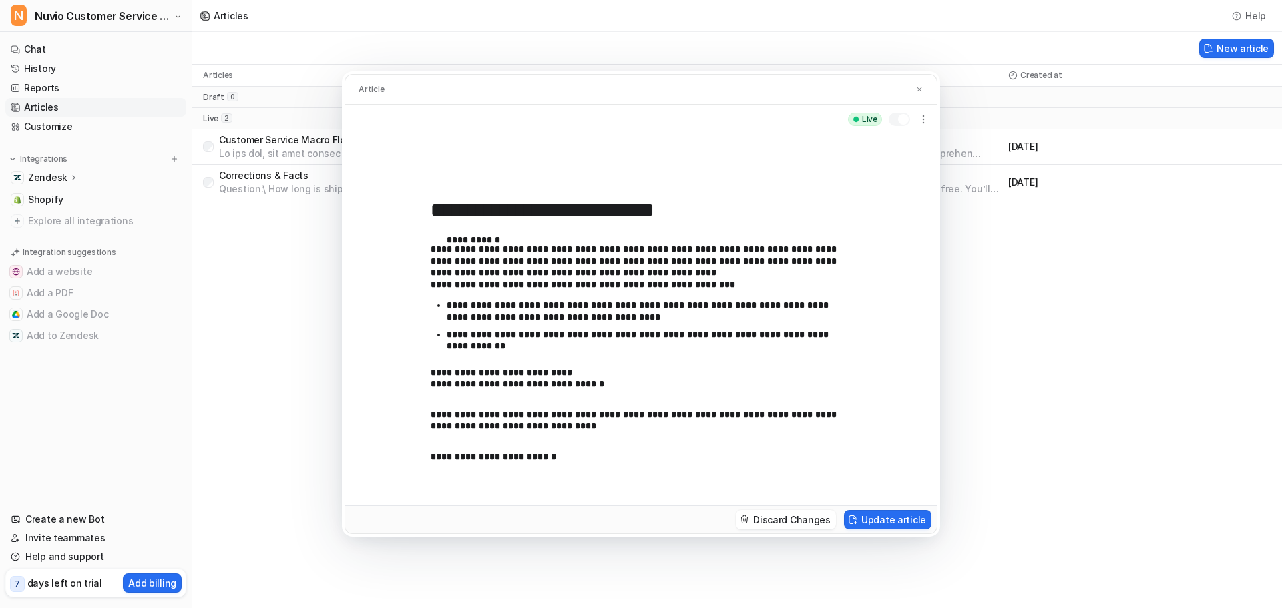
click at [583, 338] on p "**********" at bounding box center [644, 340] width 395 height 23
click at [923, 519] on button "Update article" at bounding box center [887, 519] width 87 height 19
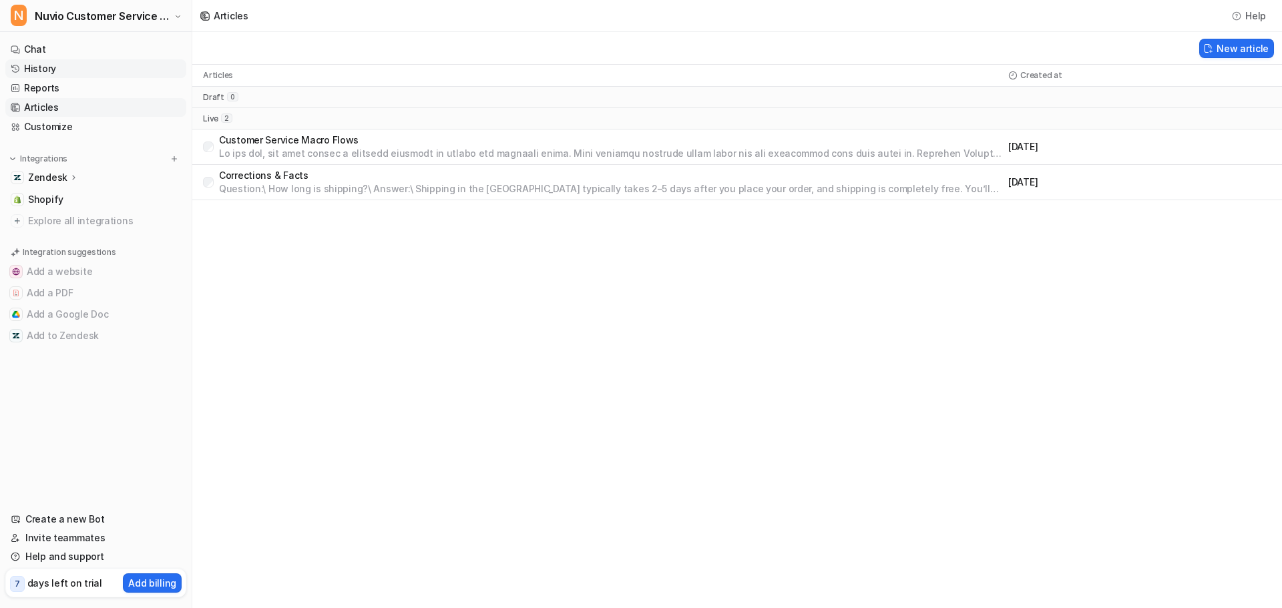
click at [64, 70] on link "History" at bounding box center [95, 68] width 181 height 19
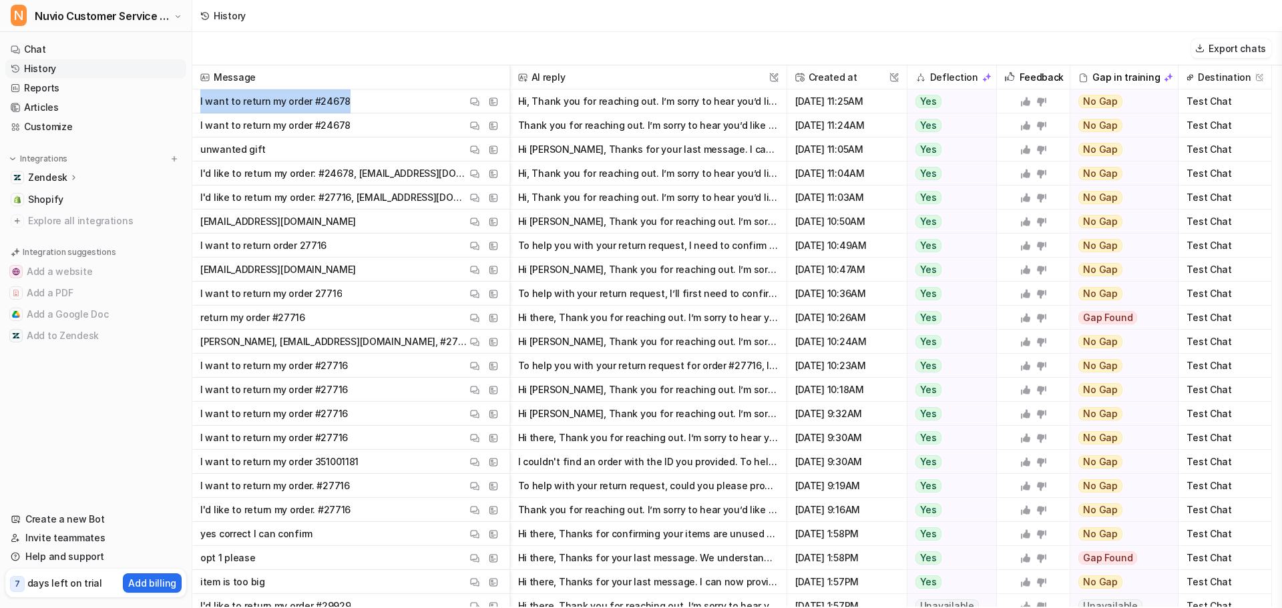
drag, startPoint x: 352, startPoint y: 99, endPoint x: 198, endPoint y: 103, distance: 154.9
click at [198, 103] on span "I want to return my order #24678 View Thread View Sources" at bounding box center [351, 101] width 306 height 24
copy p "I want to return my order #24678"
click at [51, 47] on link "Chat" at bounding box center [95, 49] width 181 height 19
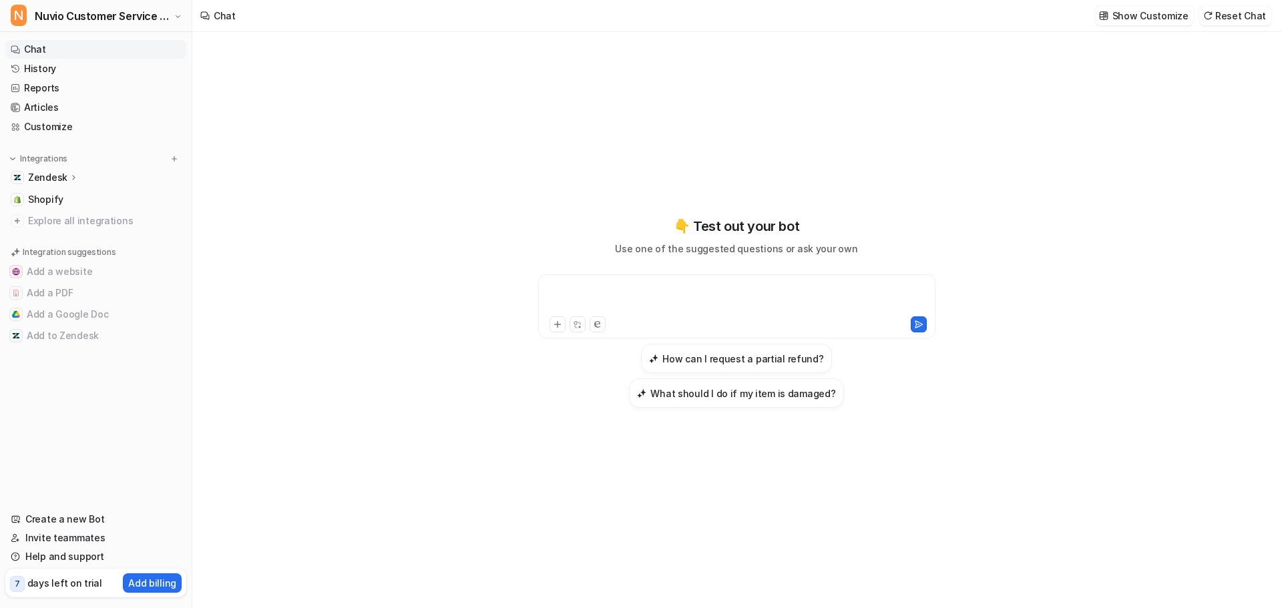
click at [626, 314] on div at bounding box center [736, 298] width 391 height 31
click at [1233, 14] on button "Reset Chat" at bounding box center [1235, 15] width 72 height 19
click at [618, 314] on div "**********" at bounding box center [736, 298] width 391 height 31
paste div
